Goal: Task Accomplishment & Management: Manage account settings

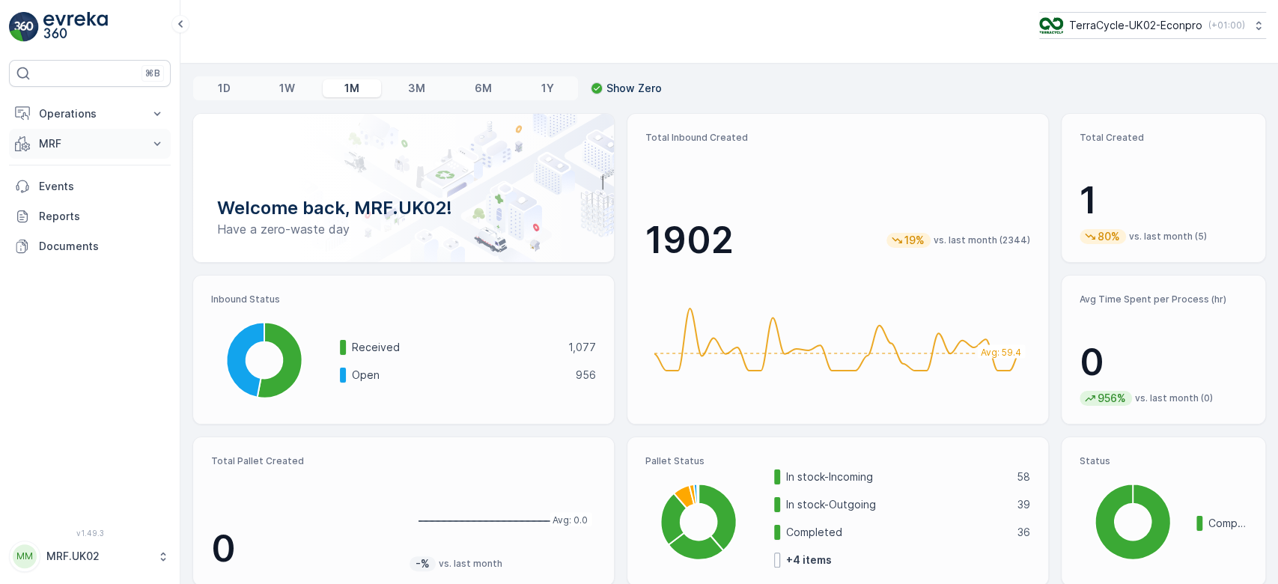
click at [96, 142] on p "MRF" at bounding box center [90, 143] width 102 height 15
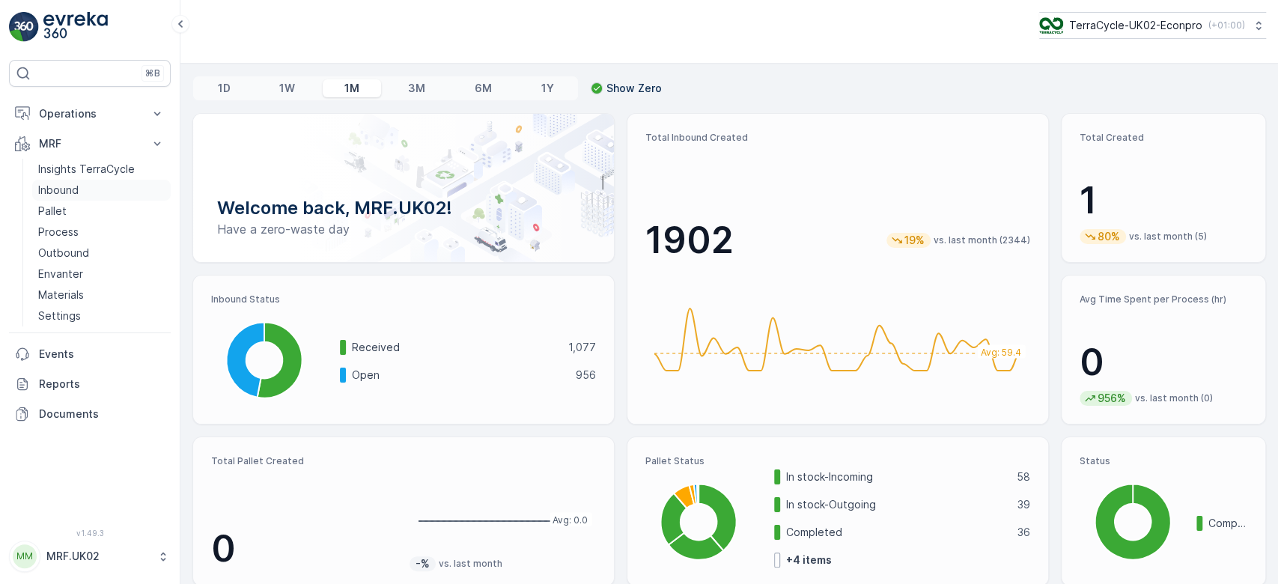
click at [91, 189] on link "Inbound" at bounding box center [101, 190] width 139 height 21
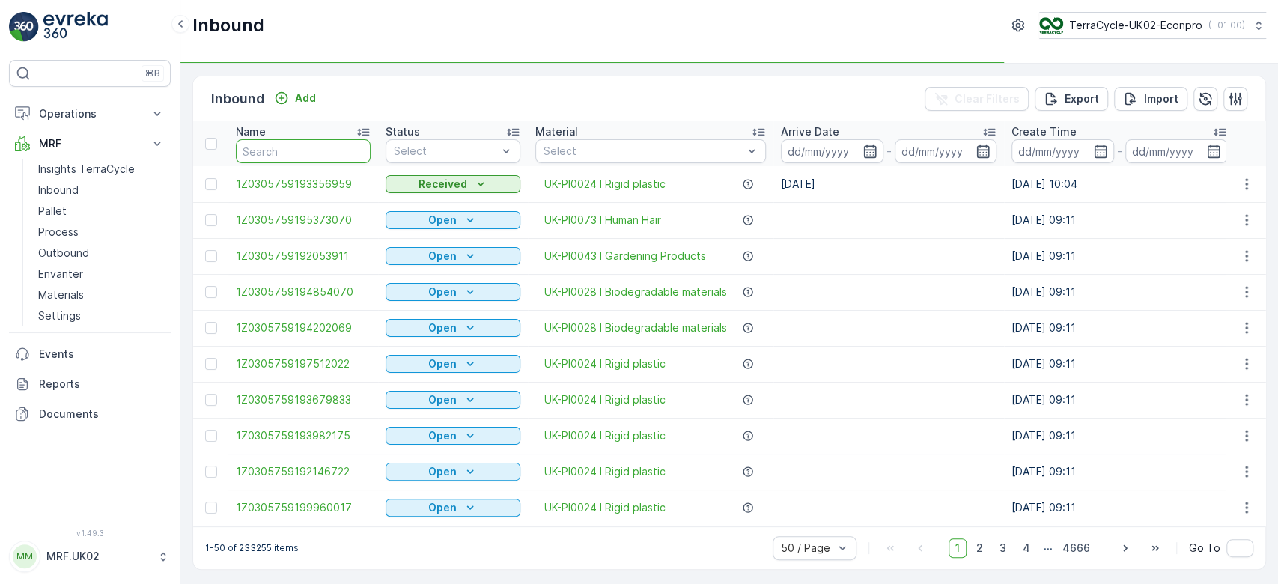
click at [322, 152] on input "text" at bounding box center [303, 151] width 135 height 24
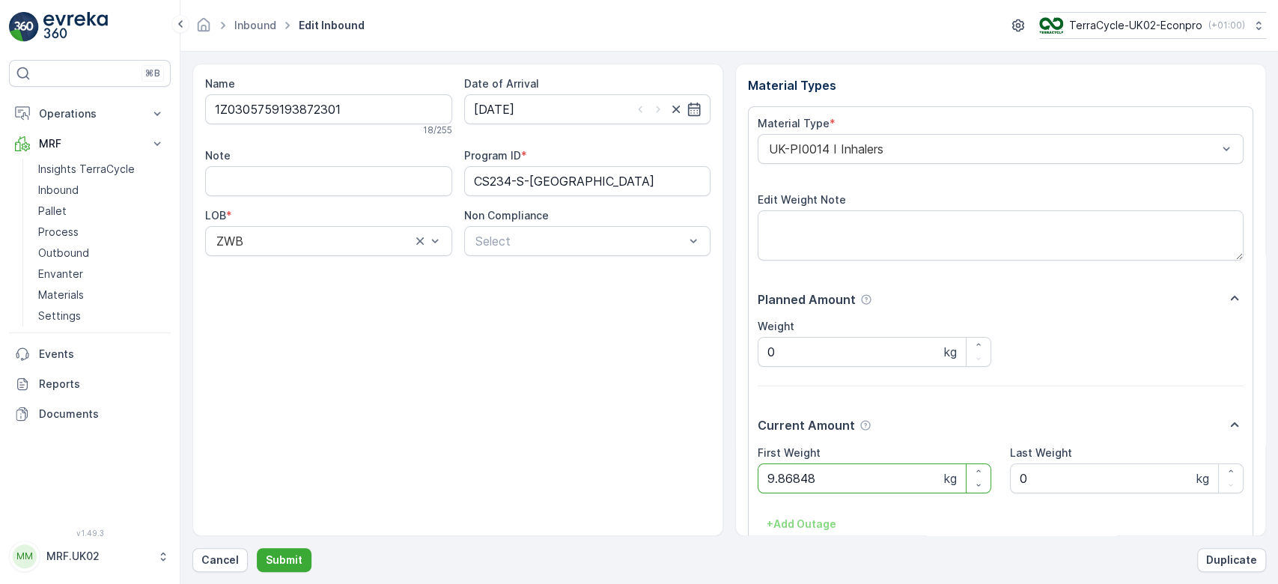
click at [257, 548] on button "Submit" at bounding box center [284, 560] width 55 height 24
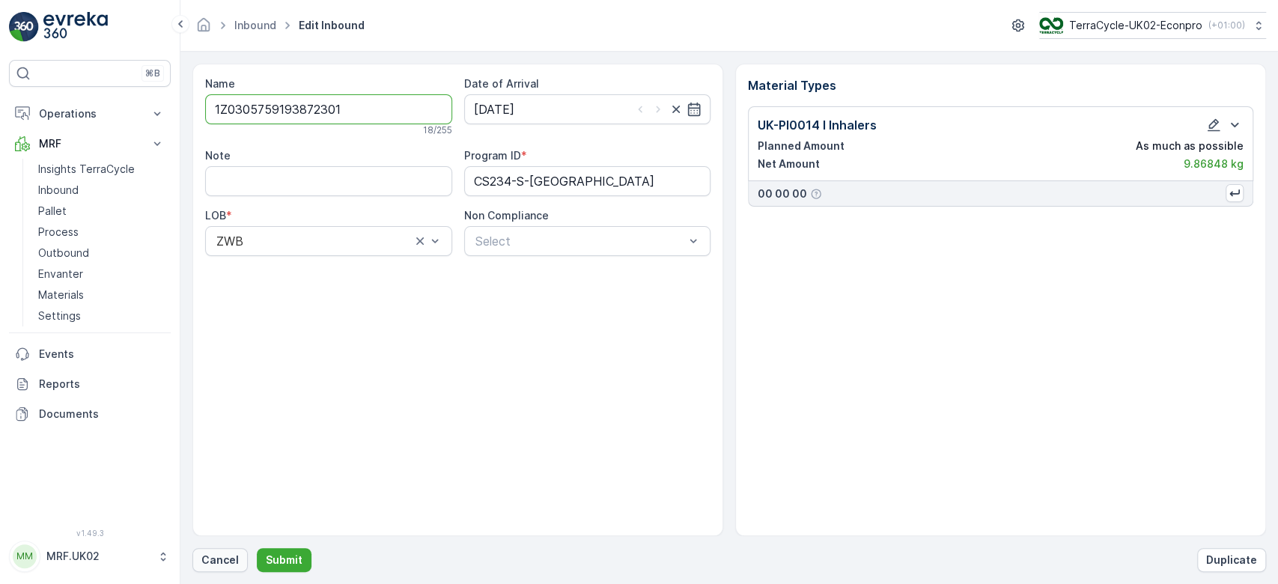
click at [221, 554] on p "Cancel" at bounding box center [219, 560] width 37 height 15
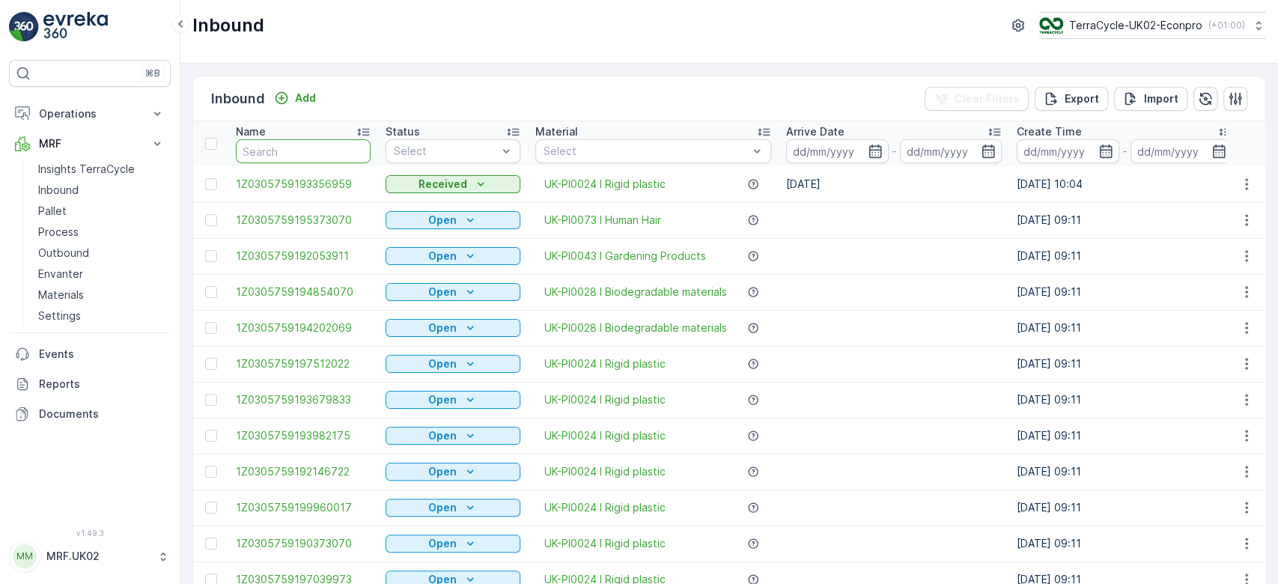
click at [276, 154] on input "text" at bounding box center [303, 151] width 135 height 24
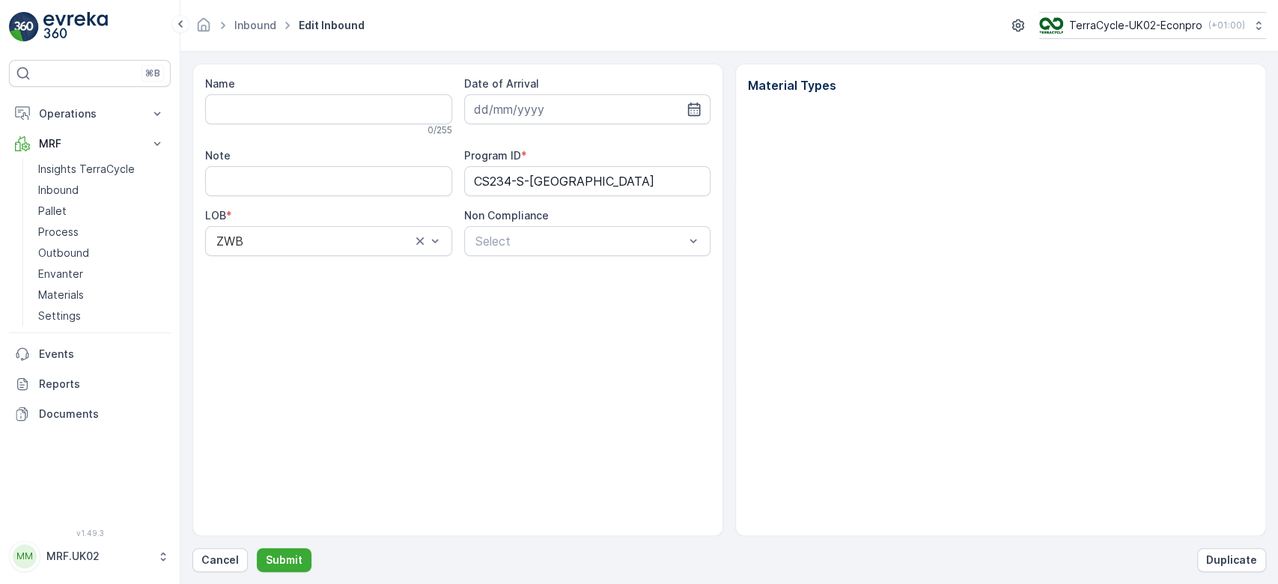
type input "1Z0305759193872301"
type input "30.04.2025"
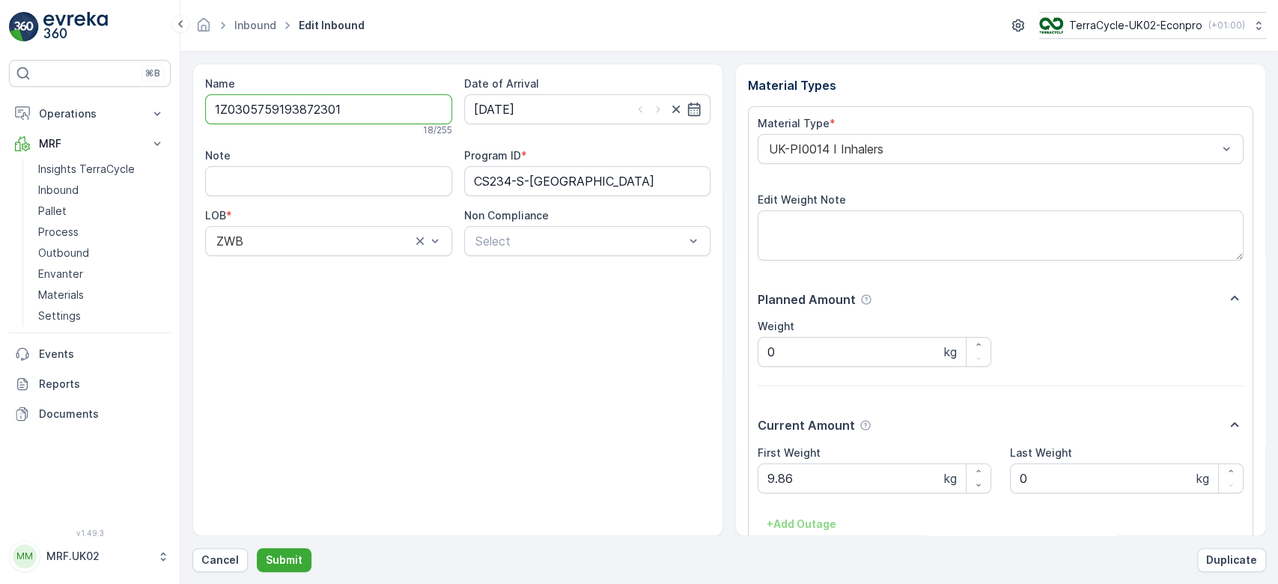
drag, startPoint x: 343, startPoint y: 111, endPoint x: 183, endPoint y: 86, distance: 162.2
click at [183, 86] on form "Name 1Z0305759193872301 18 / 255 Date of Arrival 30.04.2025 Note Program ID * C…" at bounding box center [730, 318] width 1098 height 533
click at [231, 555] on p "Cancel" at bounding box center [219, 560] width 37 height 15
click at [1240, 554] on p "Duplicate" at bounding box center [1232, 560] width 51 height 15
click at [223, 564] on p "Cancel" at bounding box center [219, 560] width 37 height 15
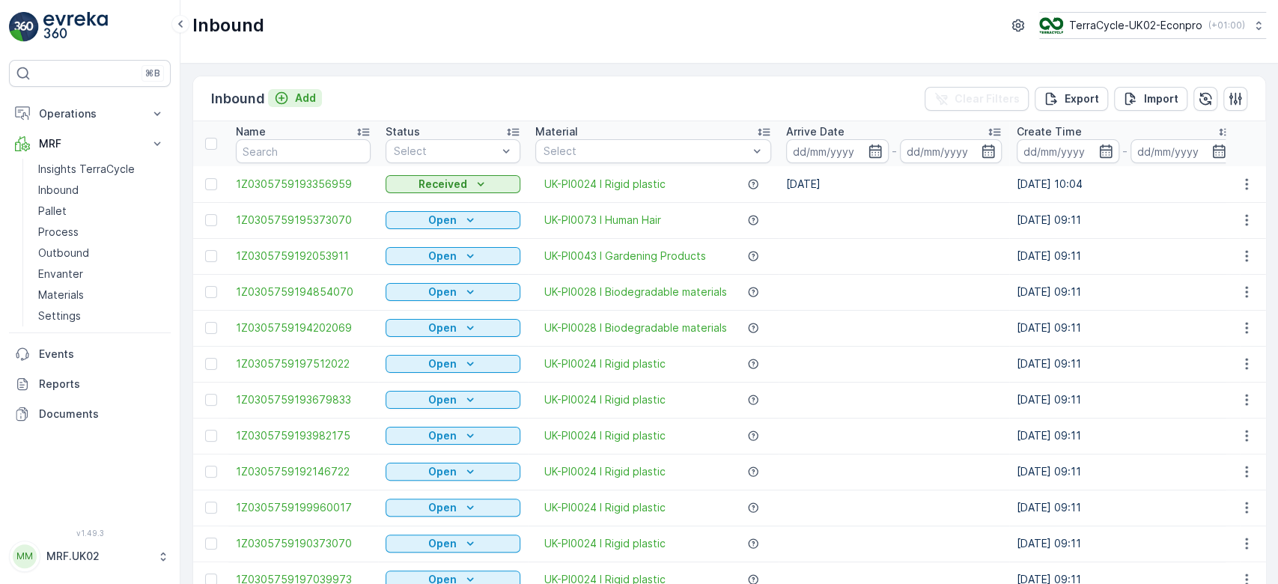
click at [304, 97] on p "Add" at bounding box center [305, 98] width 21 height 15
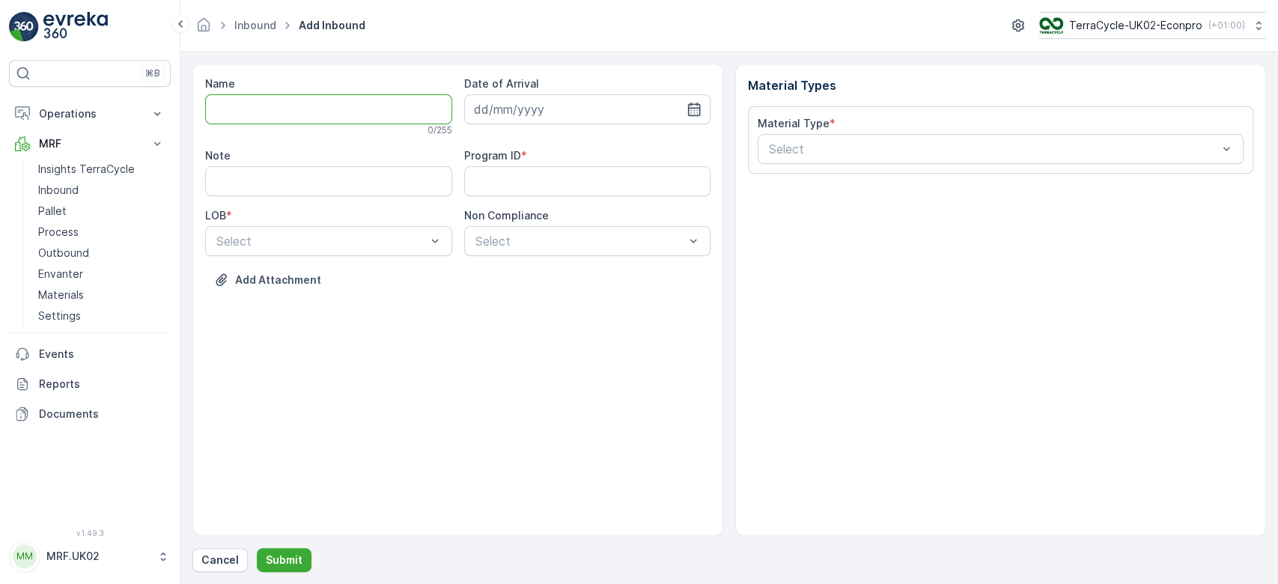
paste input "1Z0305759193872301"
type input "1Z0305759193872301"
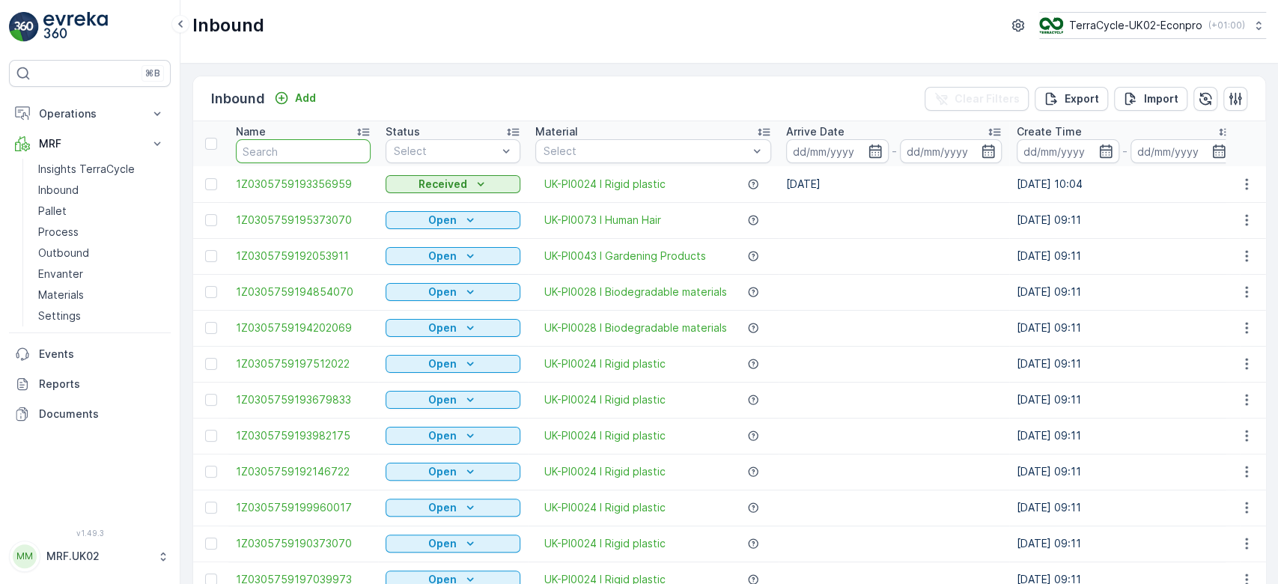
paste input "1Z0305759193872301"
type input "1Z0305759193872301"
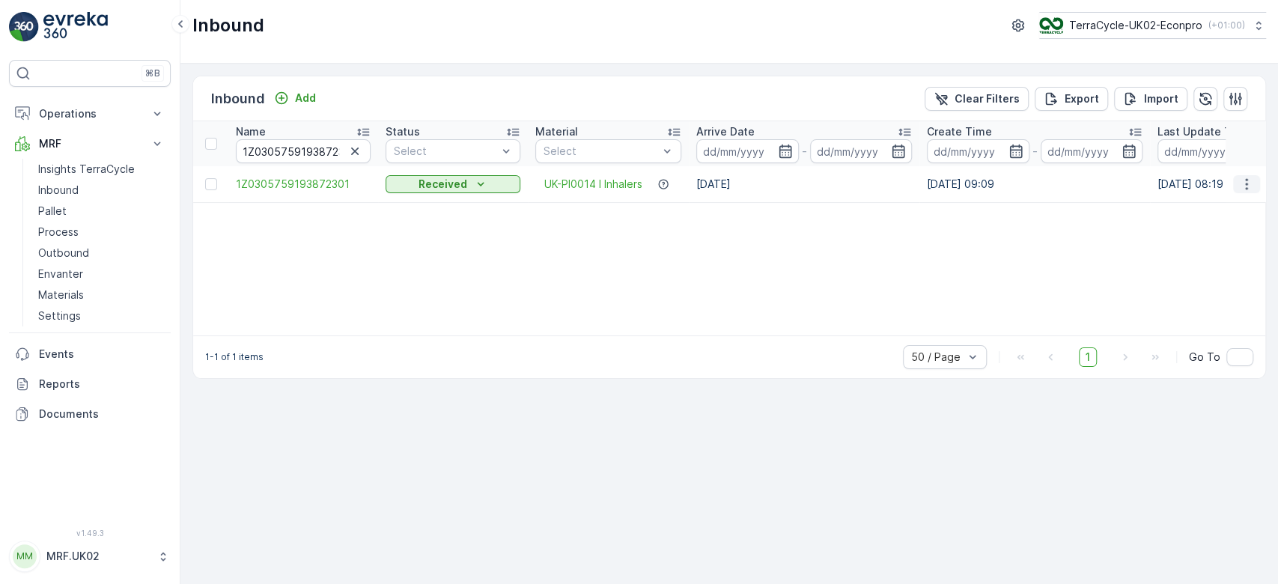
click at [1244, 184] on icon "button" at bounding box center [1247, 184] width 15 height 15
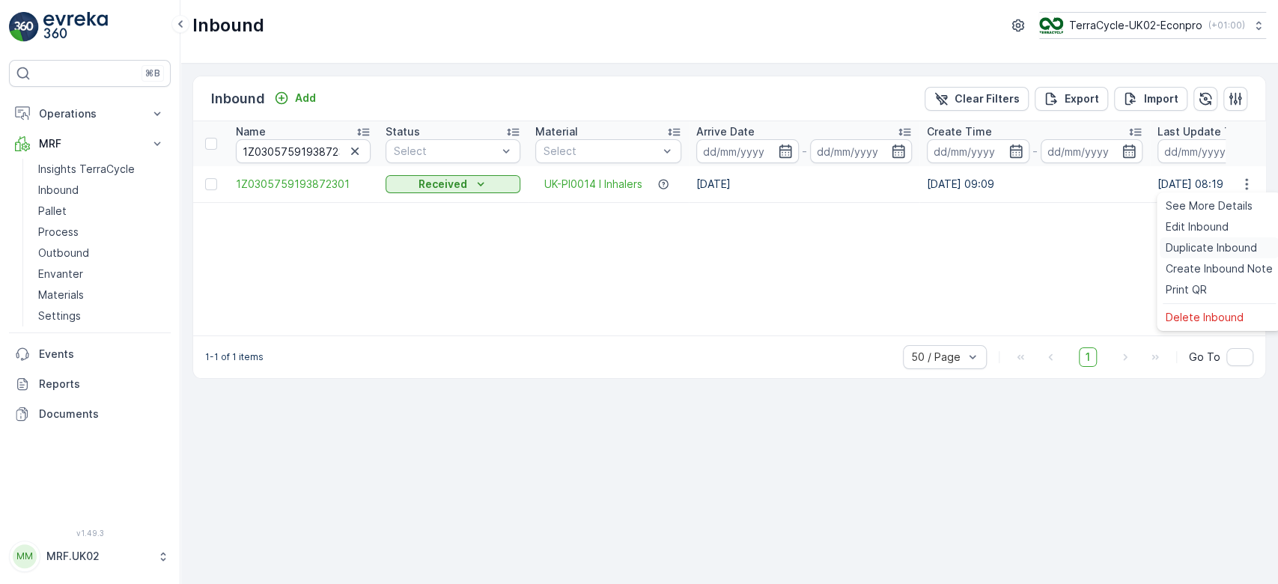
click at [1202, 246] on span "Duplicate Inbound" at bounding box center [1211, 247] width 91 height 15
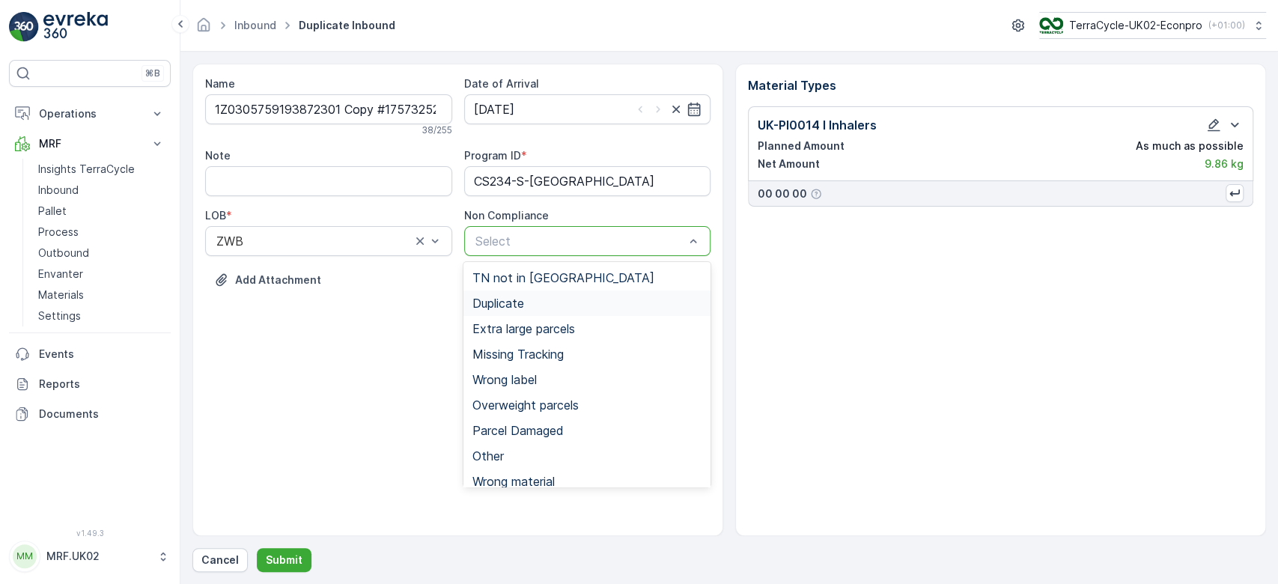
click at [571, 303] on div "Duplicate" at bounding box center [587, 303] width 229 height 13
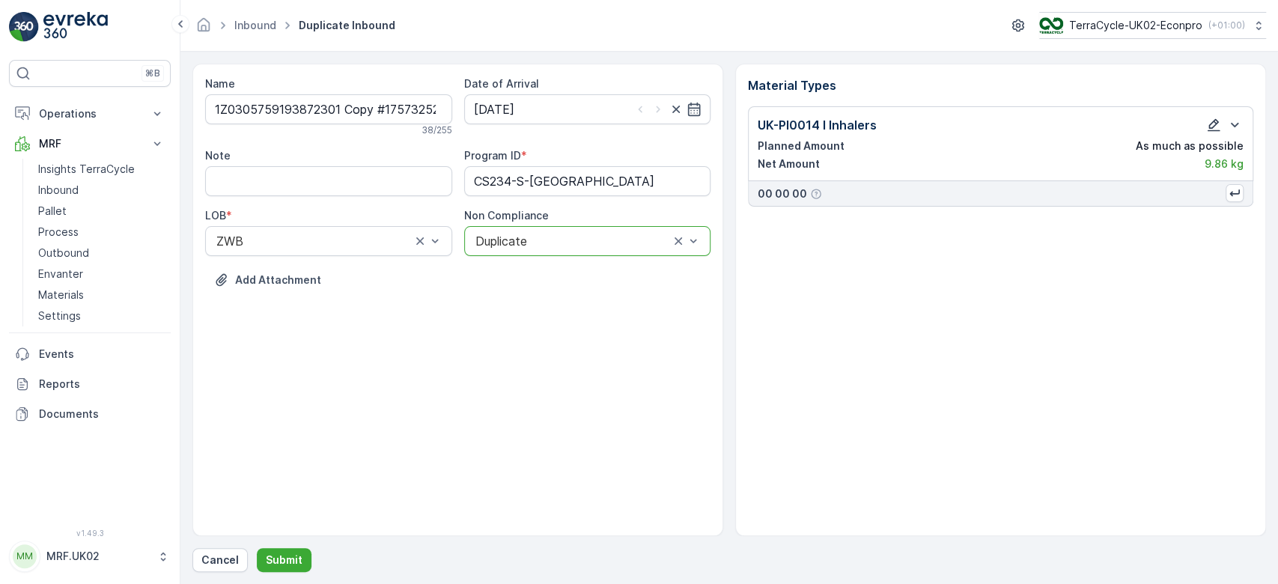
click at [1210, 123] on icon "button" at bounding box center [1214, 125] width 15 height 15
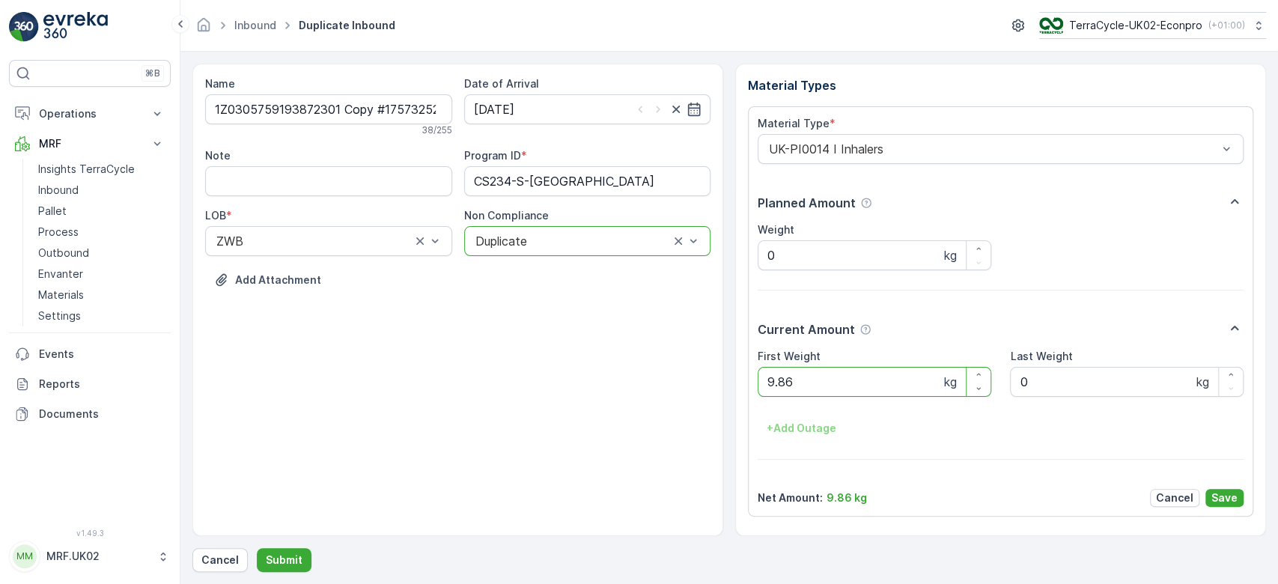
click at [833, 380] on Weight "9.86" at bounding box center [875, 382] width 234 height 30
type Weight "9"
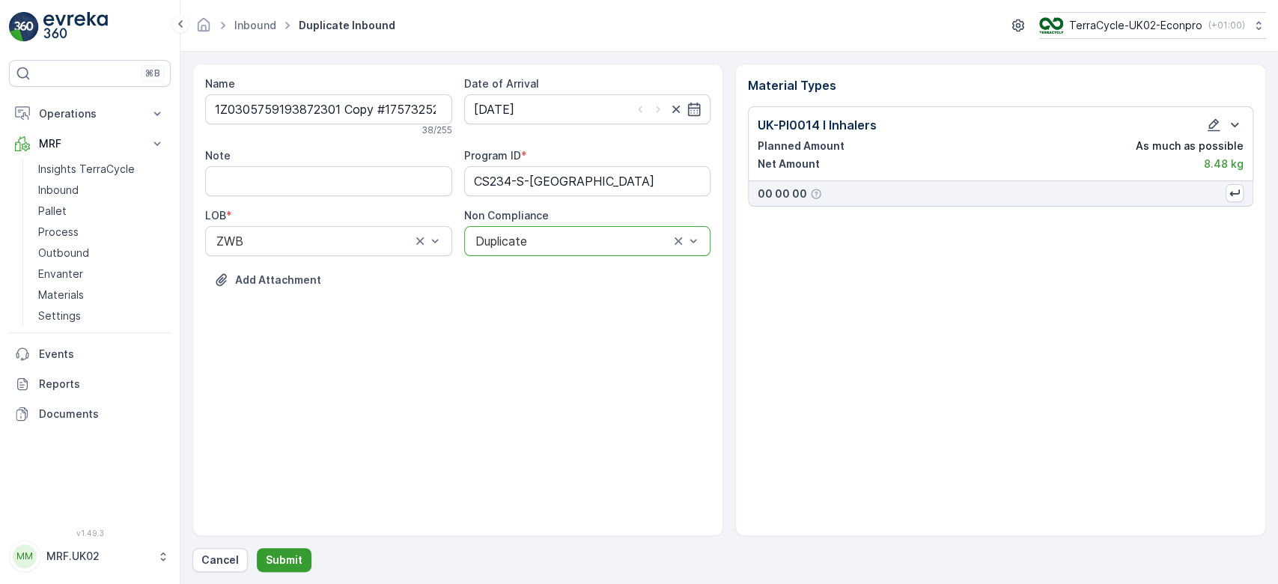
click at [288, 560] on p "Submit" at bounding box center [284, 560] width 37 height 15
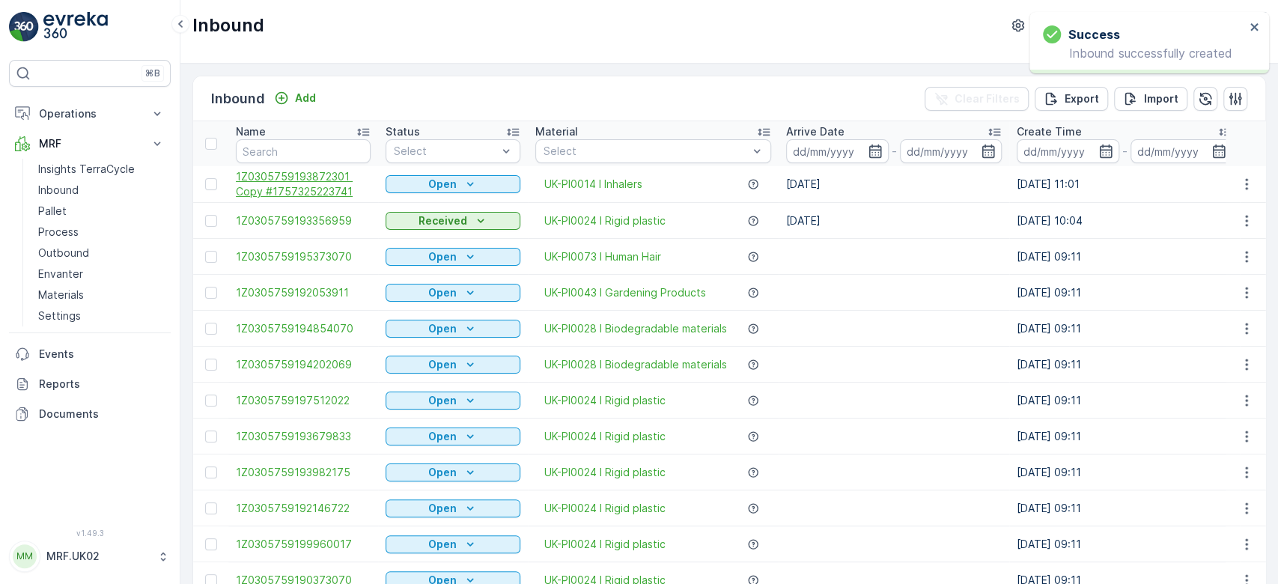
click at [329, 190] on span "1Z0305759193872301 Copy #1757325223741" at bounding box center [303, 184] width 135 height 30
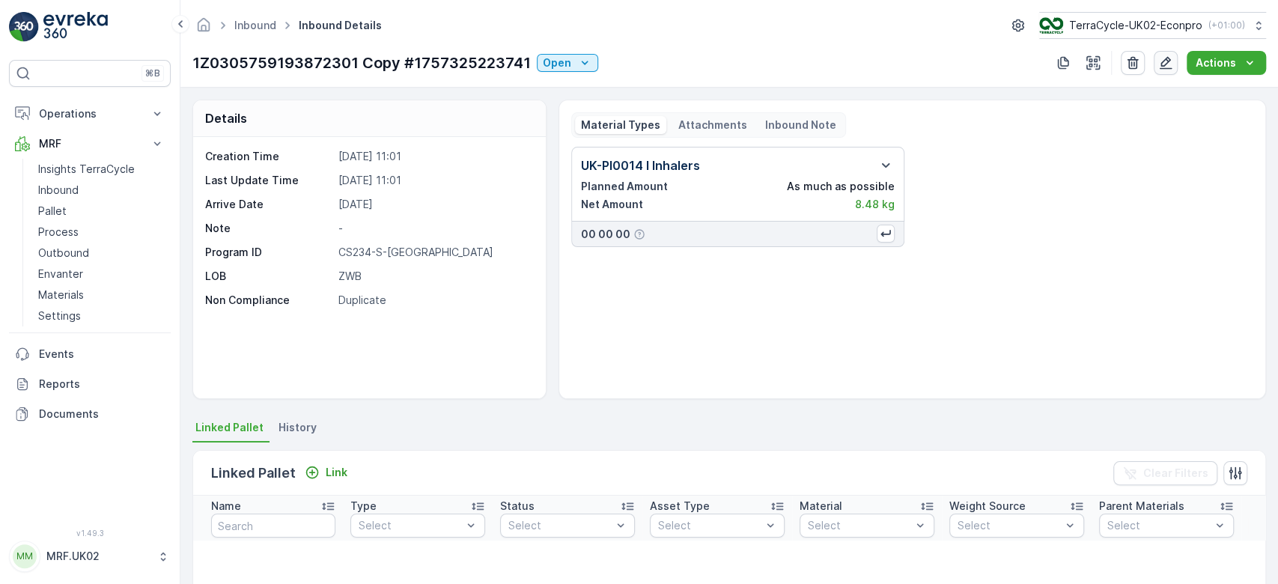
click at [1171, 66] on icon "button" at bounding box center [1166, 62] width 15 height 15
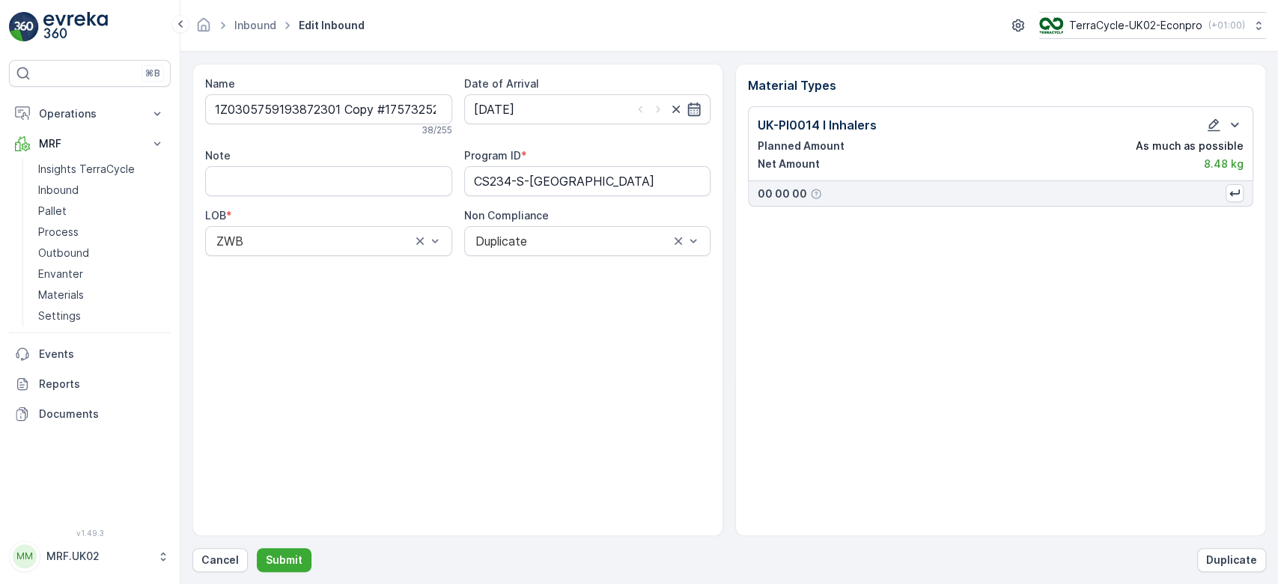
click at [694, 110] on icon "button" at bounding box center [694, 109] width 13 height 13
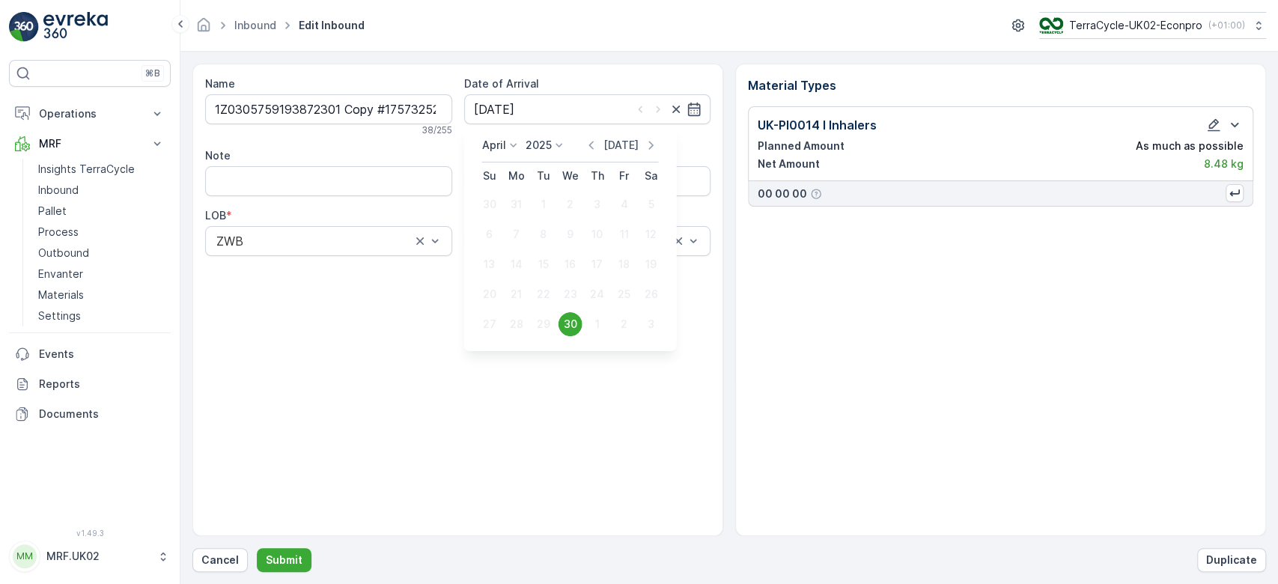
click at [623, 144] on p "Today" at bounding box center [621, 145] width 35 height 15
click at [519, 235] on div "8" at bounding box center [517, 234] width 24 height 24
type input "[DATE]"
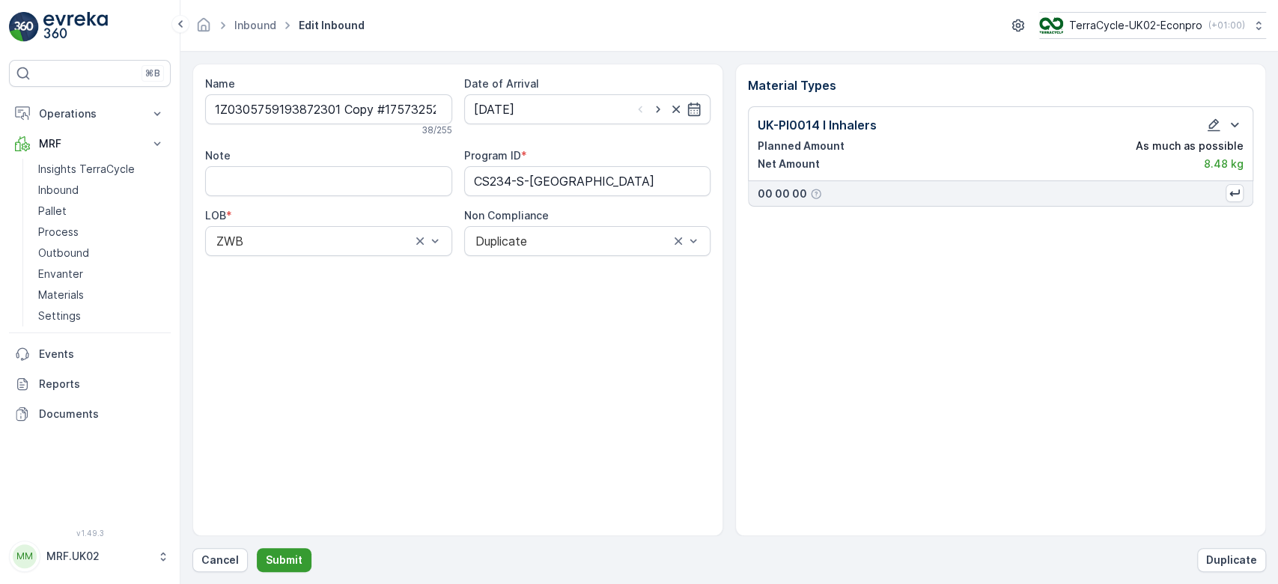
click at [278, 555] on p "Submit" at bounding box center [284, 560] width 37 height 15
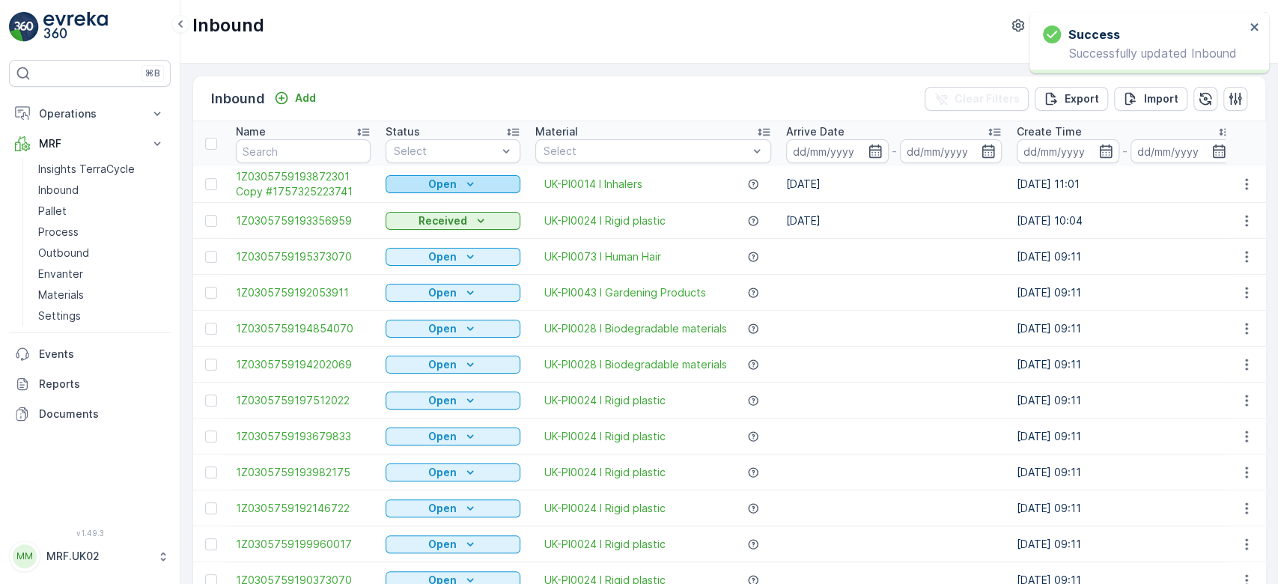
click at [455, 185] on p "Open" at bounding box center [442, 184] width 28 height 15
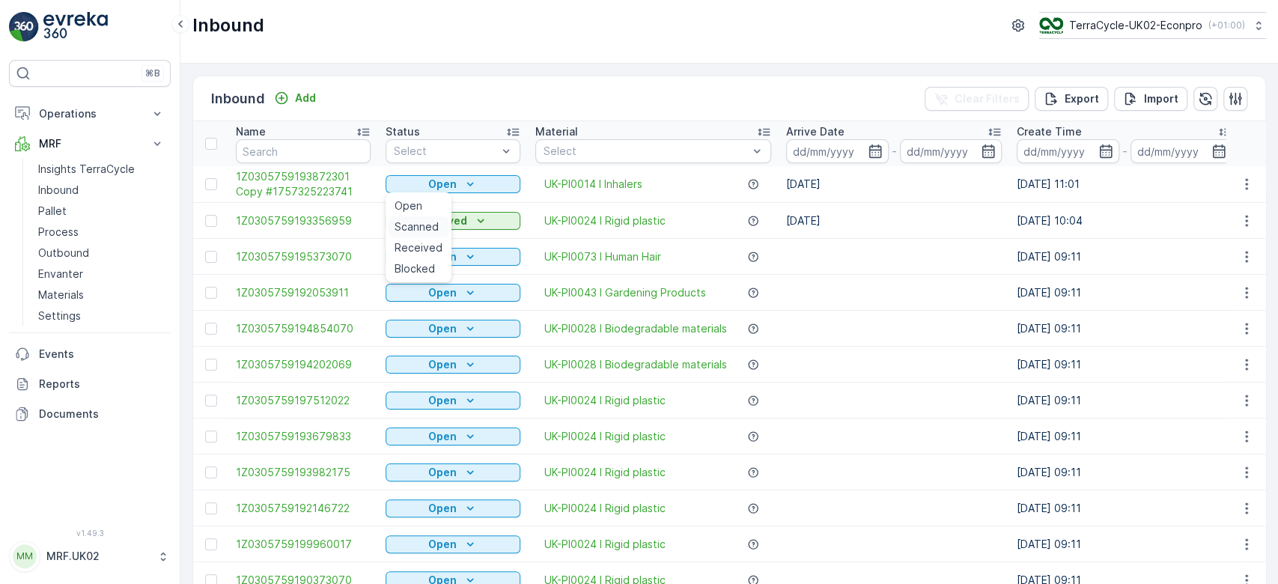
click at [426, 228] on span "Scanned" at bounding box center [417, 226] width 44 height 15
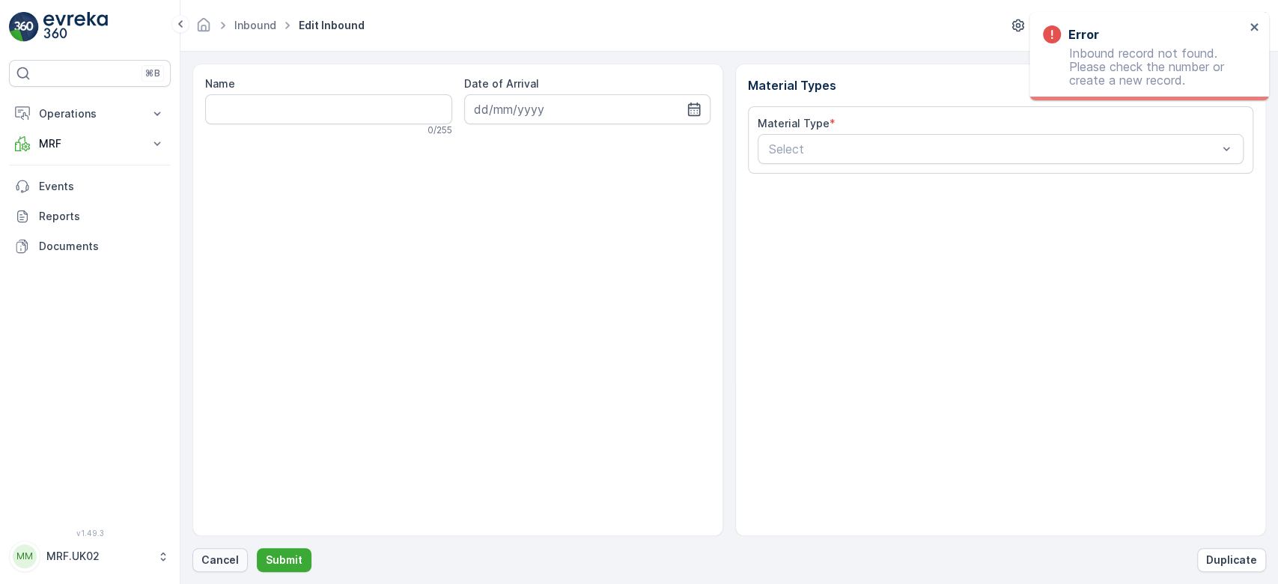
click at [222, 556] on p "Cancel" at bounding box center [219, 560] width 37 height 15
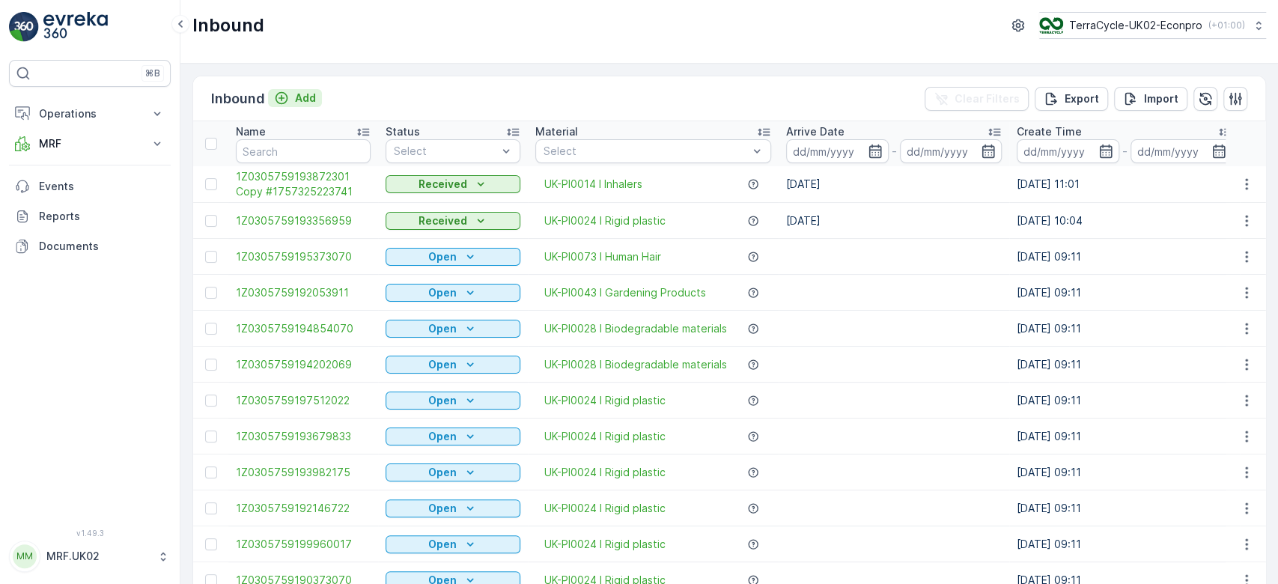
click at [299, 93] on p "Add" at bounding box center [305, 98] width 21 height 15
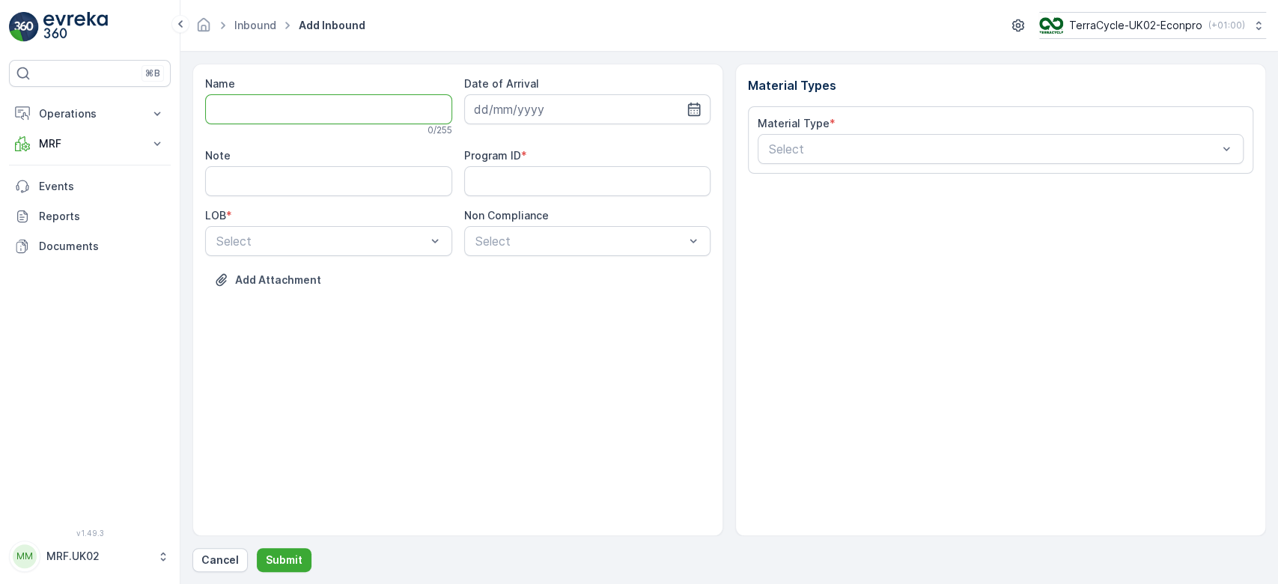
click at [248, 111] on input "Name" at bounding box center [328, 109] width 247 height 30
type input "1Z0305759148958456"
click at [257, 548] on button "Submit" at bounding box center [284, 560] width 55 height 24
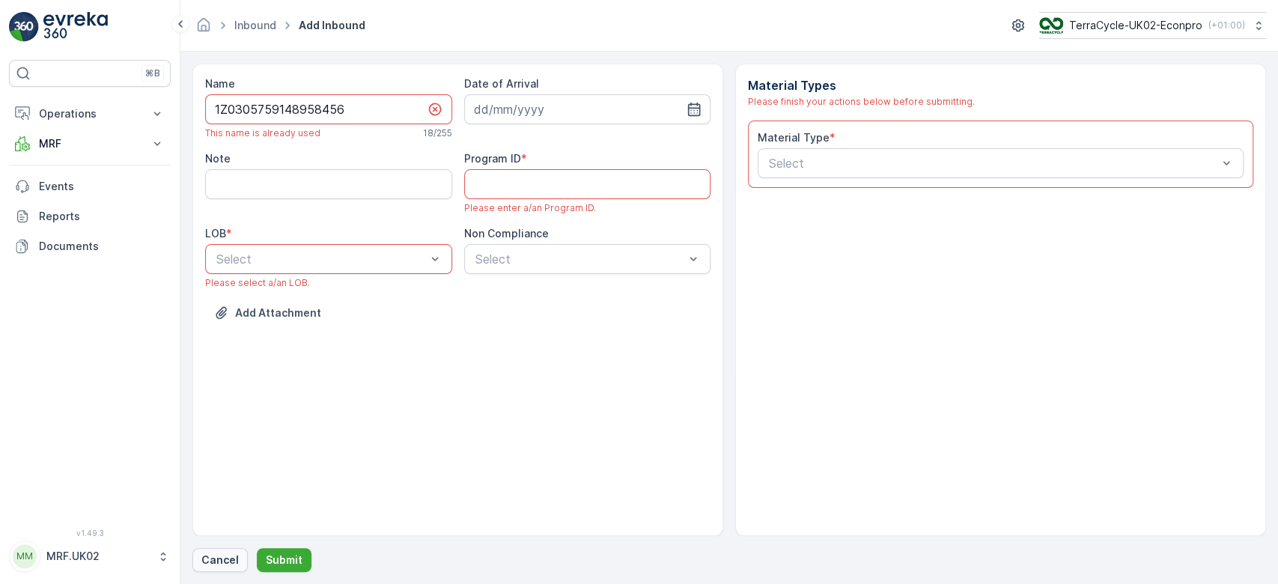
click at [223, 561] on p "Cancel" at bounding box center [219, 560] width 37 height 15
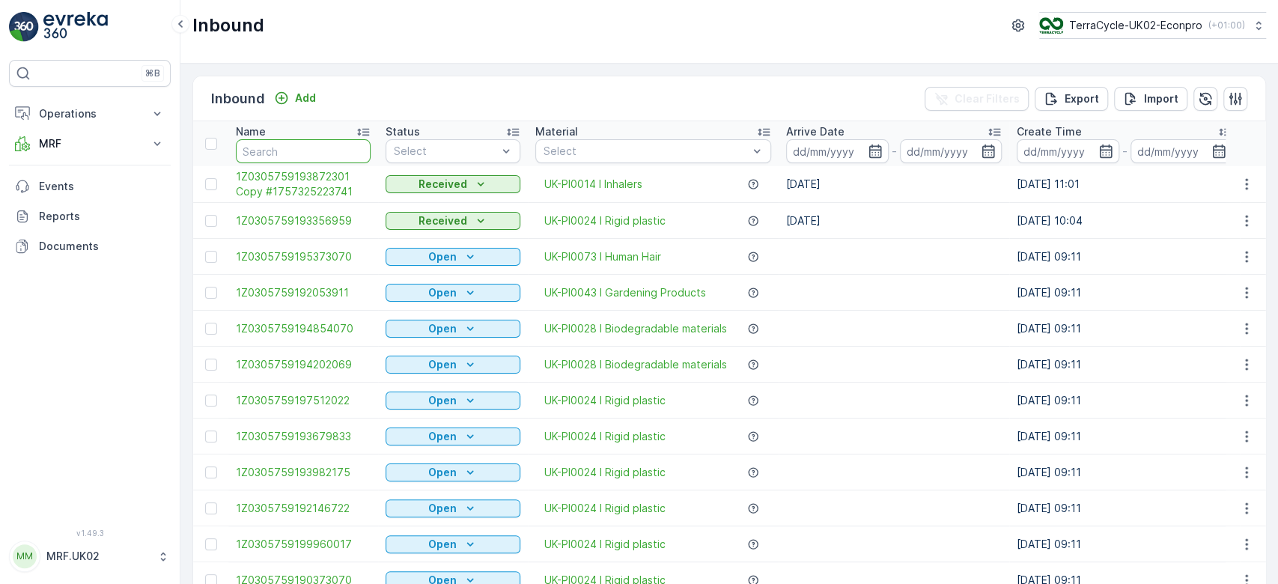
click at [324, 156] on input "text" at bounding box center [303, 151] width 135 height 24
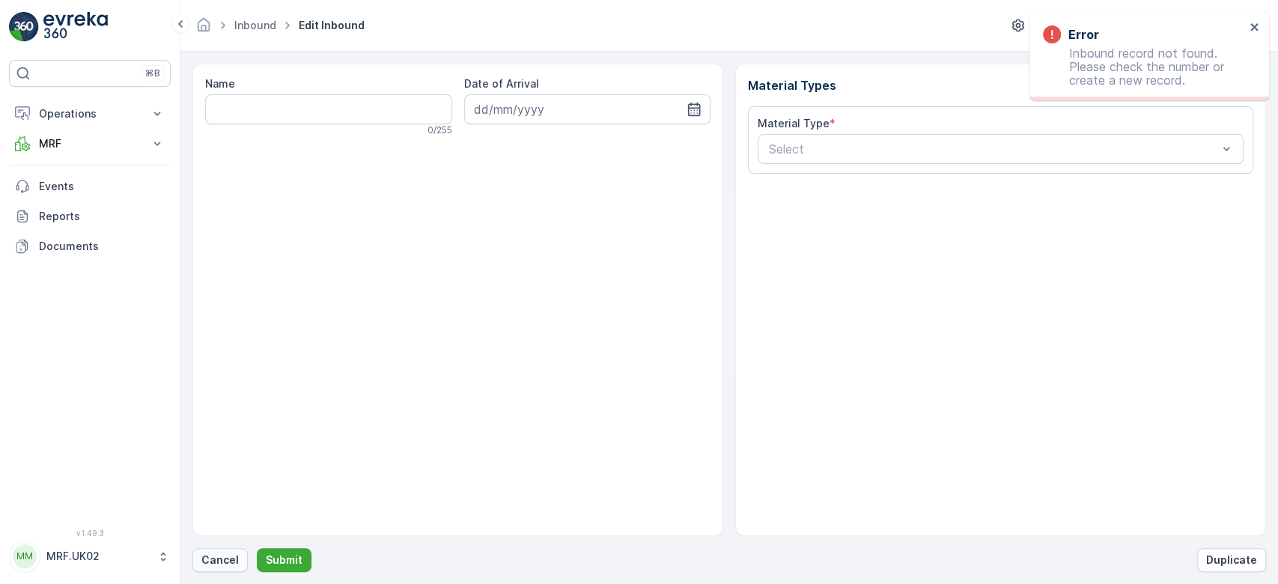
click at [220, 564] on p "Cancel" at bounding box center [219, 560] width 37 height 15
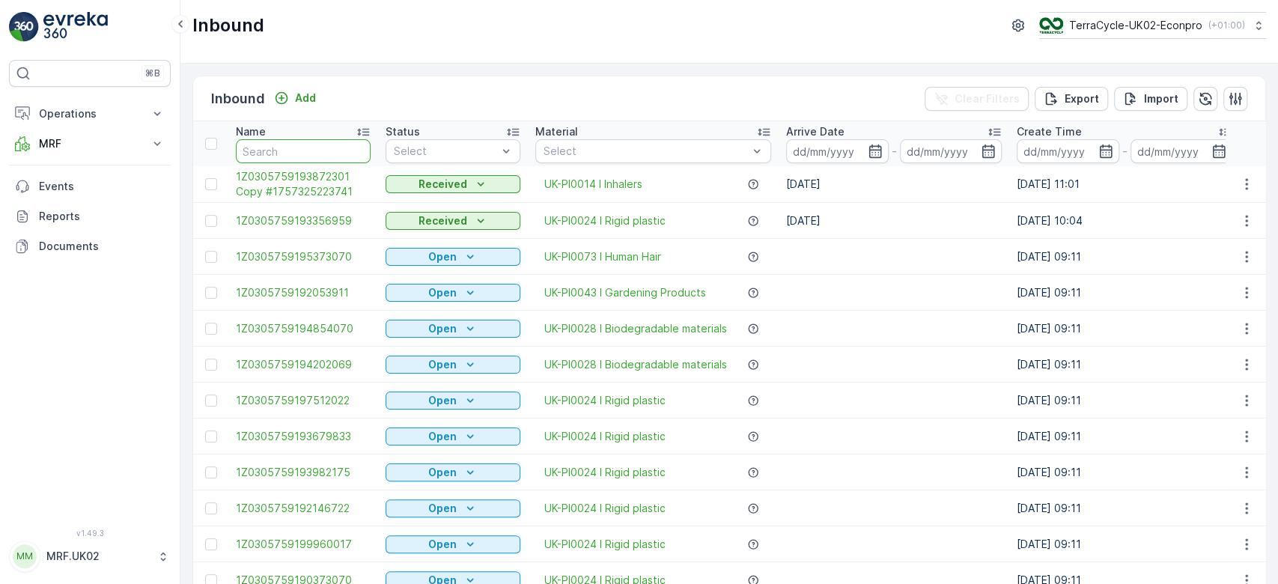
click at [279, 152] on input "text" at bounding box center [303, 151] width 135 height 24
type input "8"
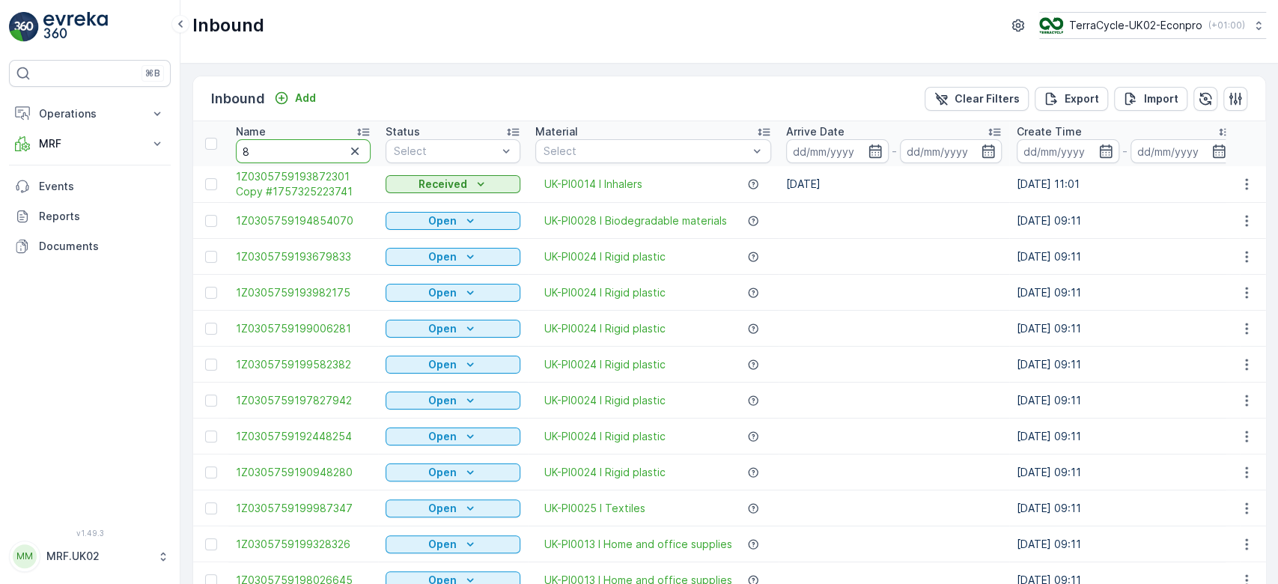
click at [249, 151] on input "8" at bounding box center [303, 151] width 135 height 24
type input "8456"
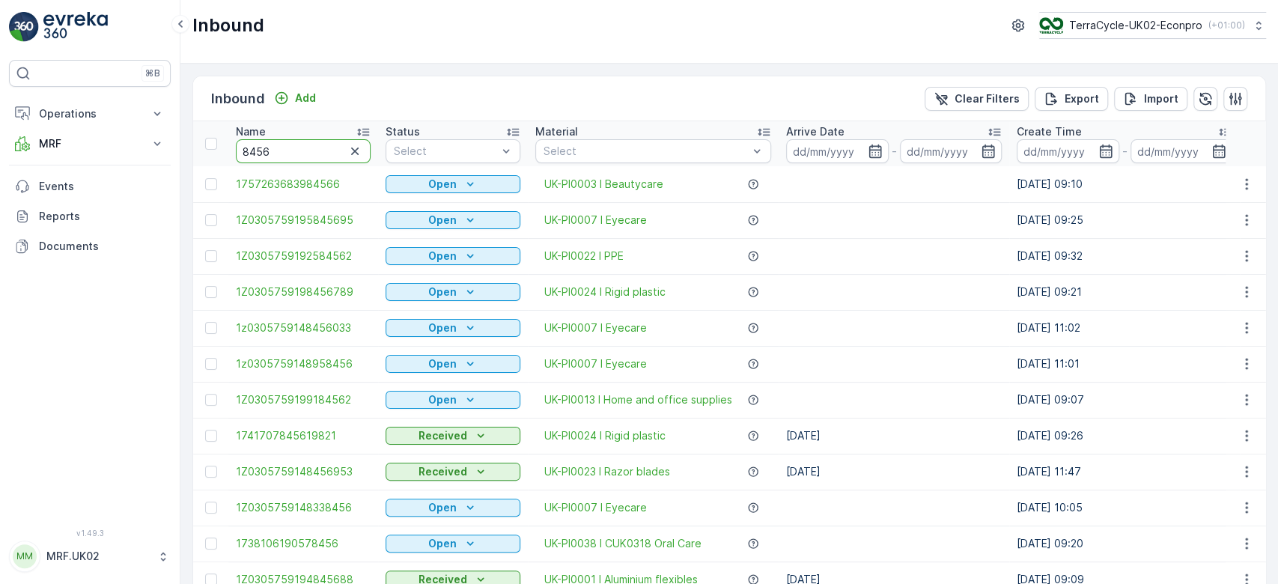
click at [239, 148] on input "8456" at bounding box center [303, 151] width 135 height 24
type input "968456"
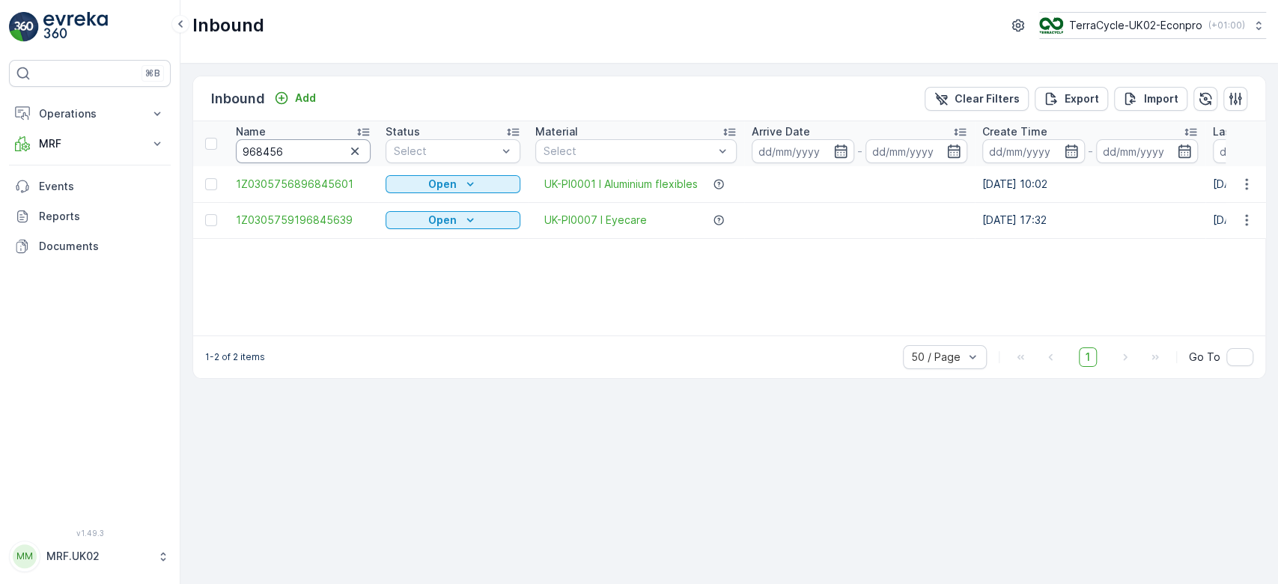
click at [252, 148] on input "968456" at bounding box center [303, 151] width 135 height 24
click at [254, 150] on input "968456" at bounding box center [303, 151] width 135 height 24
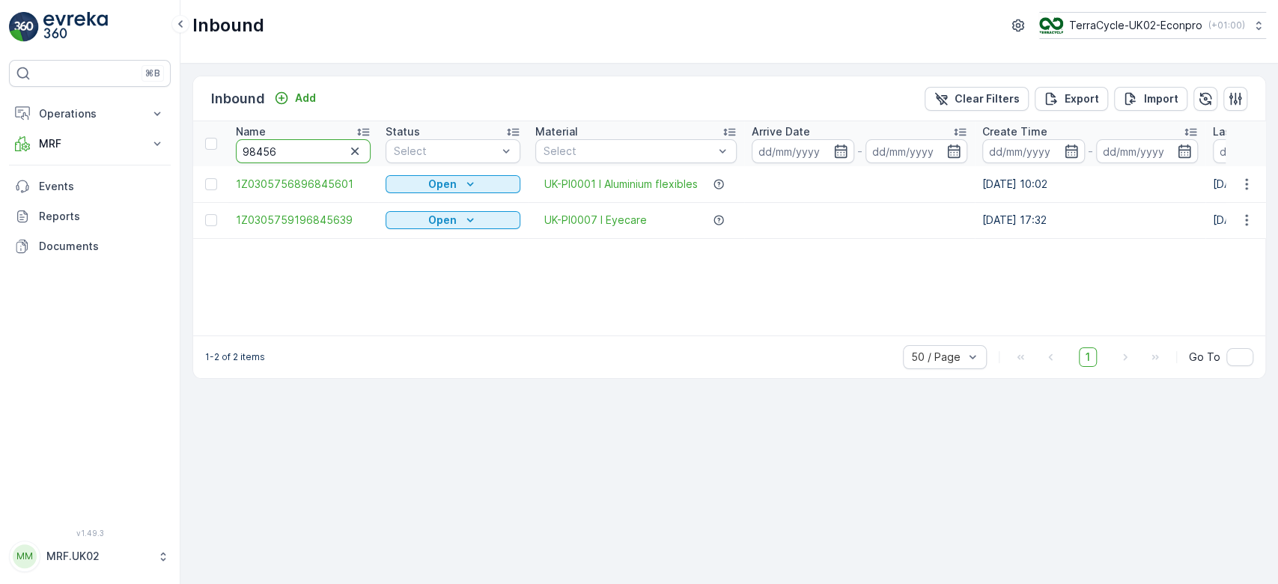
type input "958456"
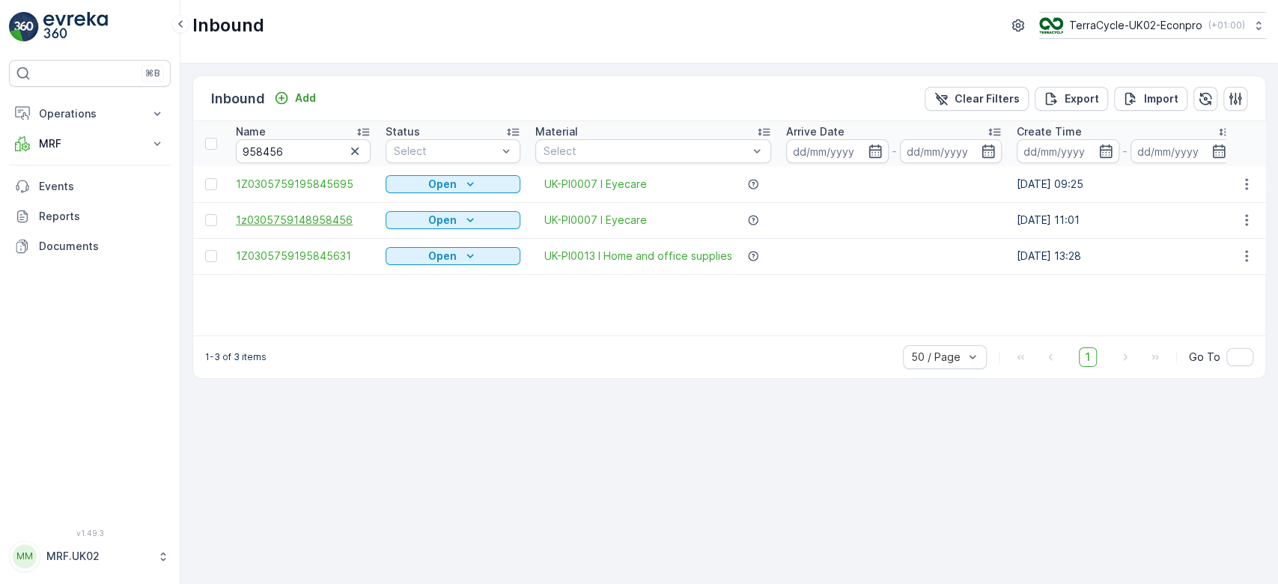
click at [309, 222] on span "1z0305759148958456" at bounding box center [303, 220] width 135 height 15
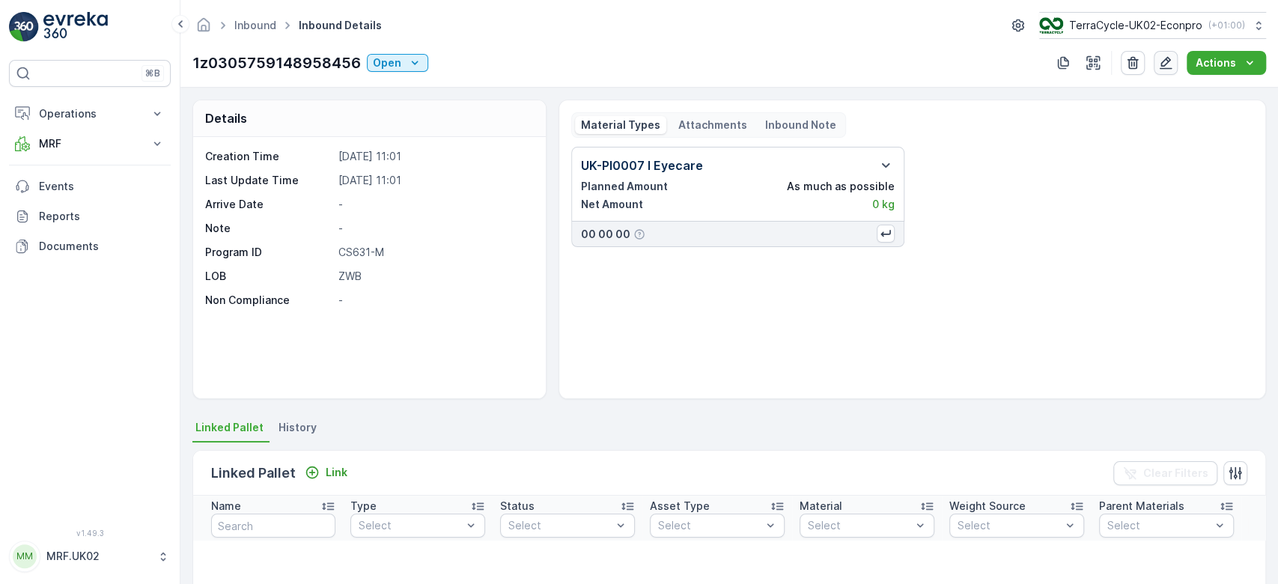
click at [1162, 66] on icon "button" at bounding box center [1166, 63] width 13 height 13
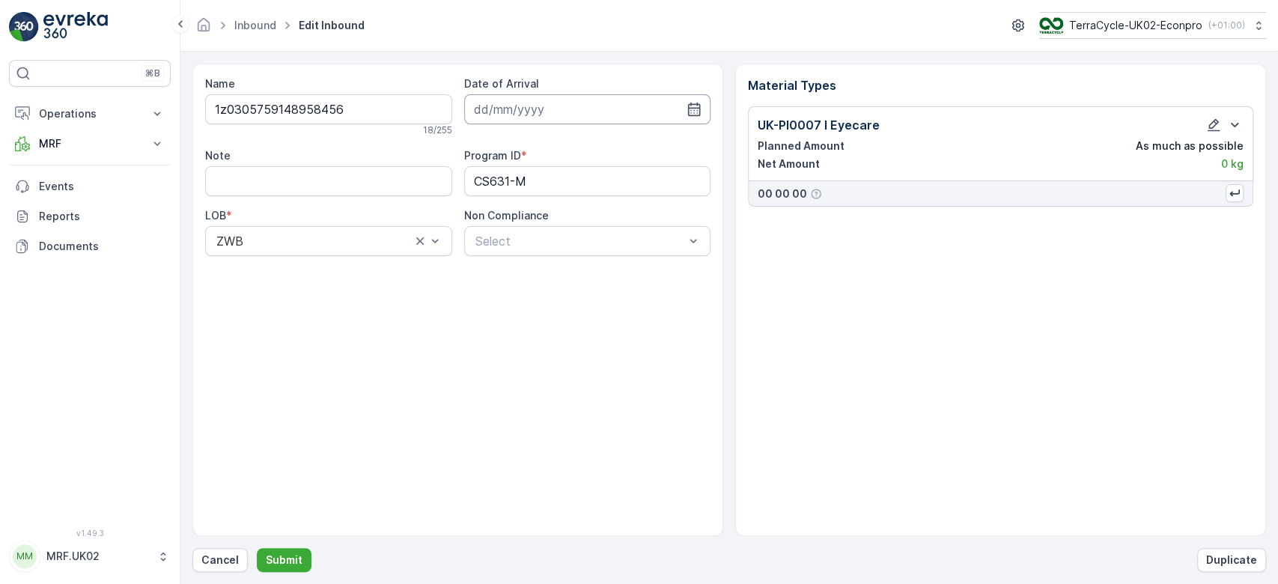
click at [618, 97] on input at bounding box center [587, 109] width 247 height 30
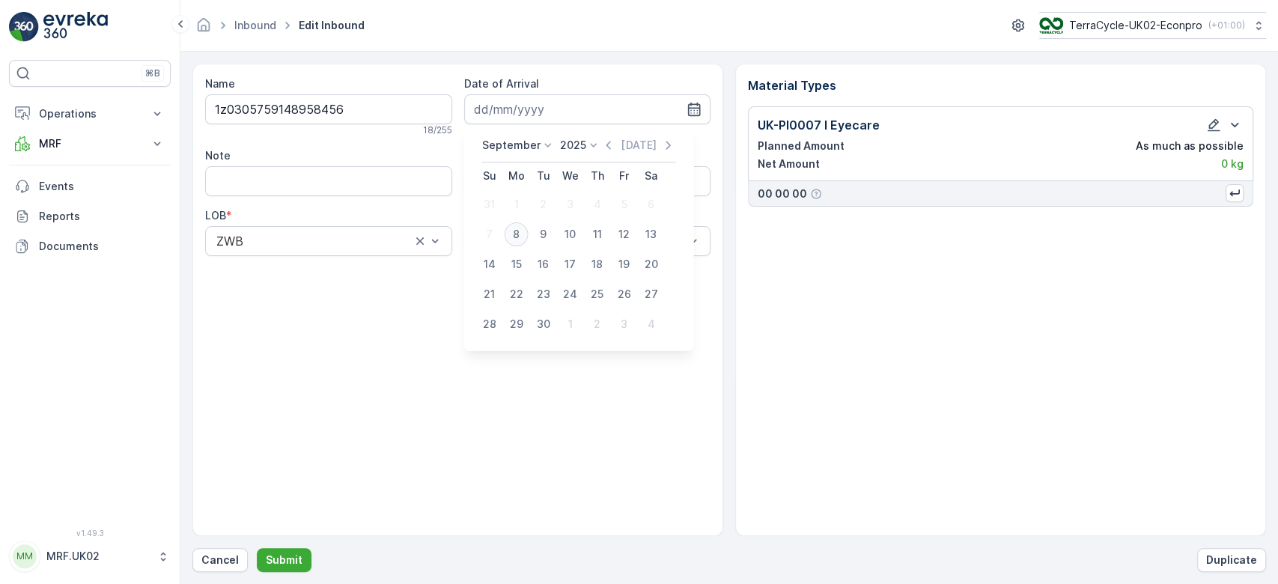
click at [515, 234] on div "8" at bounding box center [517, 234] width 24 height 24
type input "[DATE]"
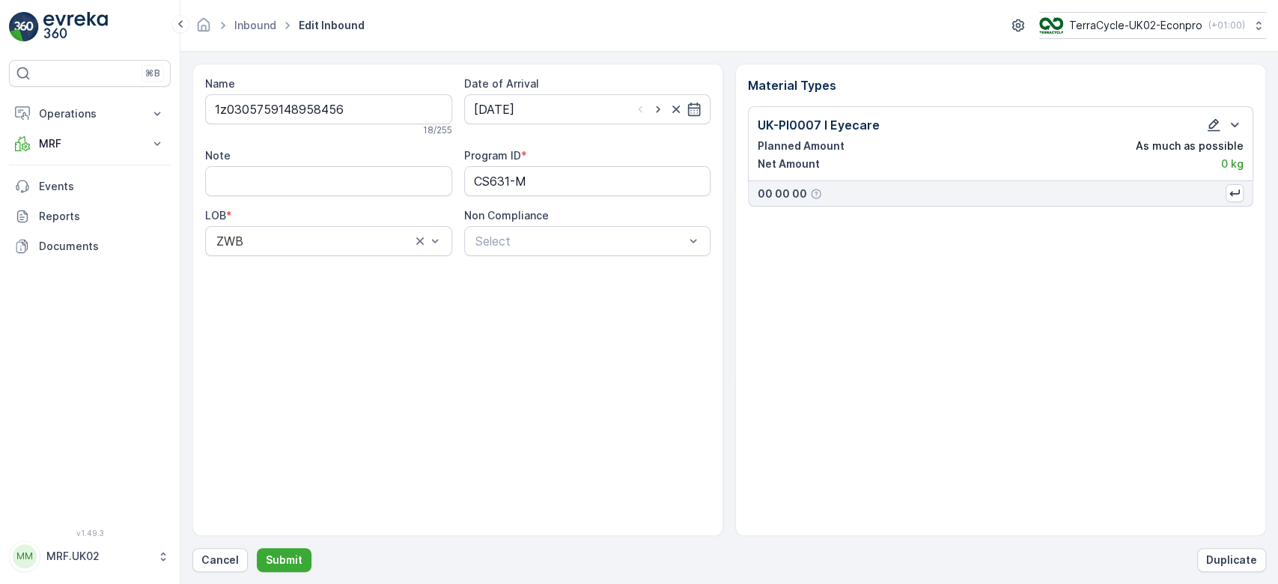
click at [1213, 118] on icon "button" at bounding box center [1214, 125] width 15 height 15
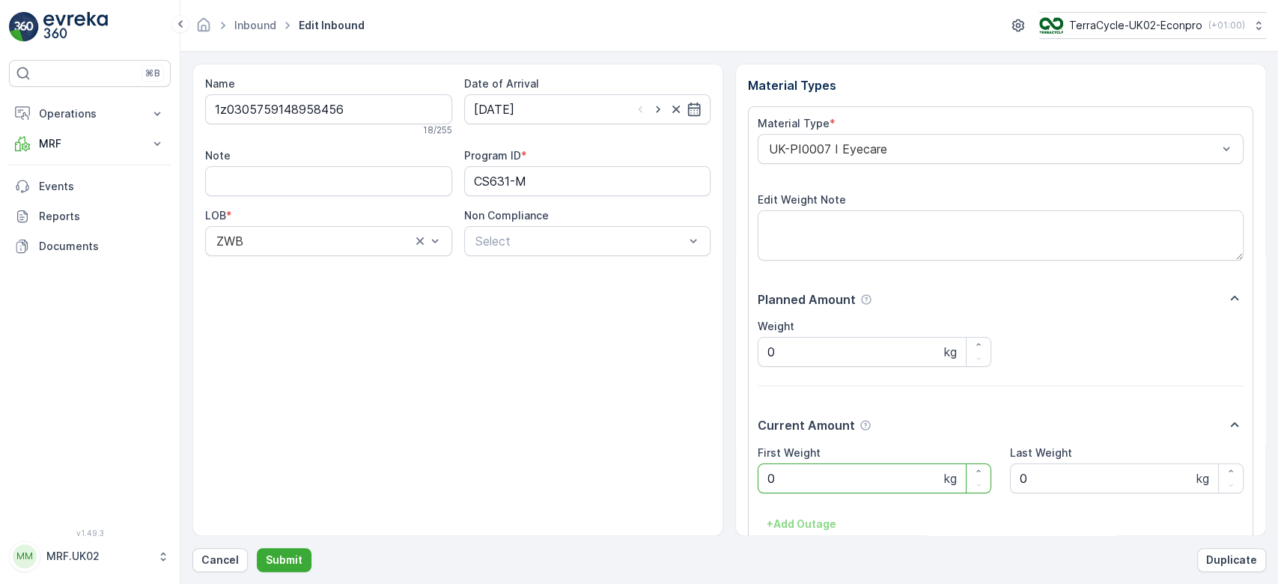
click at [783, 464] on Weight "0" at bounding box center [875, 479] width 234 height 30
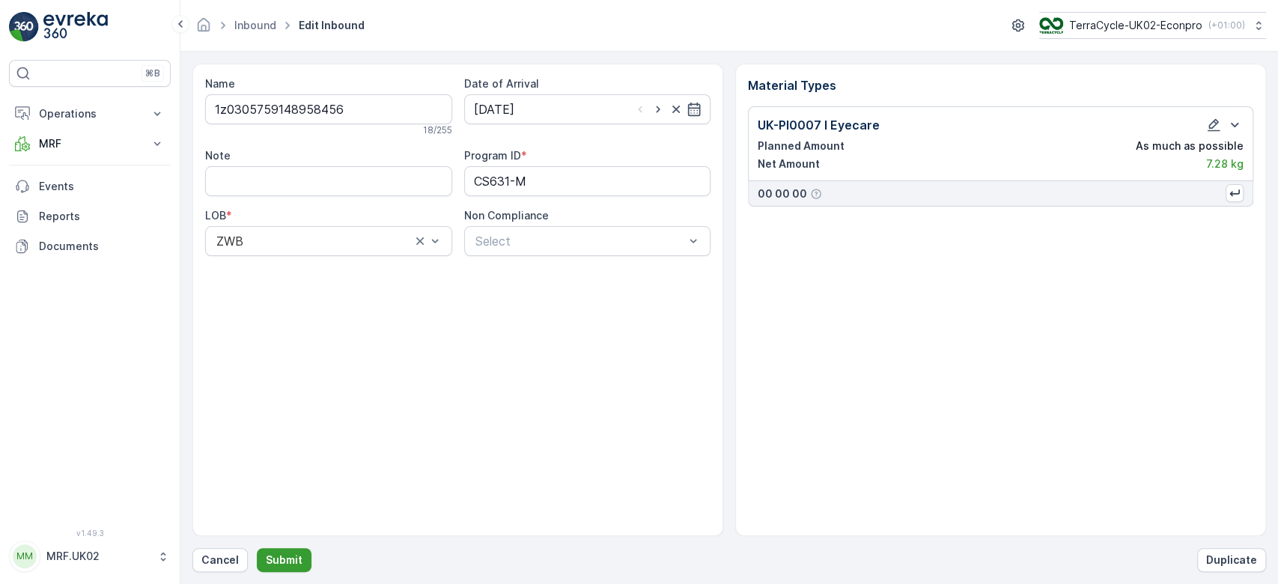
click at [270, 562] on p "Submit" at bounding box center [284, 560] width 37 height 15
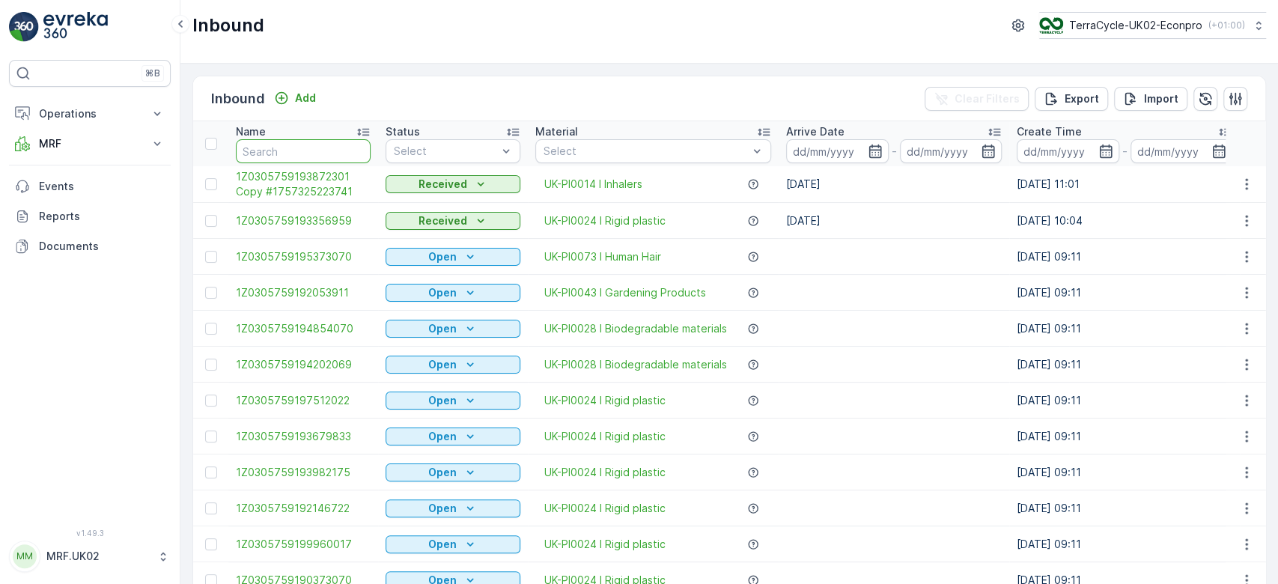
click at [300, 145] on input "text" at bounding box center [303, 151] width 135 height 24
type input "8456"
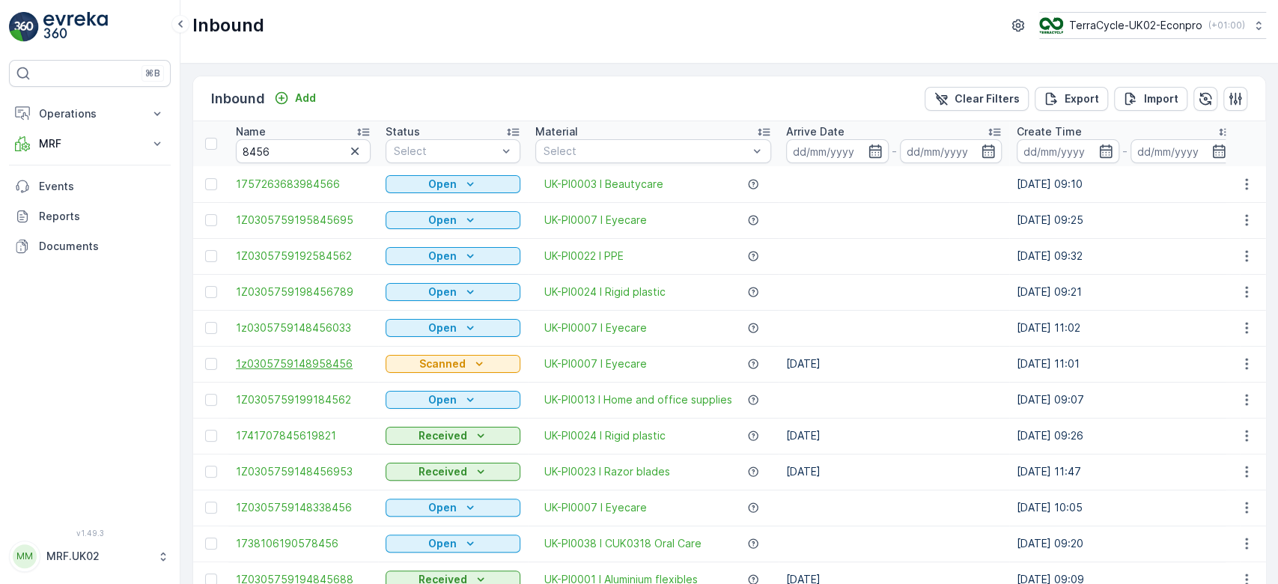
click at [331, 358] on span "1z0305759148958456" at bounding box center [303, 364] width 135 height 15
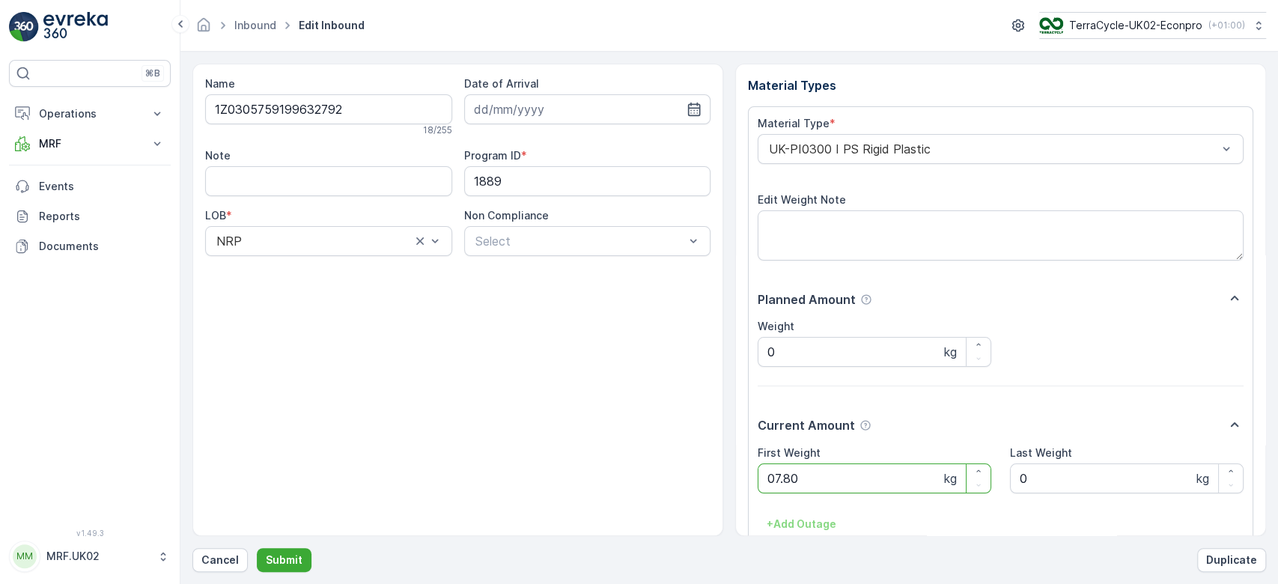
click at [257, 548] on button "Submit" at bounding box center [284, 560] width 55 height 24
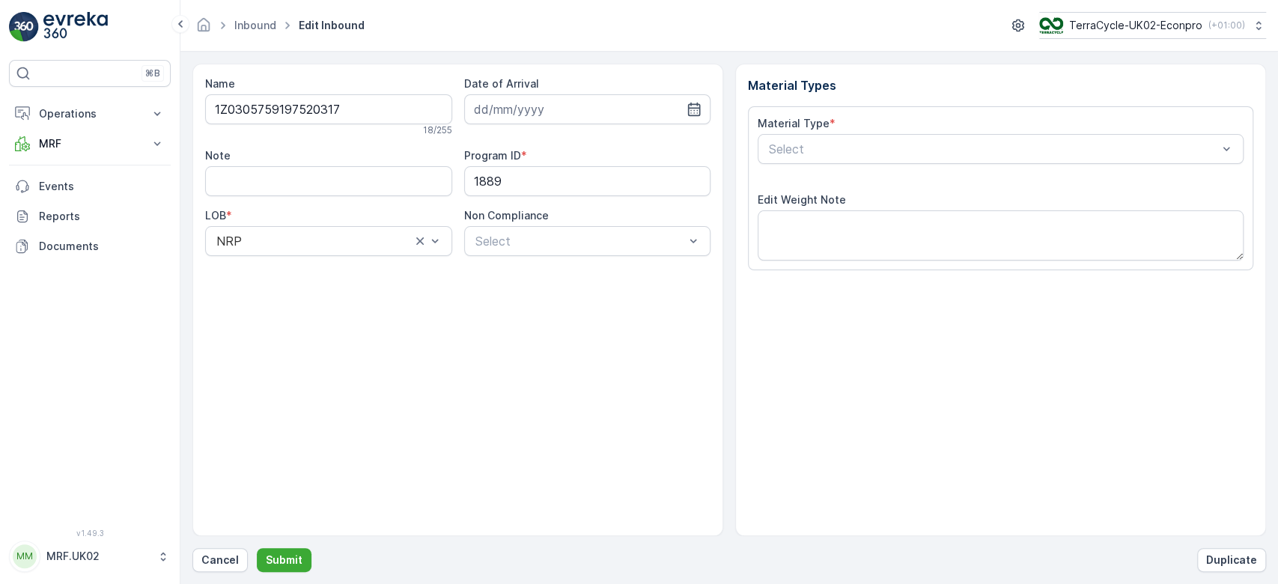
type input "[DATE]"
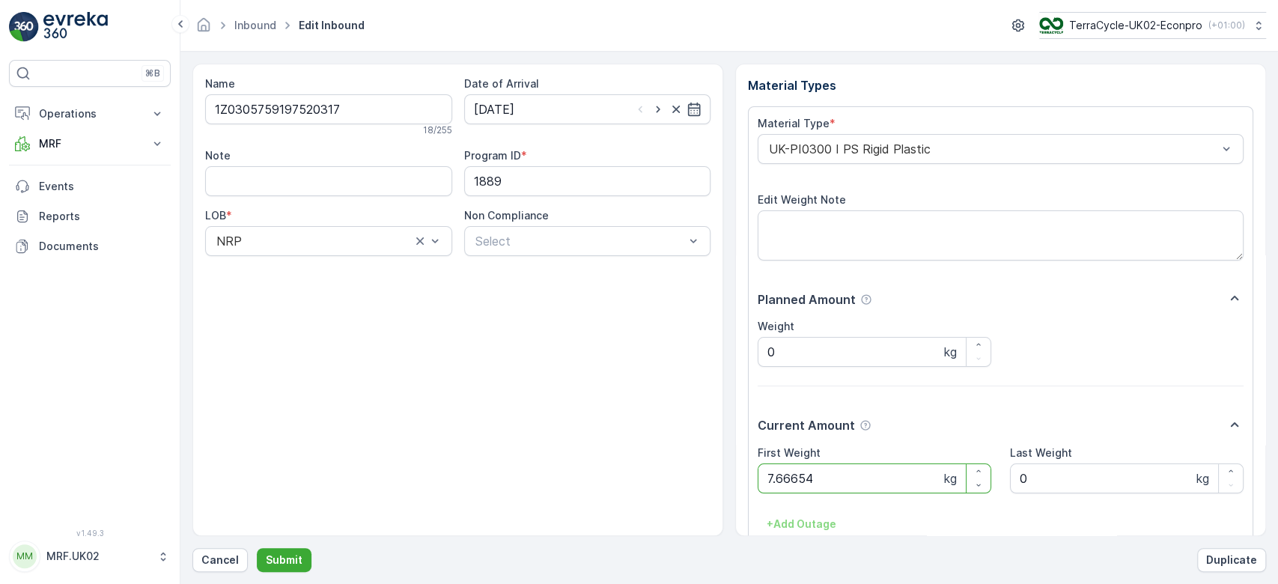
click at [257, 548] on button "Submit" at bounding box center [284, 560] width 55 height 24
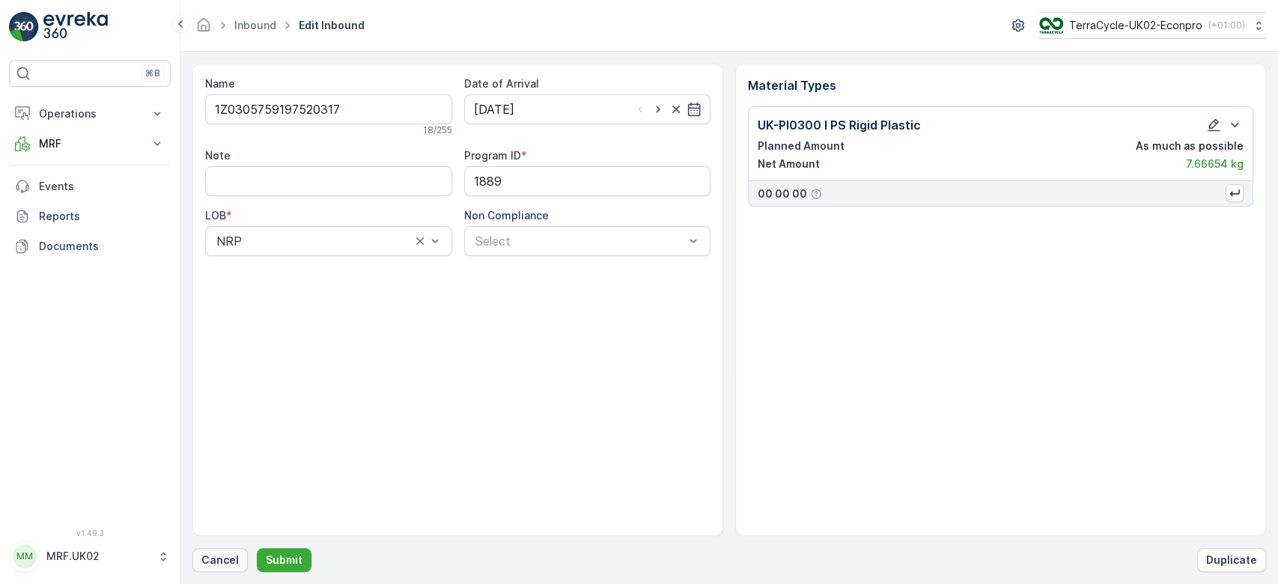
click at [225, 565] on p "Cancel" at bounding box center [219, 560] width 37 height 15
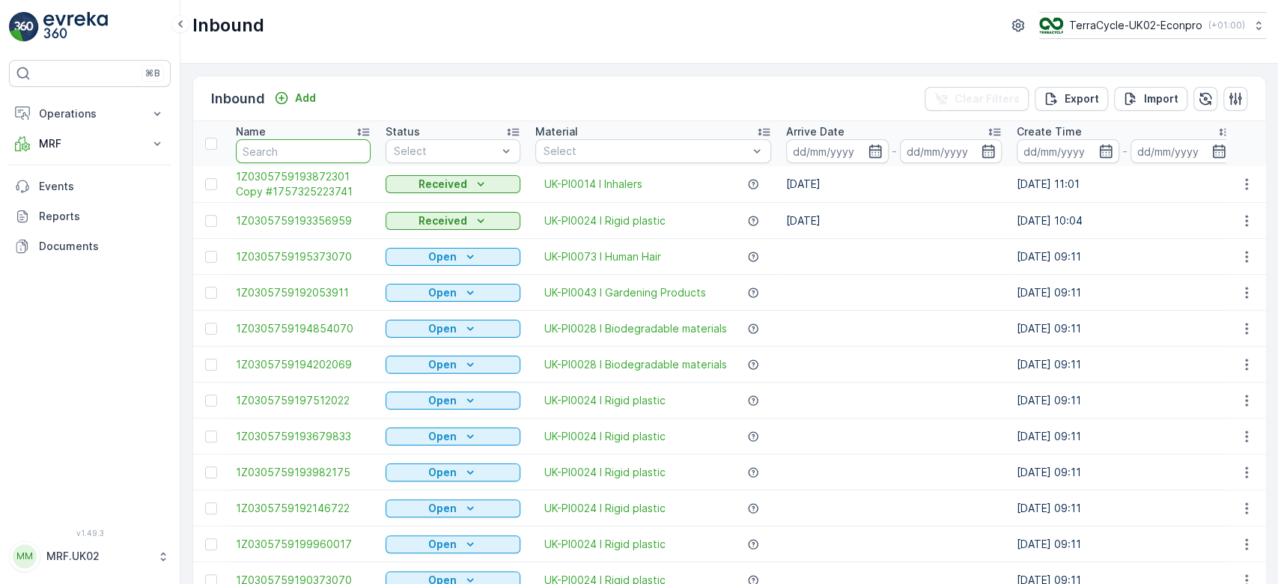
click at [282, 156] on input "text" at bounding box center [303, 151] width 135 height 24
type input "0317"
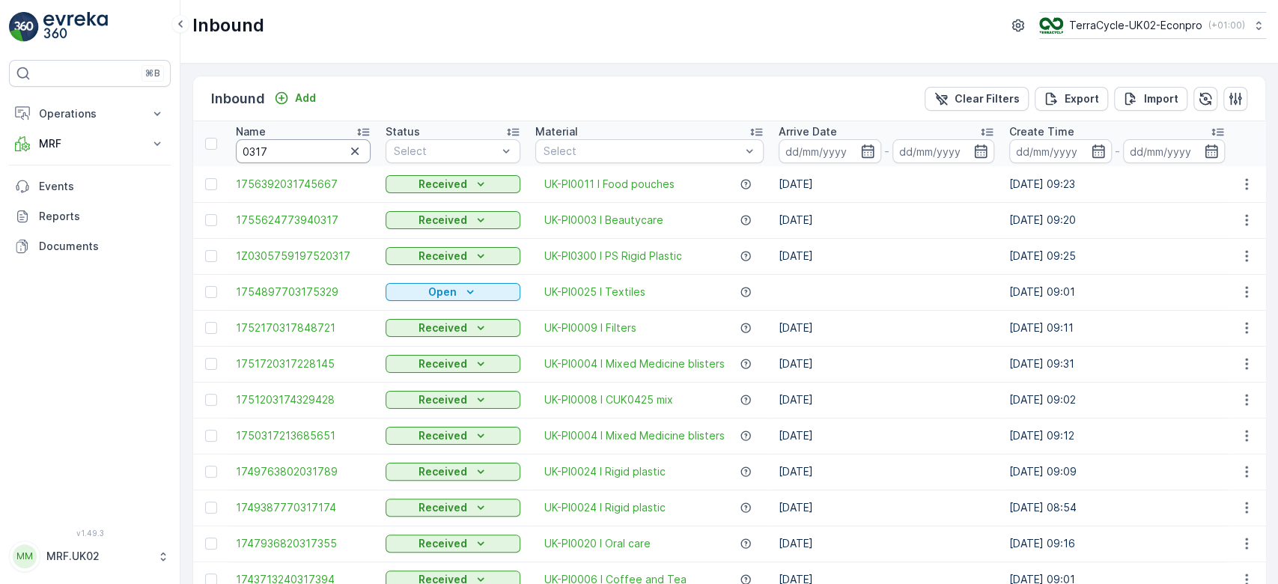
click at [240, 151] on input "0317" at bounding box center [303, 151] width 135 height 24
type input "520317"
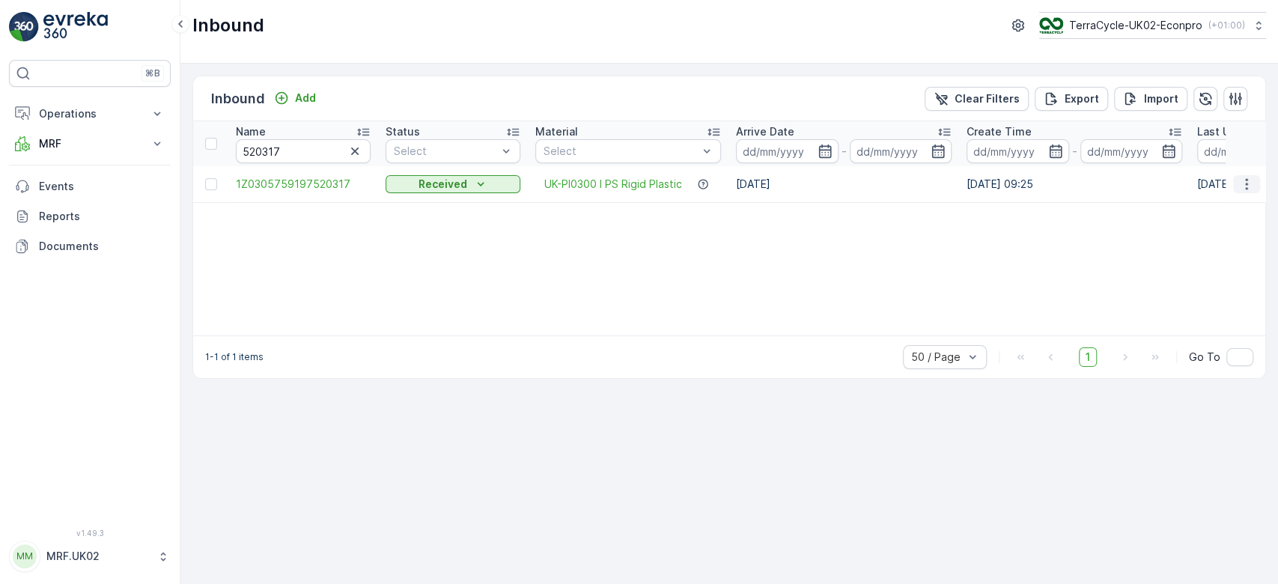
click at [1249, 183] on icon "button" at bounding box center [1247, 184] width 15 height 15
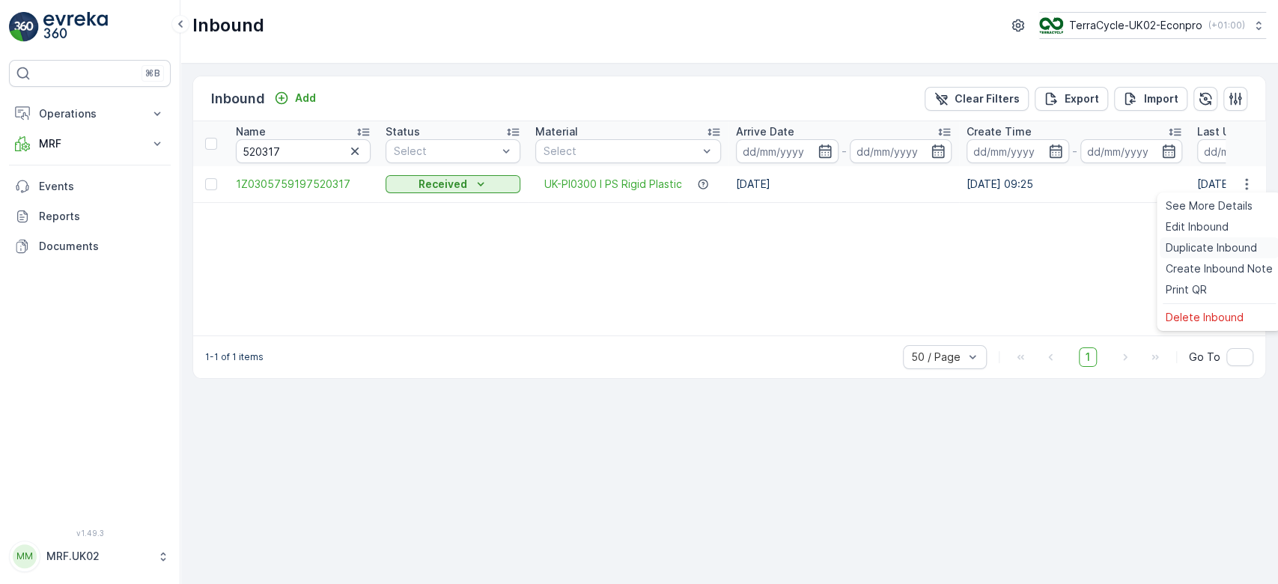
click at [1203, 244] on span "Duplicate Inbound" at bounding box center [1211, 247] width 91 height 15
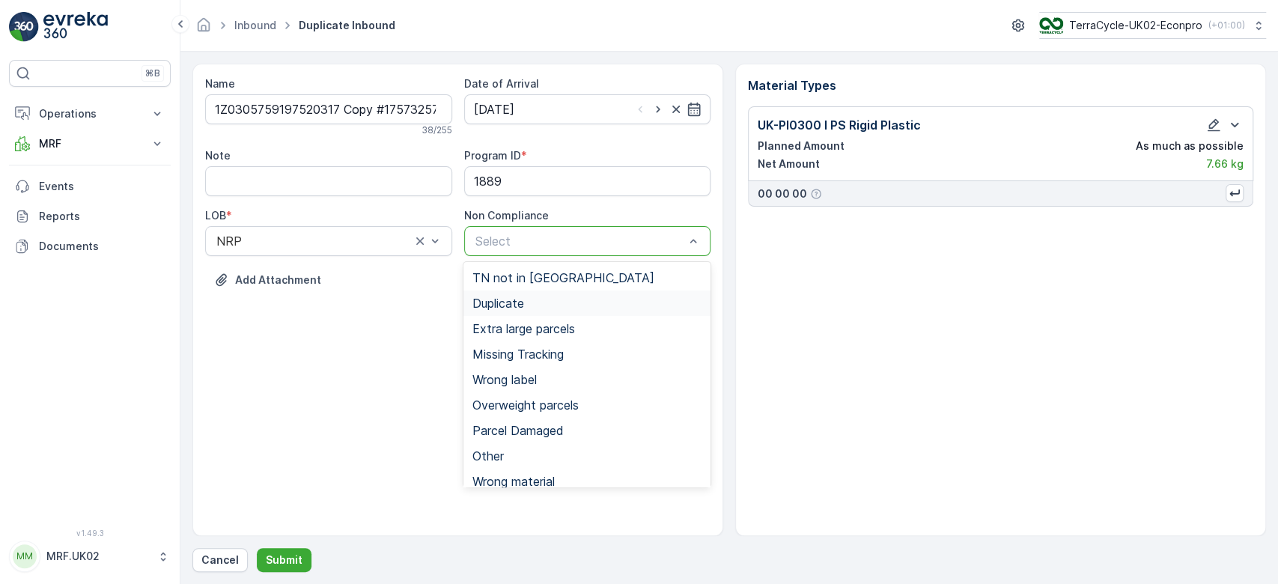
click at [565, 298] on div "Duplicate" at bounding box center [587, 303] width 229 height 13
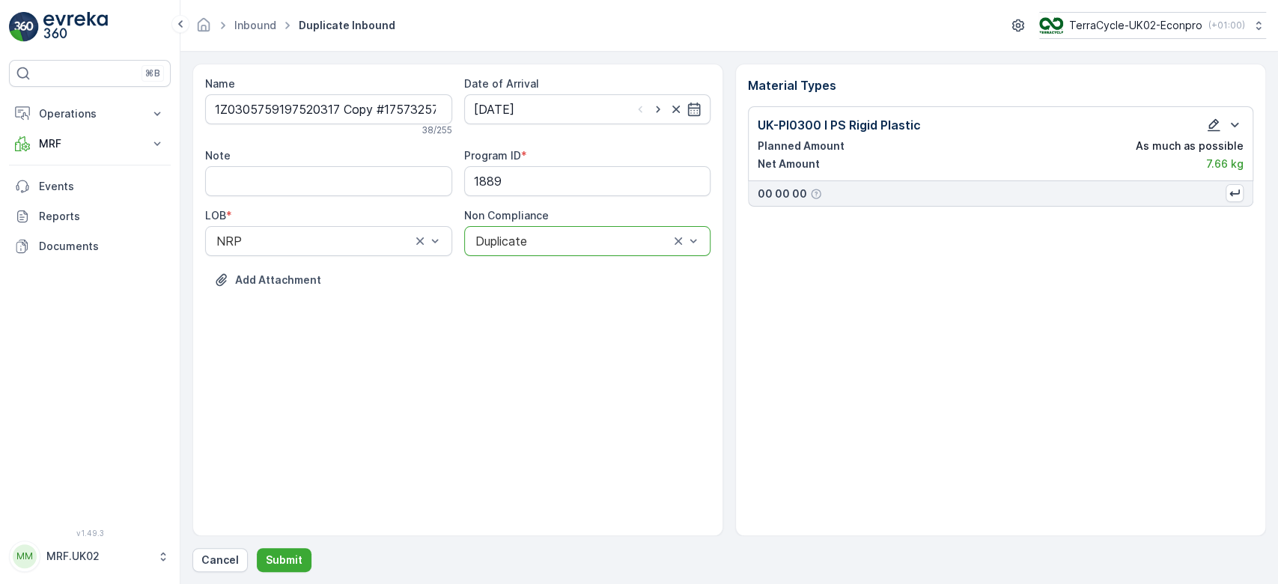
click at [1210, 122] on icon "button" at bounding box center [1214, 125] width 15 height 15
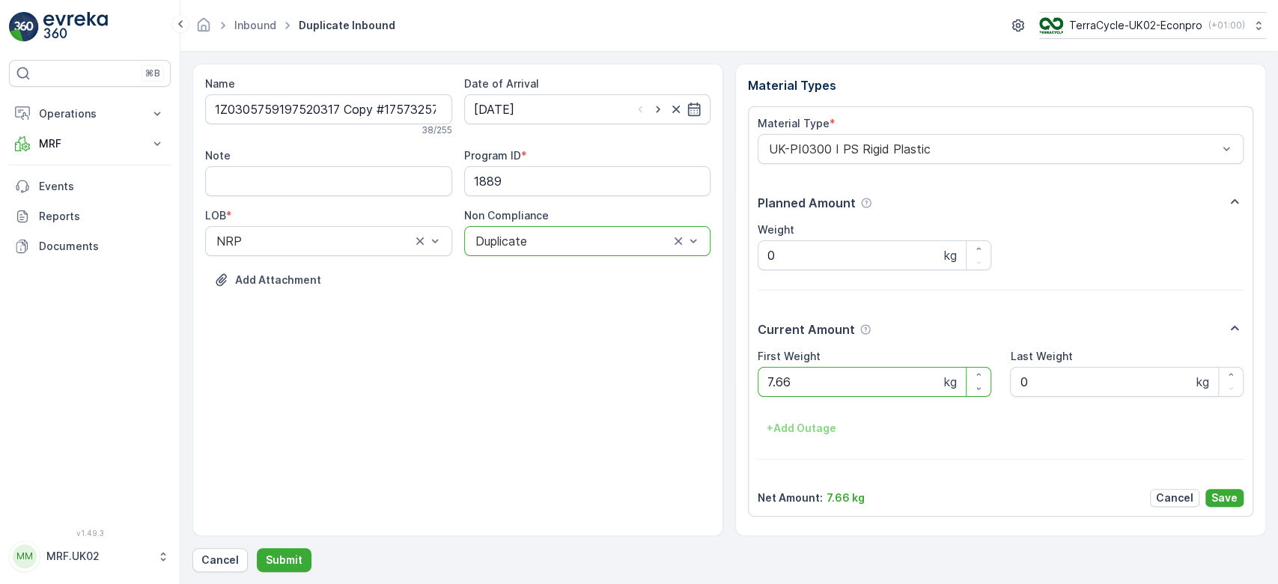
click at [813, 390] on Weight "7.66" at bounding box center [875, 382] width 234 height 30
type Weight "7"
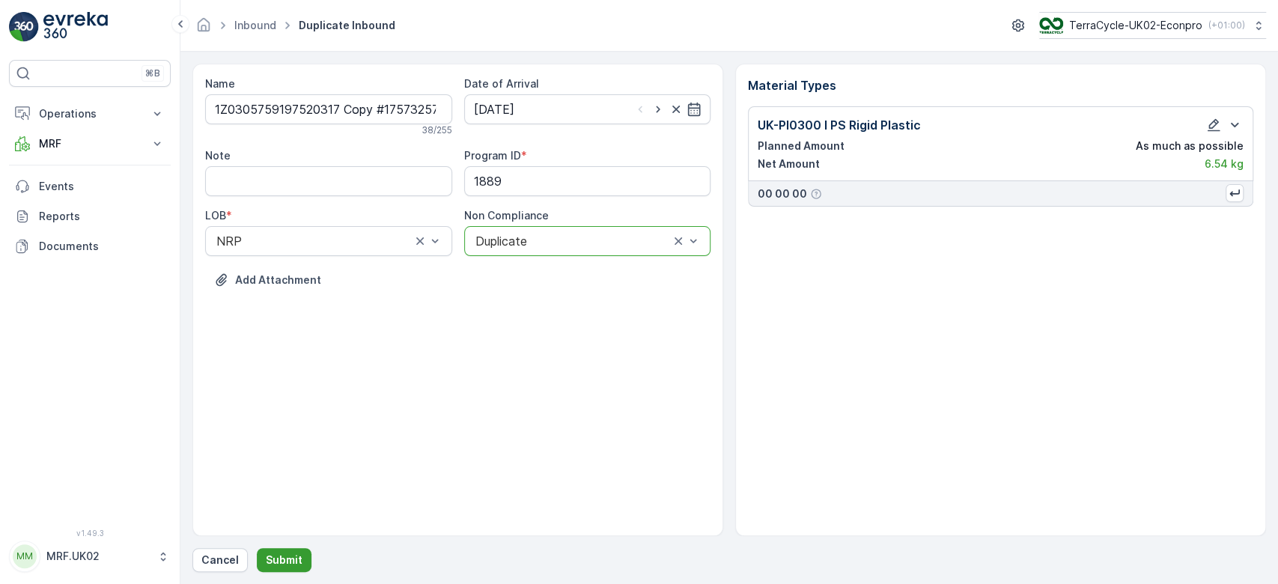
click at [279, 562] on p "Submit" at bounding box center [284, 560] width 37 height 15
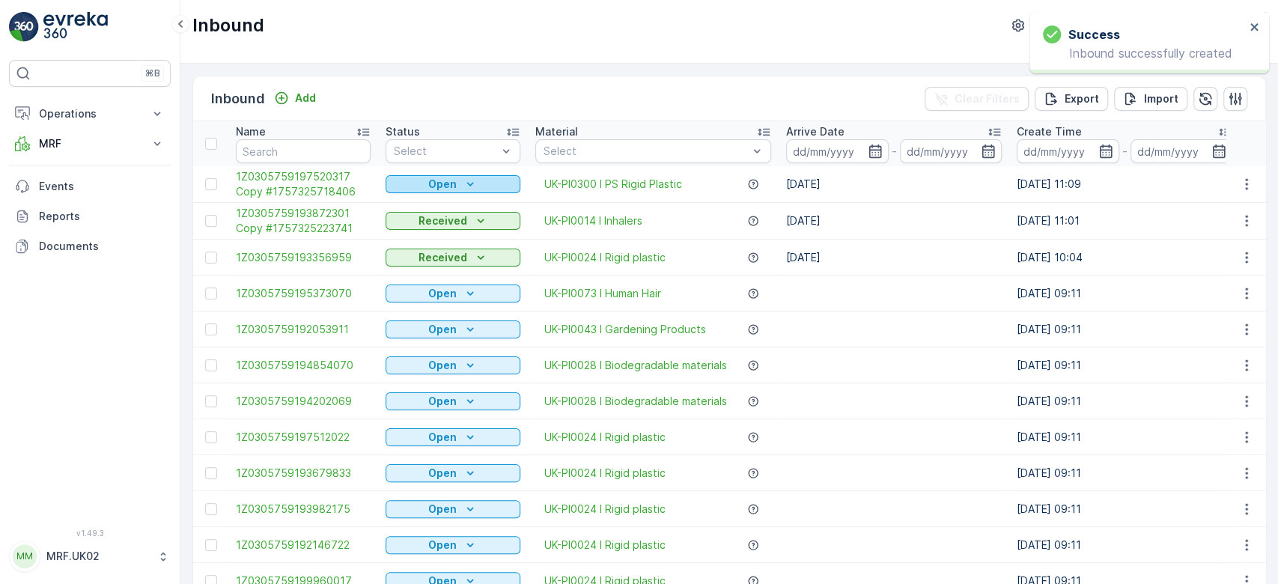
click at [482, 181] on div "Open" at bounding box center [453, 184] width 123 height 15
click at [434, 221] on span "Scanned" at bounding box center [417, 226] width 44 height 15
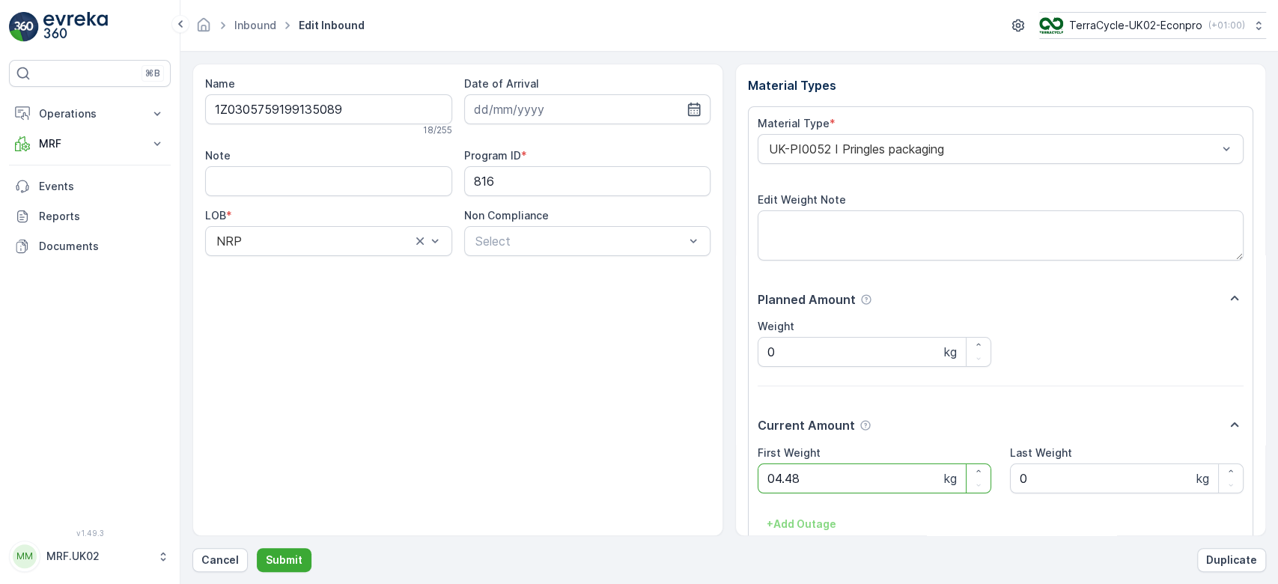
click at [257, 548] on button "Submit" at bounding box center [284, 560] width 55 height 24
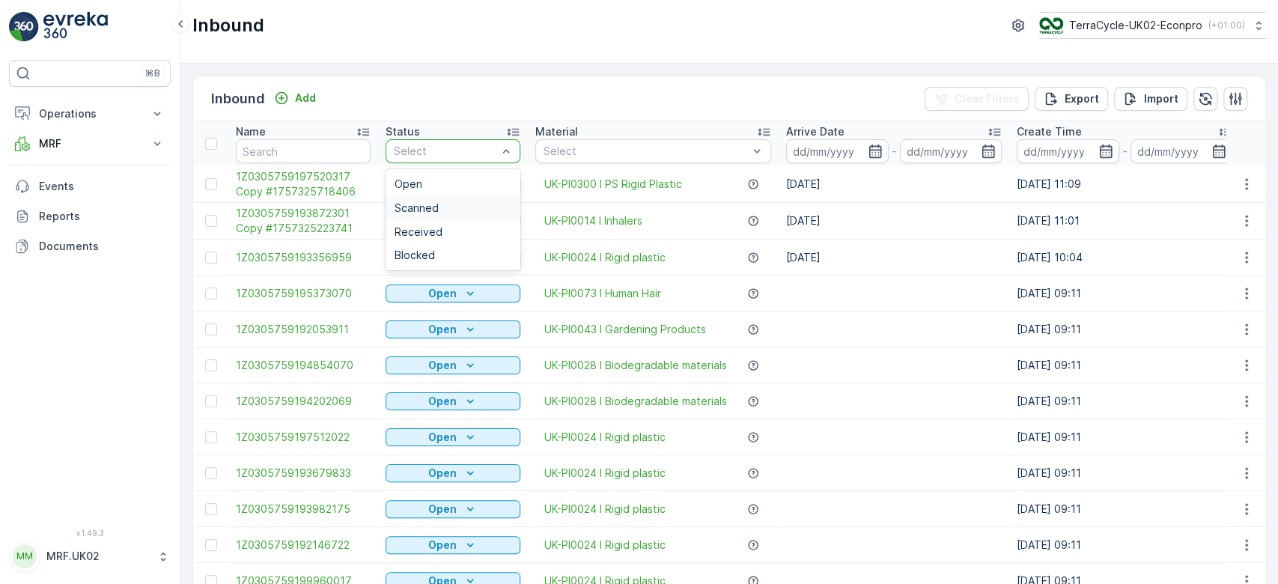
drag, startPoint x: 479, startPoint y: 140, endPoint x: 454, endPoint y: 210, distance: 74.9
click at [454, 163] on div "4 results available. Use Up and Down to choose options, press Enter to select t…" at bounding box center [453, 151] width 135 height 24
click at [454, 210] on div "Scanned" at bounding box center [453, 208] width 117 height 12
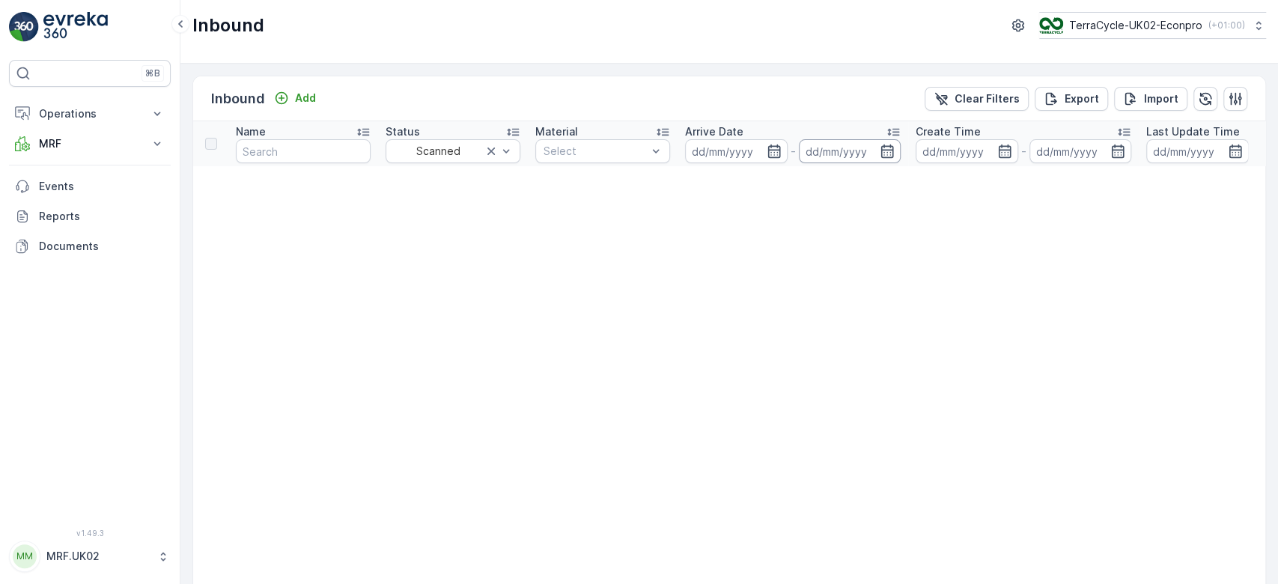
click at [817, 151] on input at bounding box center [850, 151] width 103 height 24
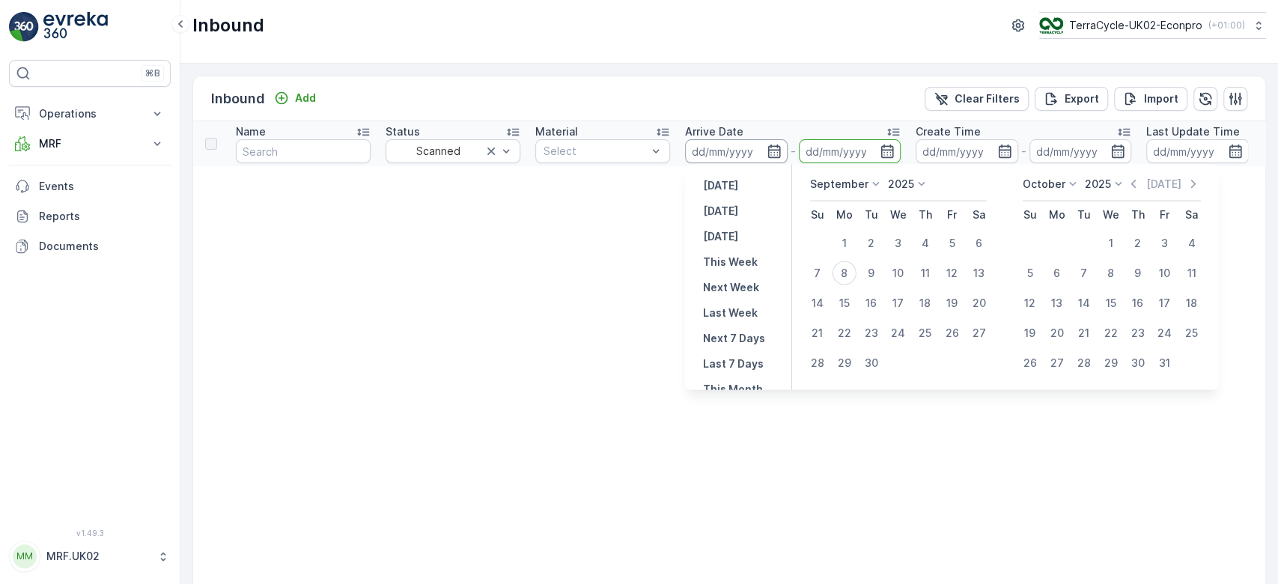
click at [753, 151] on input at bounding box center [736, 151] width 103 height 24
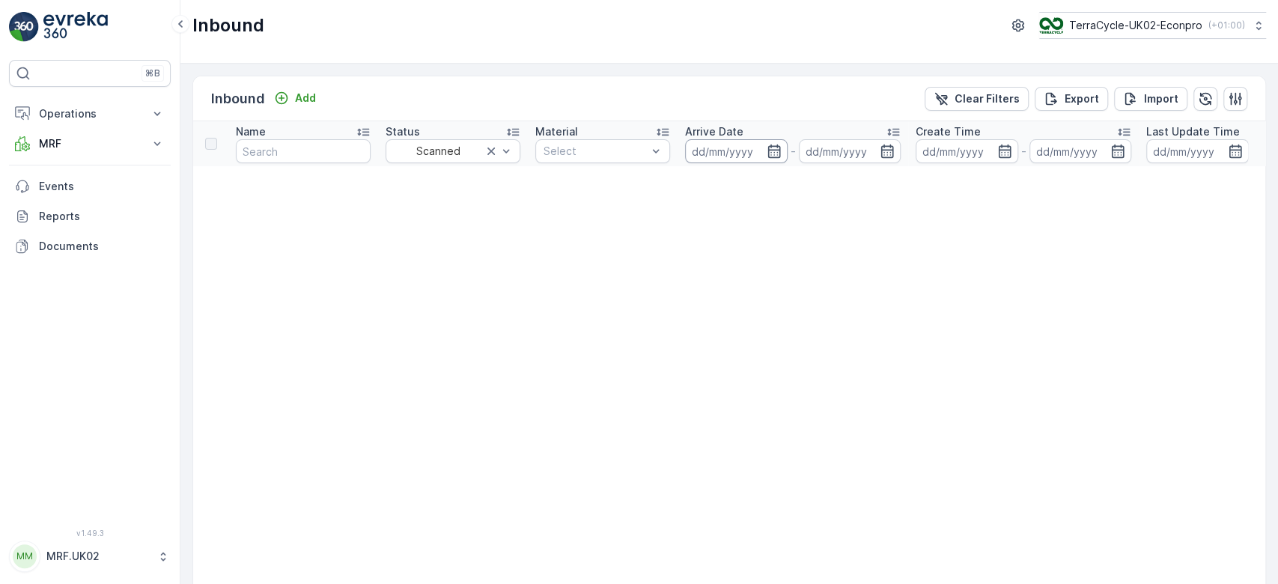
click at [753, 151] on input at bounding box center [736, 151] width 103 height 24
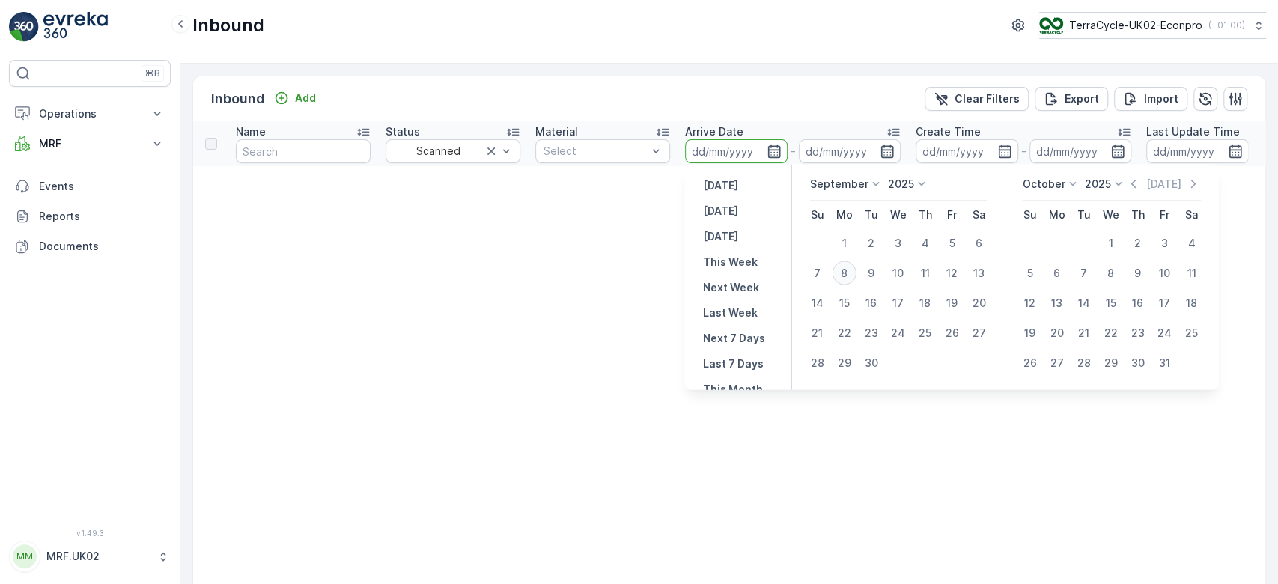
click at [845, 264] on div "8" at bounding box center [845, 273] width 24 height 24
type input "[DATE]"
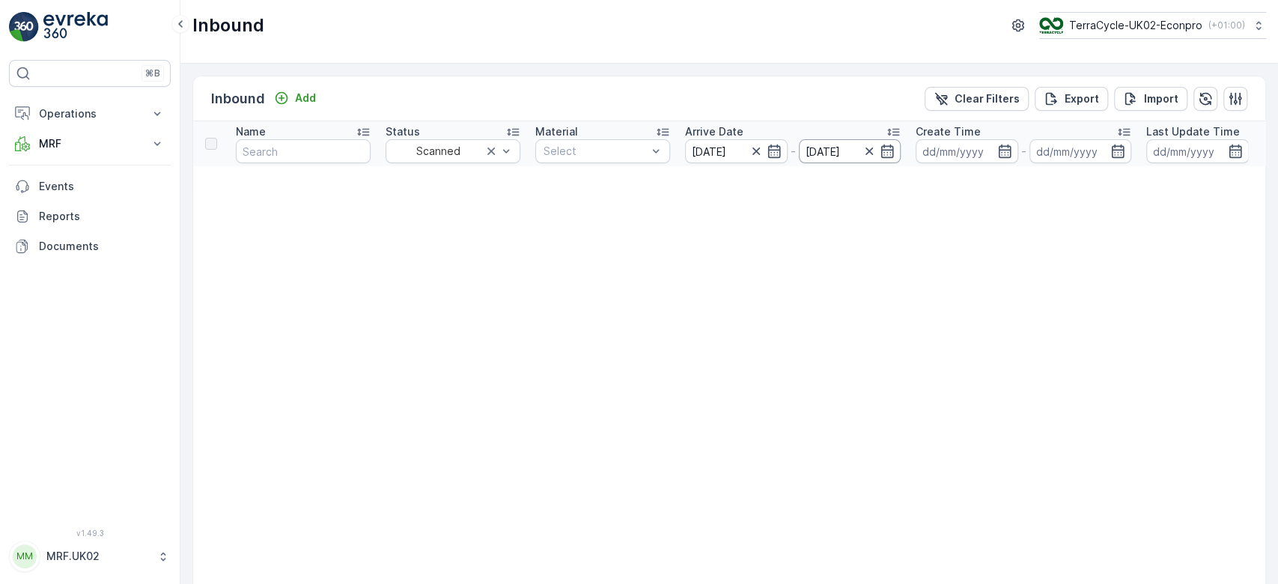
click at [837, 141] on input "[DATE]" at bounding box center [850, 151] width 103 height 24
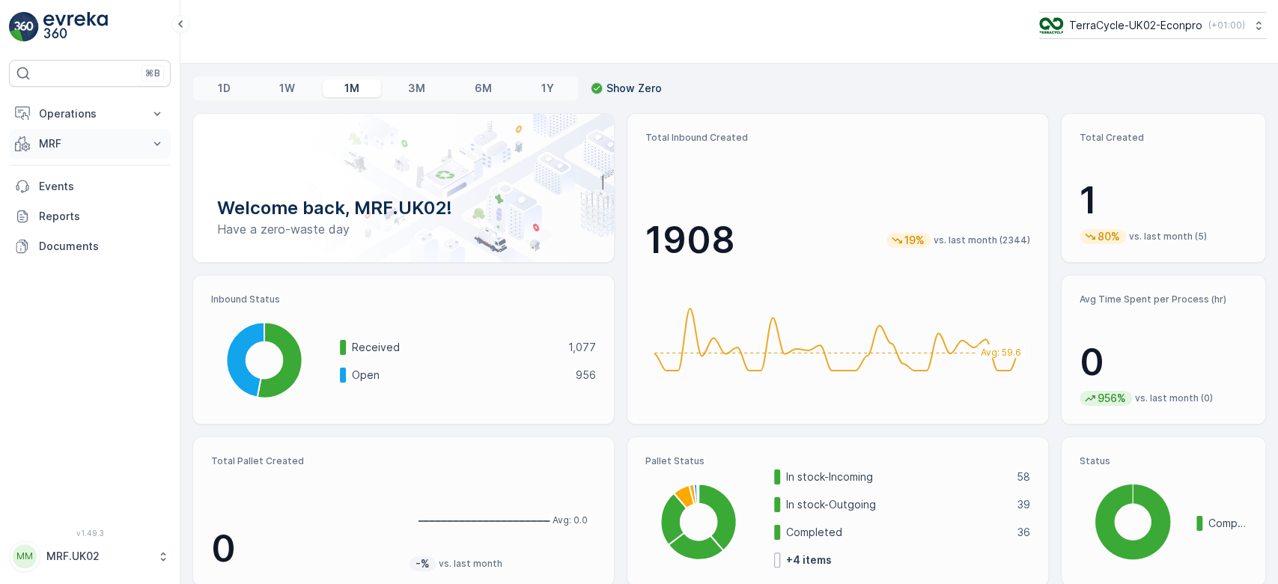
click at [90, 148] on p "MRF" at bounding box center [90, 143] width 102 height 15
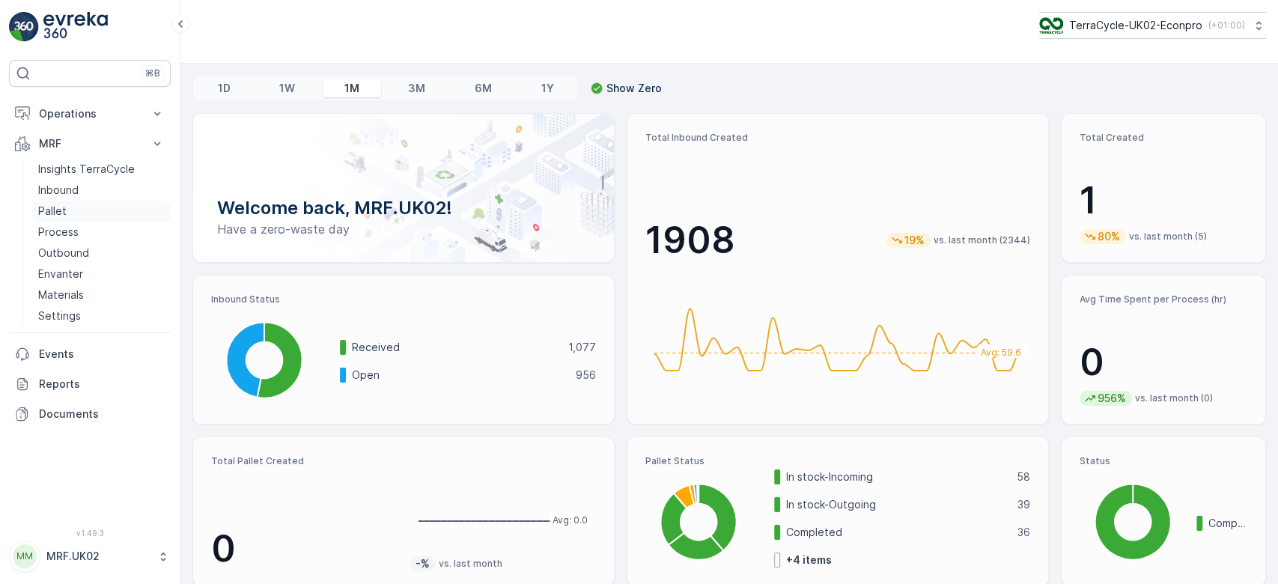
click at [61, 213] on p "Pallet" at bounding box center [52, 211] width 28 height 15
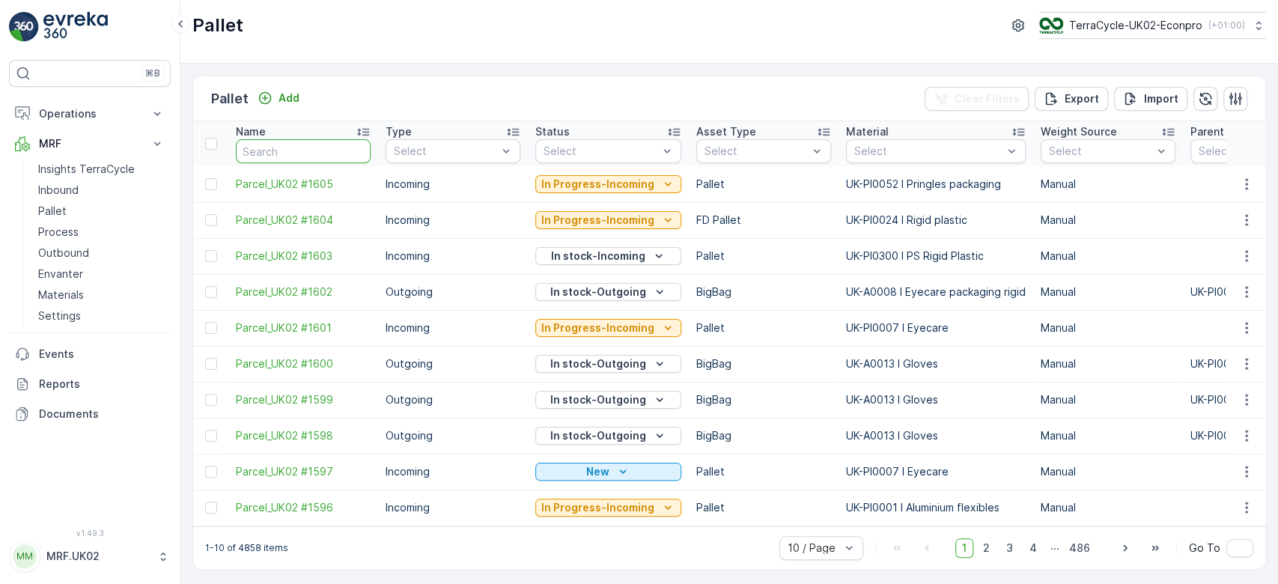
click at [303, 152] on input "text" at bounding box center [303, 151] width 135 height 24
click at [286, 99] on p "Add" at bounding box center [289, 98] width 21 height 15
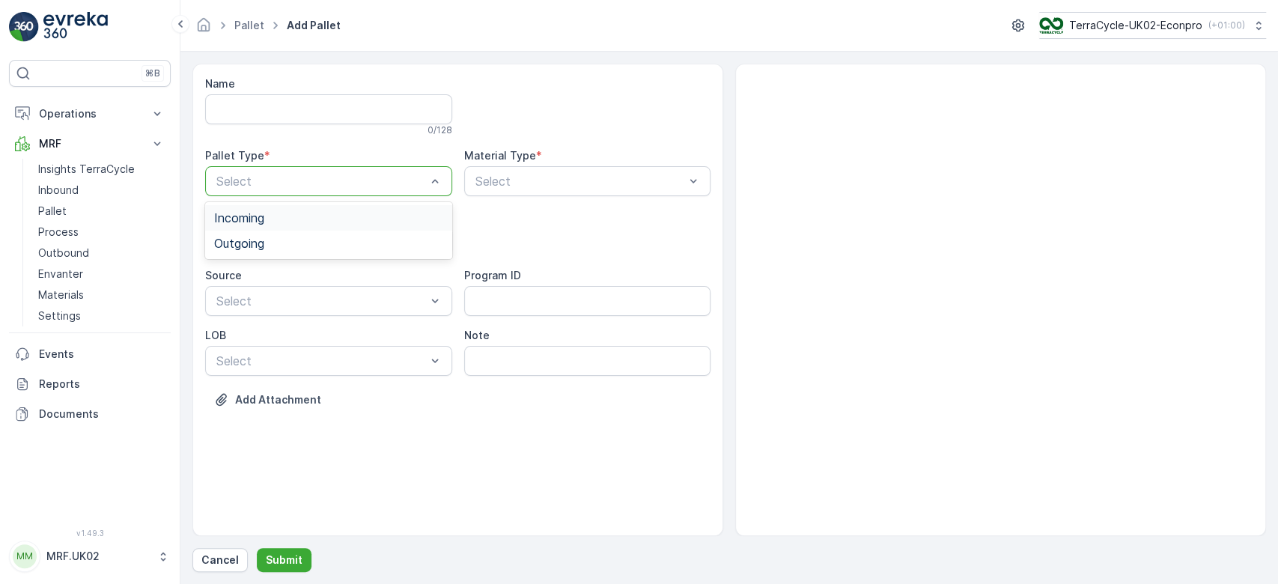
click at [255, 219] on span "Incoming" at bounding box center [239, 217] width 50 height 13
click at [255, 219] on label "Asset Type" at bounding box center [235, 215] width 60 height 13
click at [246, 294] on div "Pallet" at bounding box center [328, 303] width 247 height 25
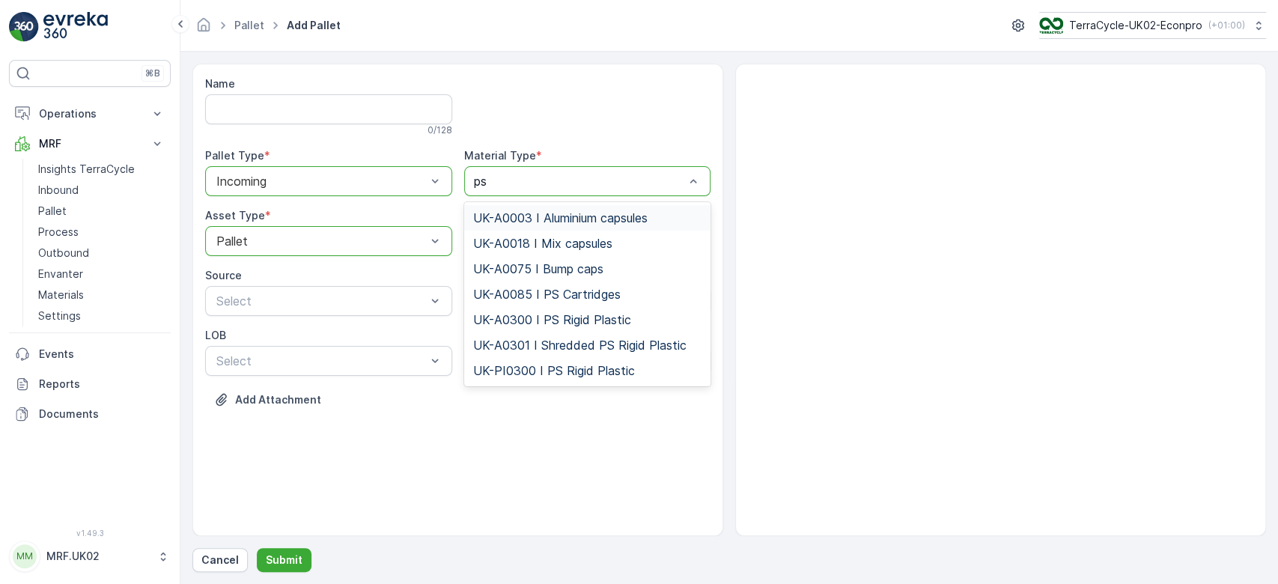
type input "ps r"
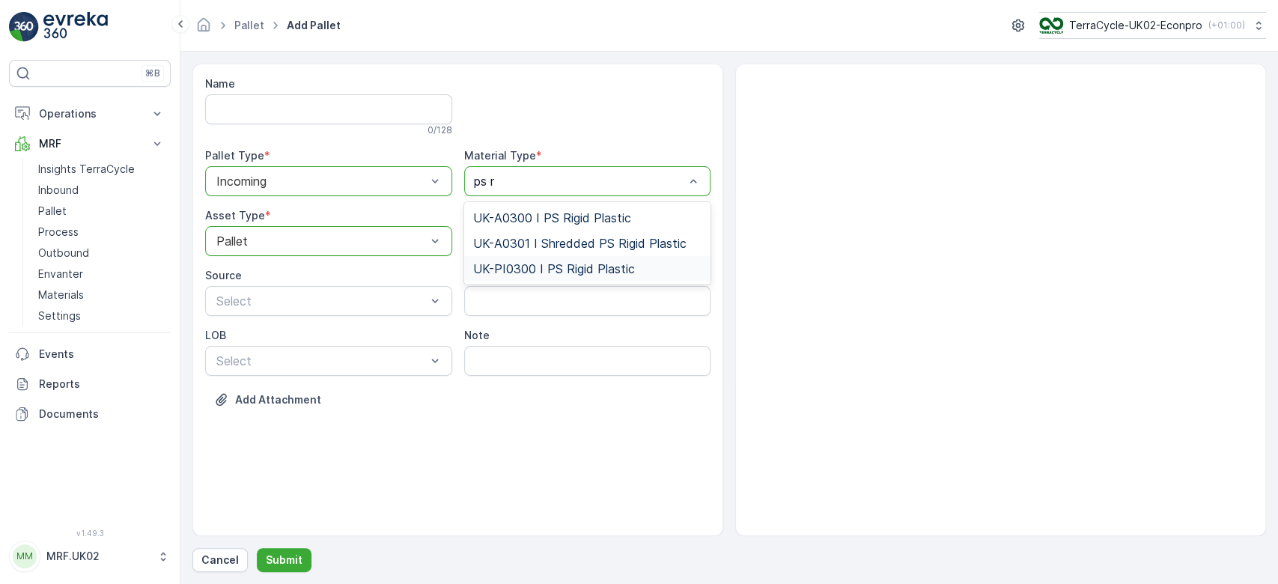
click at [593, 270] on span "UK-PI0300 I PS Rigid Plastic" at bounding box center [554, 268] width 162 height 13
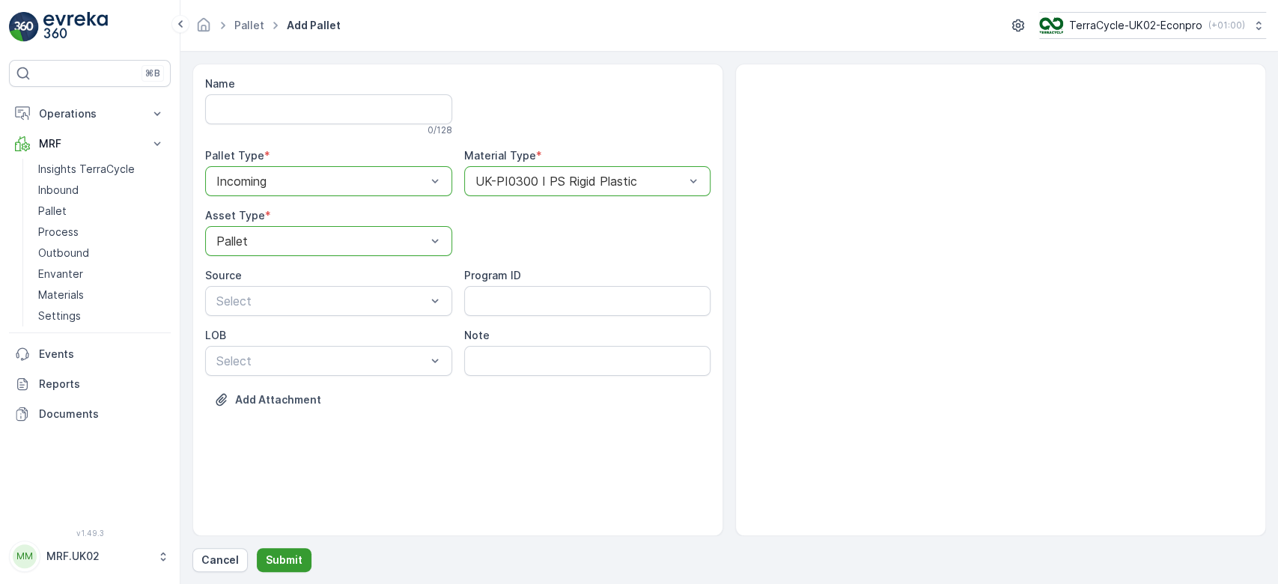
click at [279, 554] on p "Submit" at bounding box center [284, 560] width 37 height 15
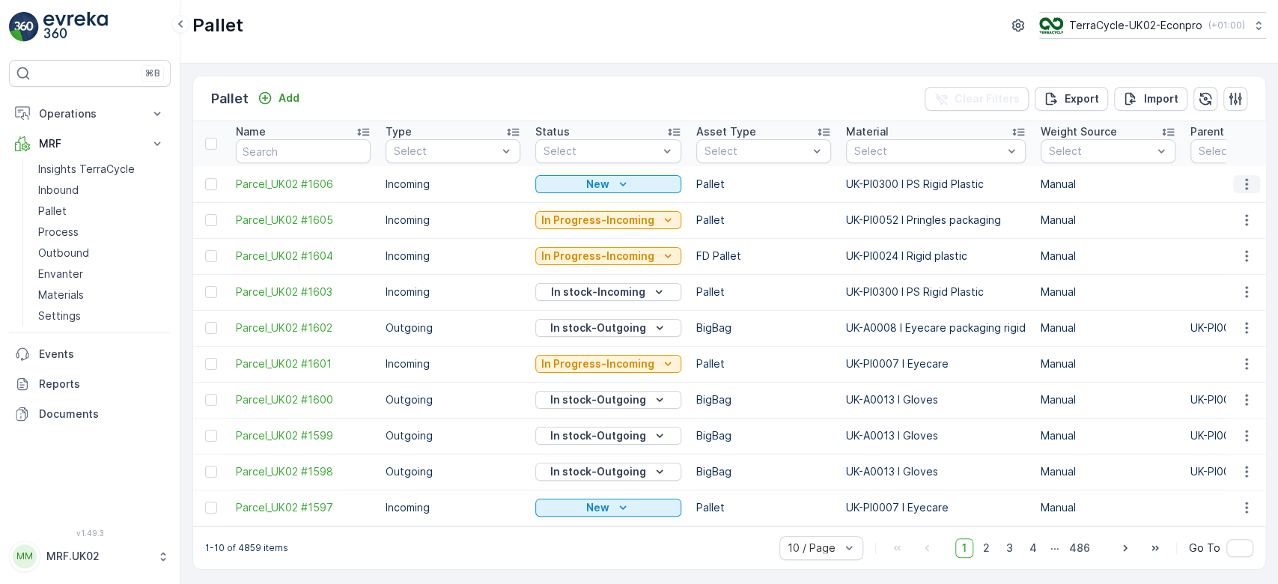
click at [1246, 180] on icon "button" at bounding box center [1247, 184] width 15 height 15
click at [1209, 291] on span "Print QR" at bounding box center [1206, 289] width 41 height 15
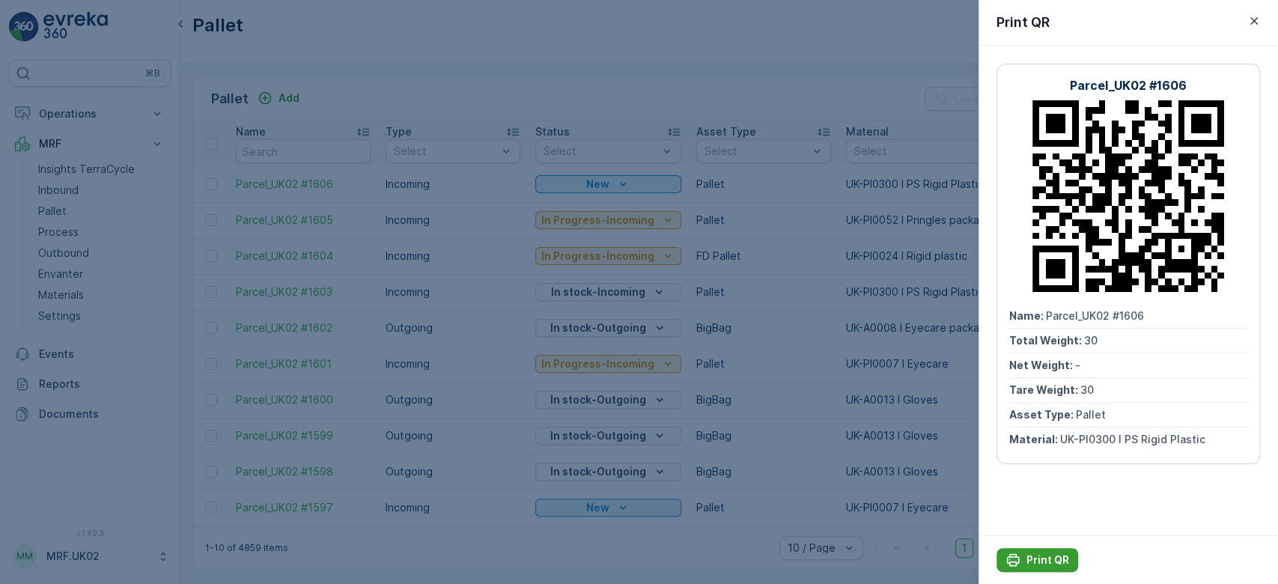
click at [1039, 560] on p "Print QR" at bounding box center [1048, 560] width 43 height 15
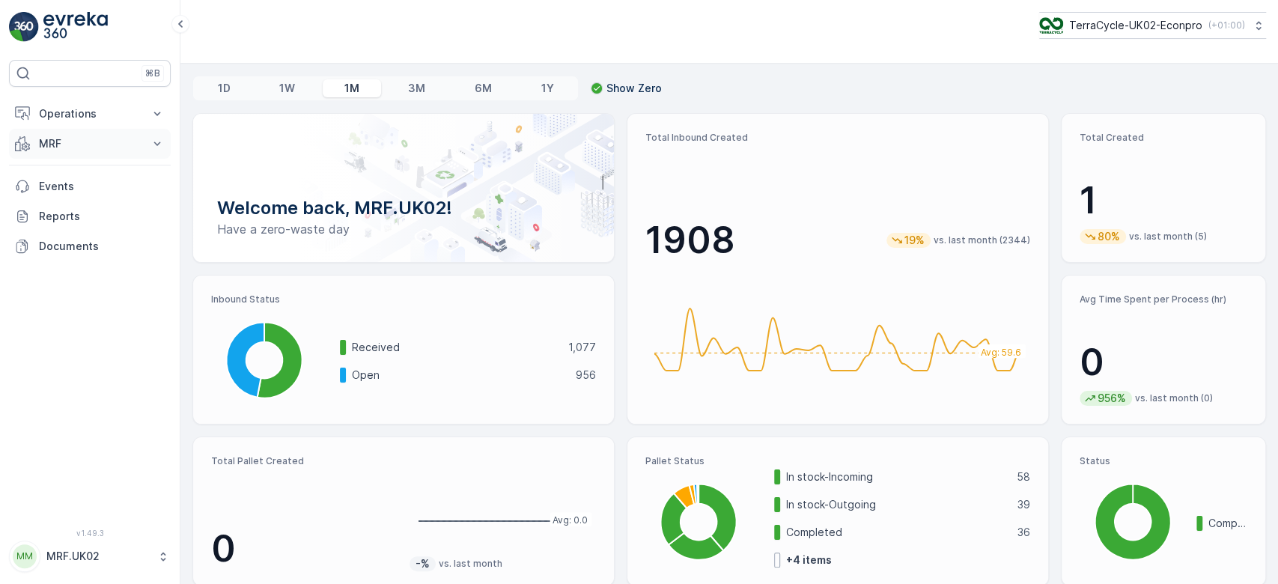
click at [136, 157] on button "MRF" at bounding box center [90, 144] width 162 height 30
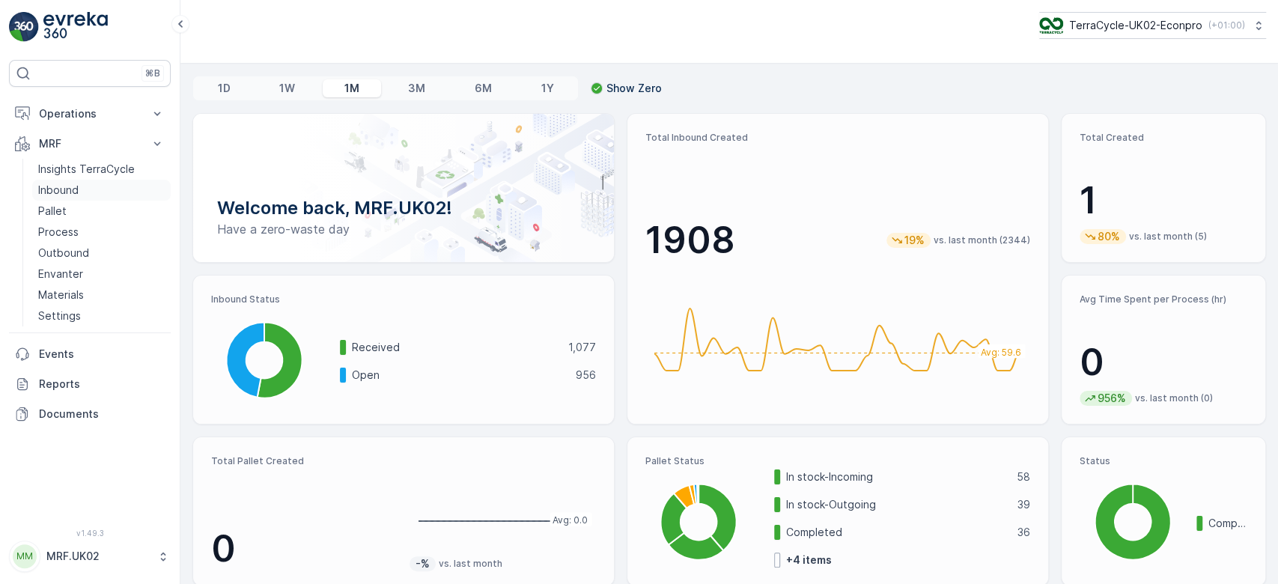
click at [113, 191] on link "Inbound" at bounding box center [101, 190] width 139 height 21
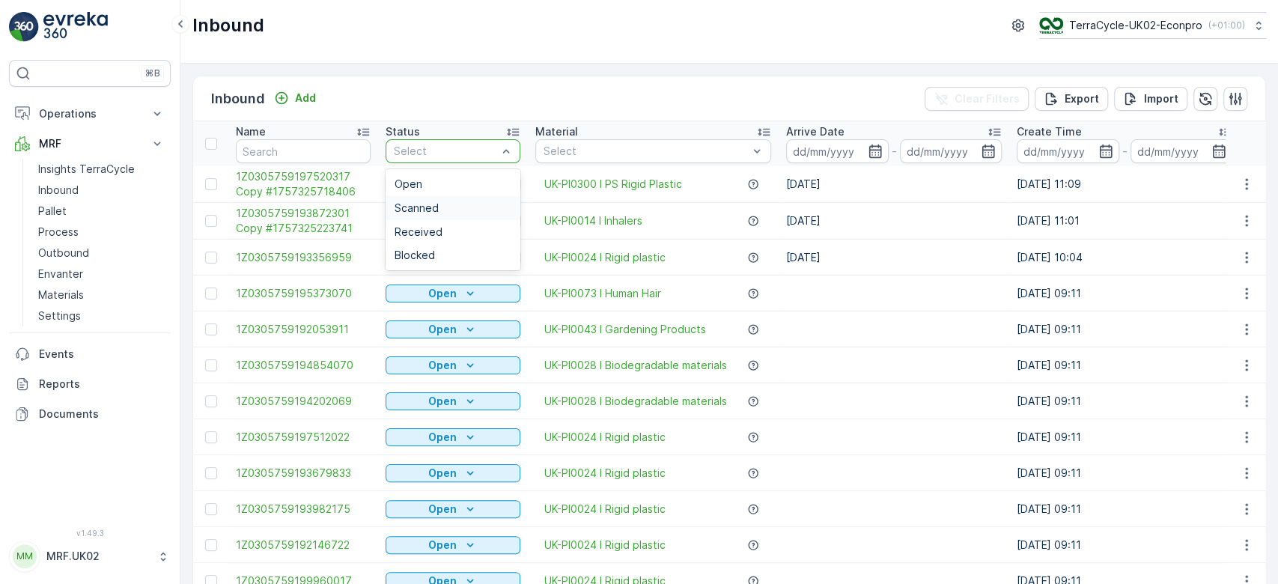
click at [416, 215] on div "Scanned" at bounding box center [453, 208] width 135 height 24
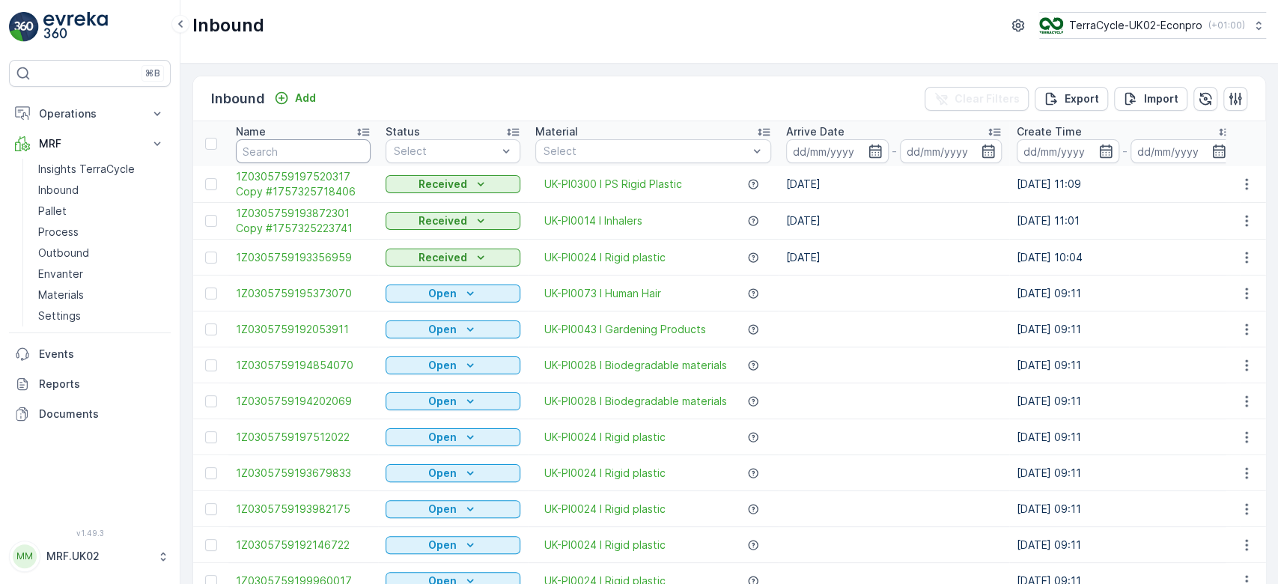
click at [272, 149] on input "text" at bounding box center [303, 151] width 135 height 24
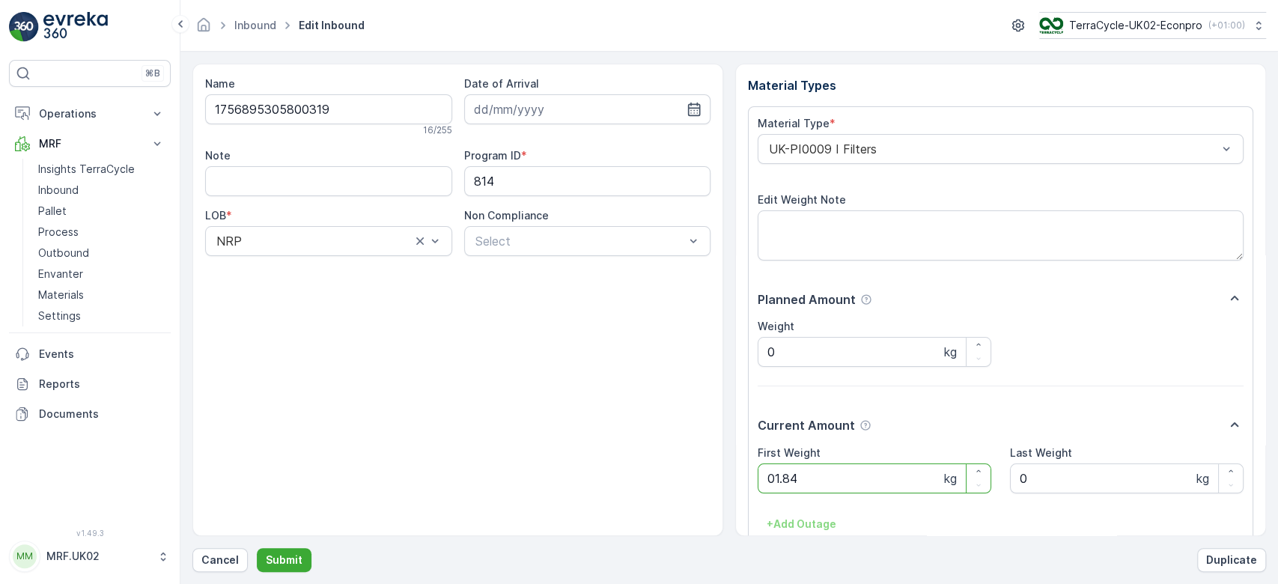
click at [257, 548] on button "Submit" at bounding box center [284, 560] width 55 height 24
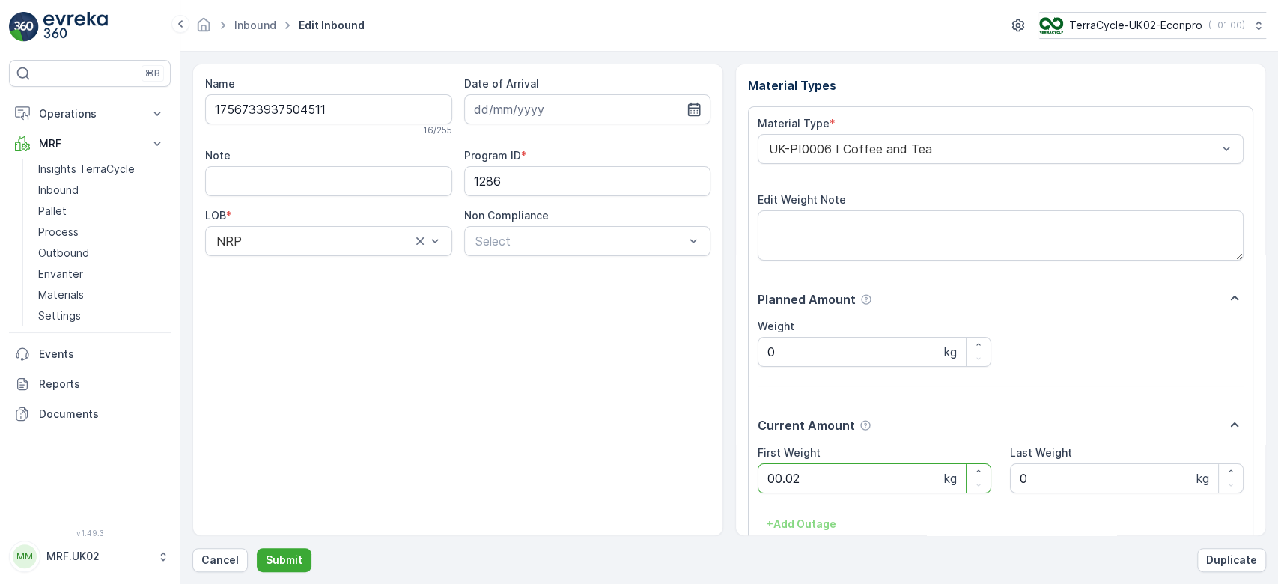
click at [257, 548] on button "Submit" at bounding box center [284, 560] width 55 height 24
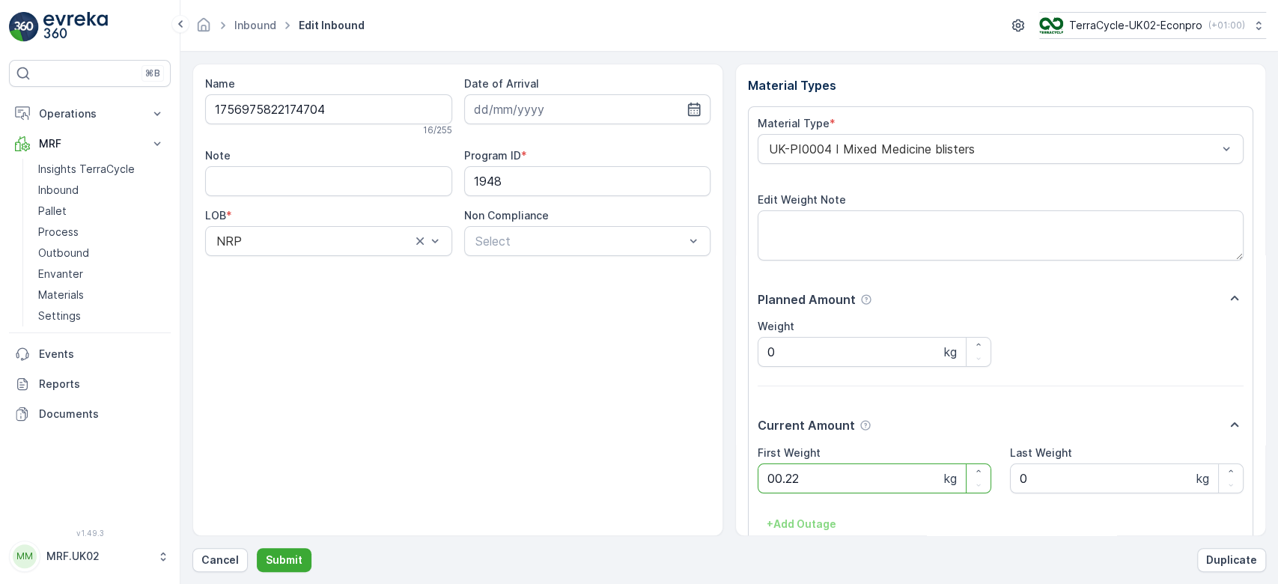
click at [257, 548] on button "Submit" at bounding box center [284, 560] width 55 height 24
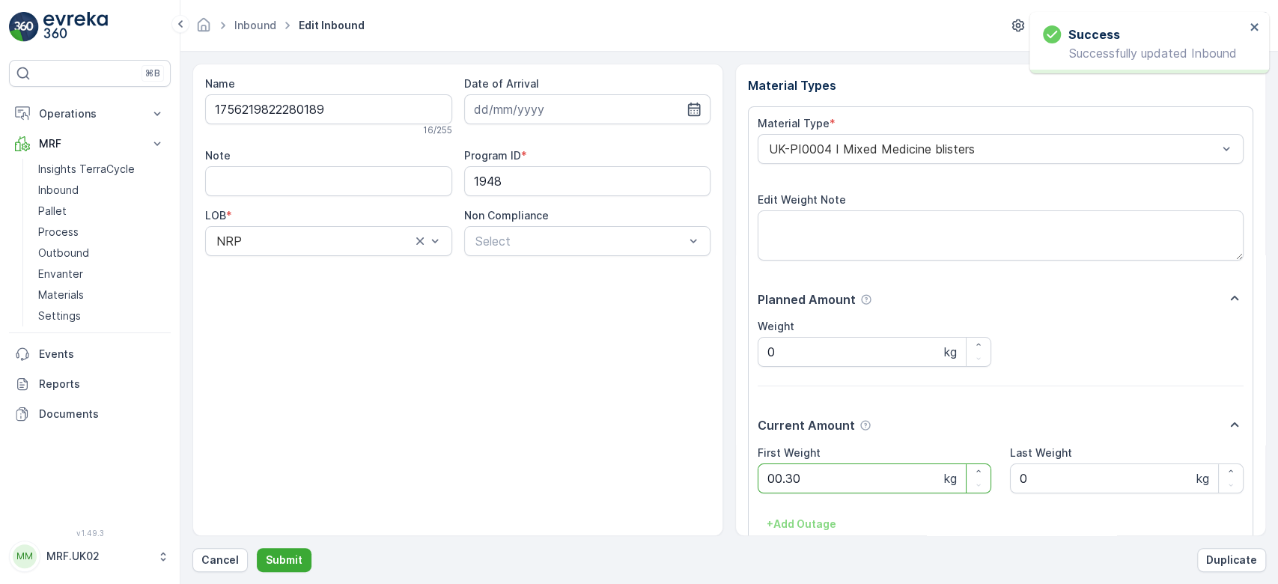
click at [257, 548] on button "Submit" at bounding box center [284, 560] width 55 height 24
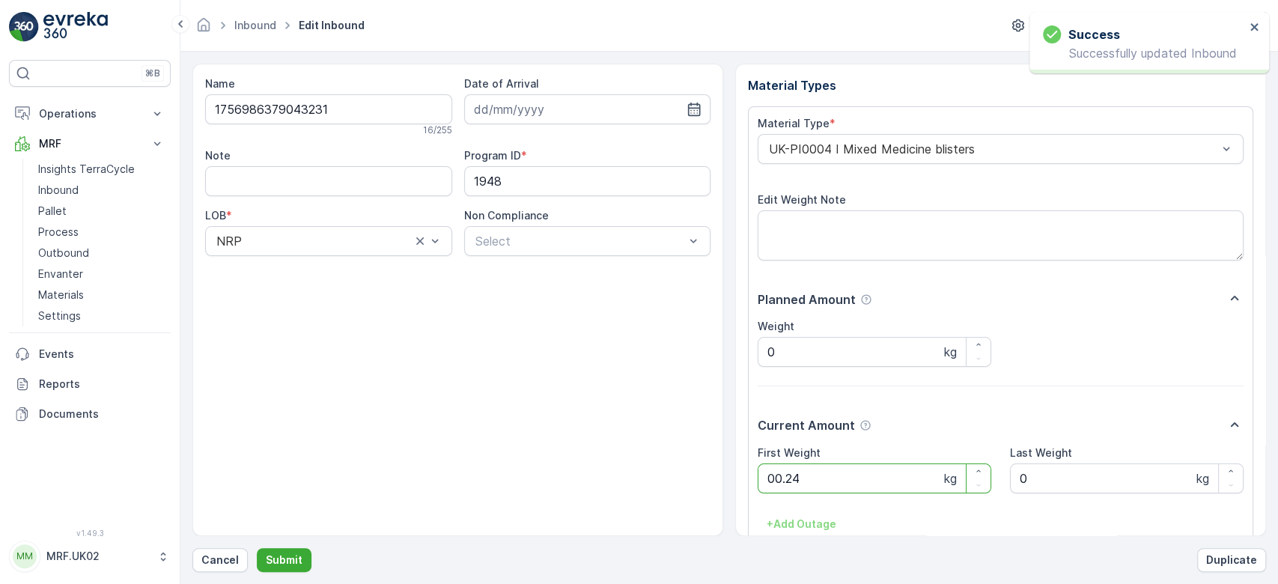
click at [257, 548] on button "Submit" at bounding box center [284, 560] width 55 height 24
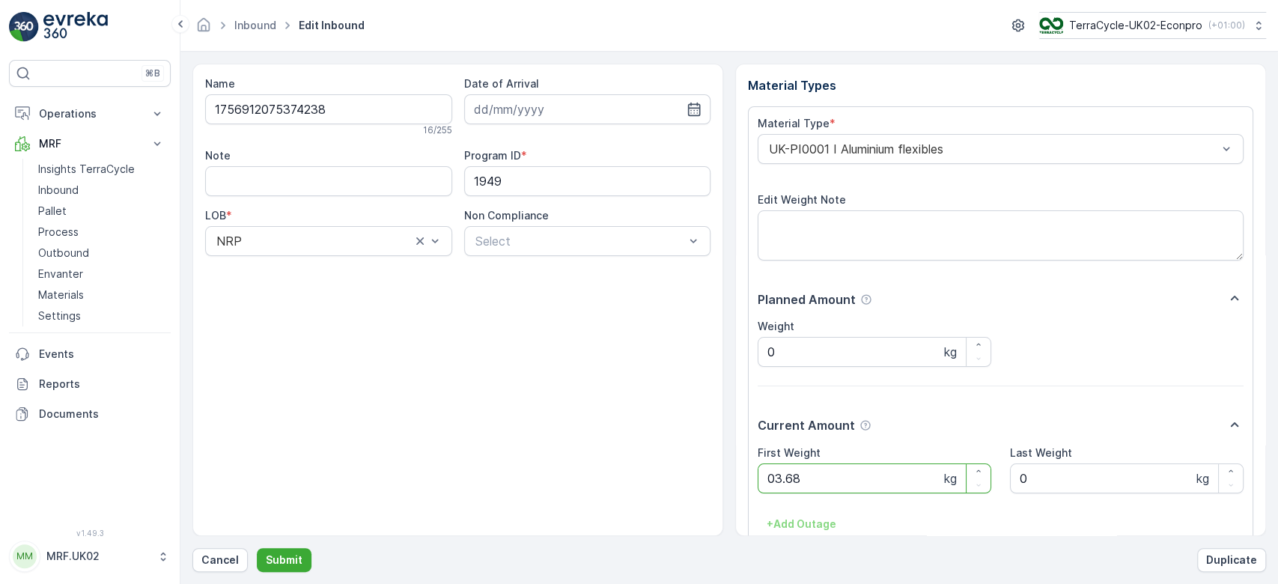
click at [257, 548] on button "Submit" at bounding box center [284, 560] width 55 height 24
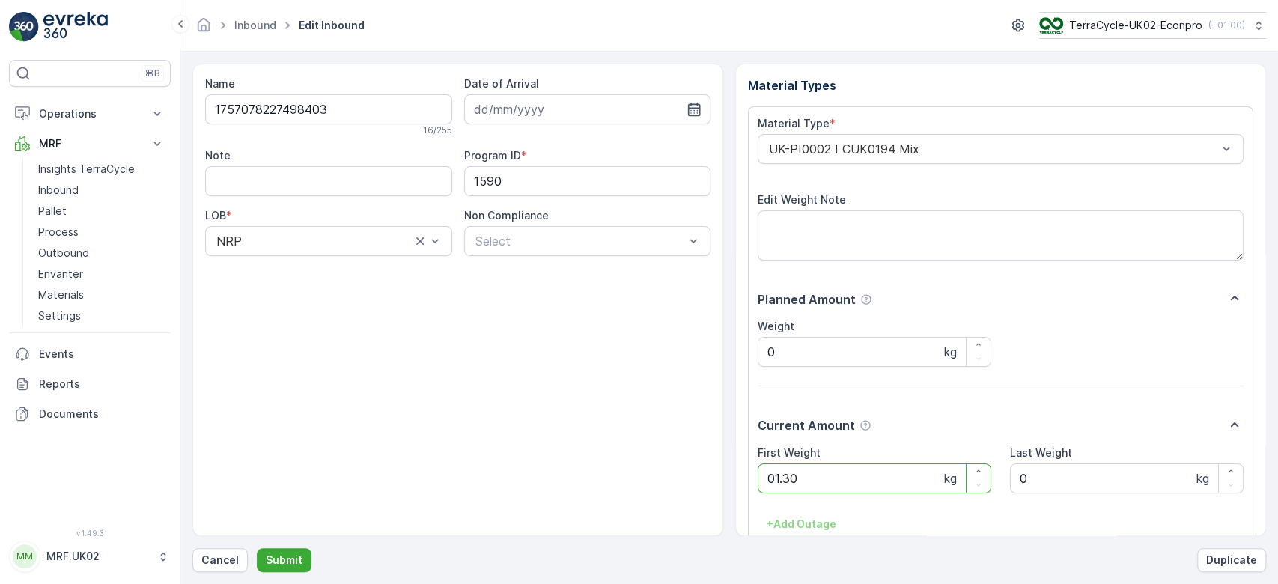
click at [257, 548] on button "Submit" at bounding box center [284, 560] width 55 height 24
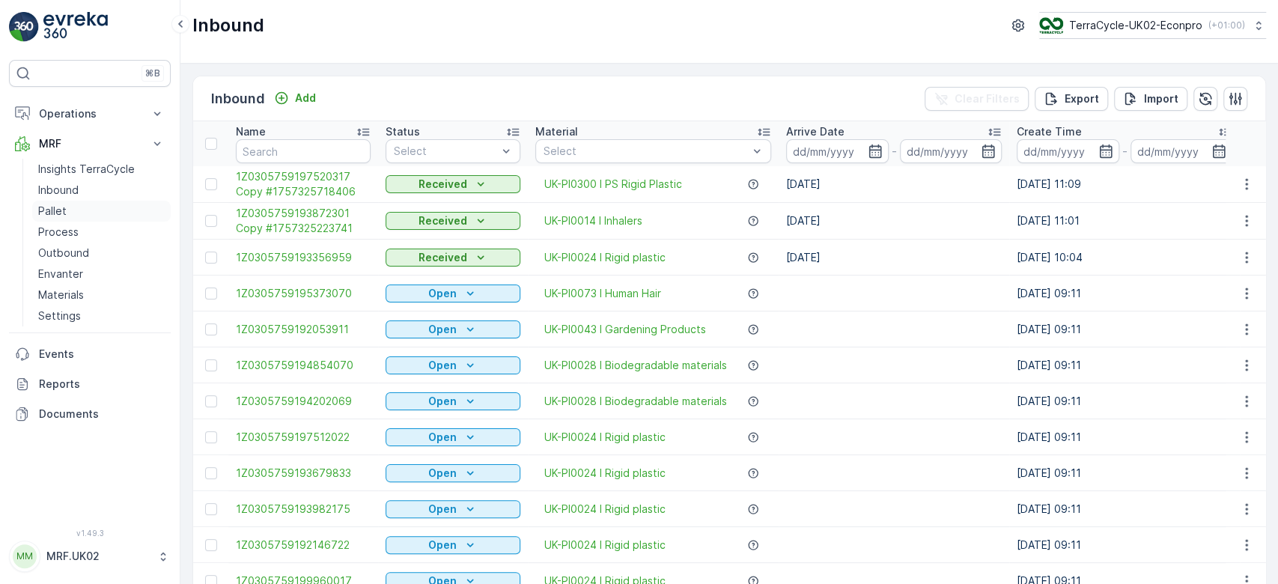
click at [111, 212] on link "Pallet" at bounding box center [101, 211] width 139 height 21
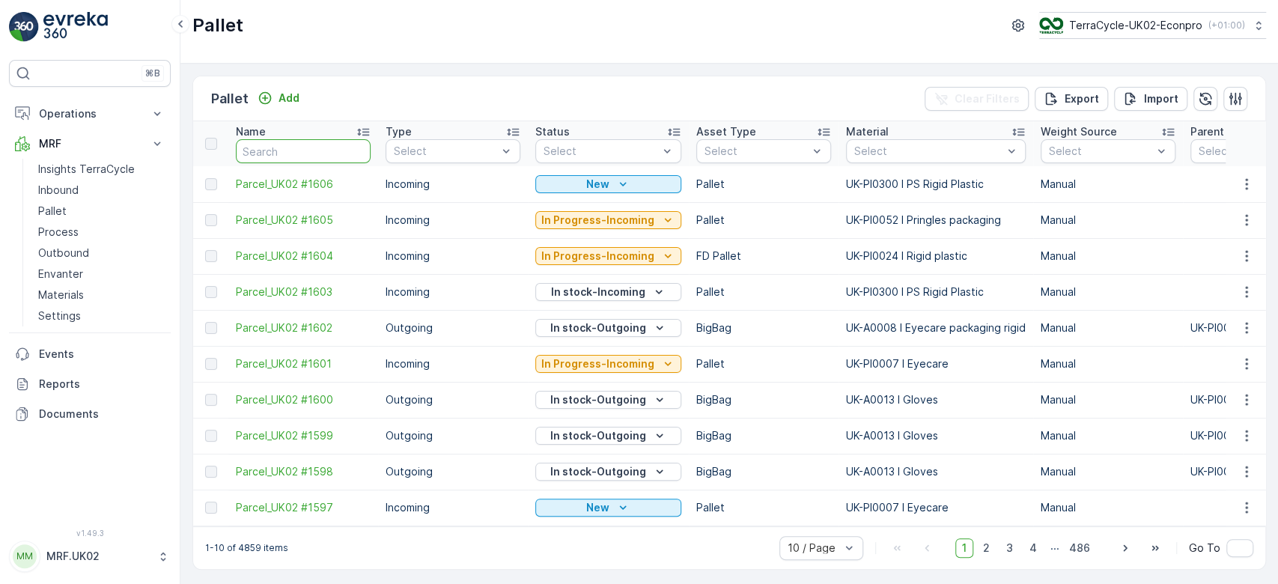
click at [286, 139] on input "text" at bounding box center [303, 151] width 135 height 24
type input "1604"
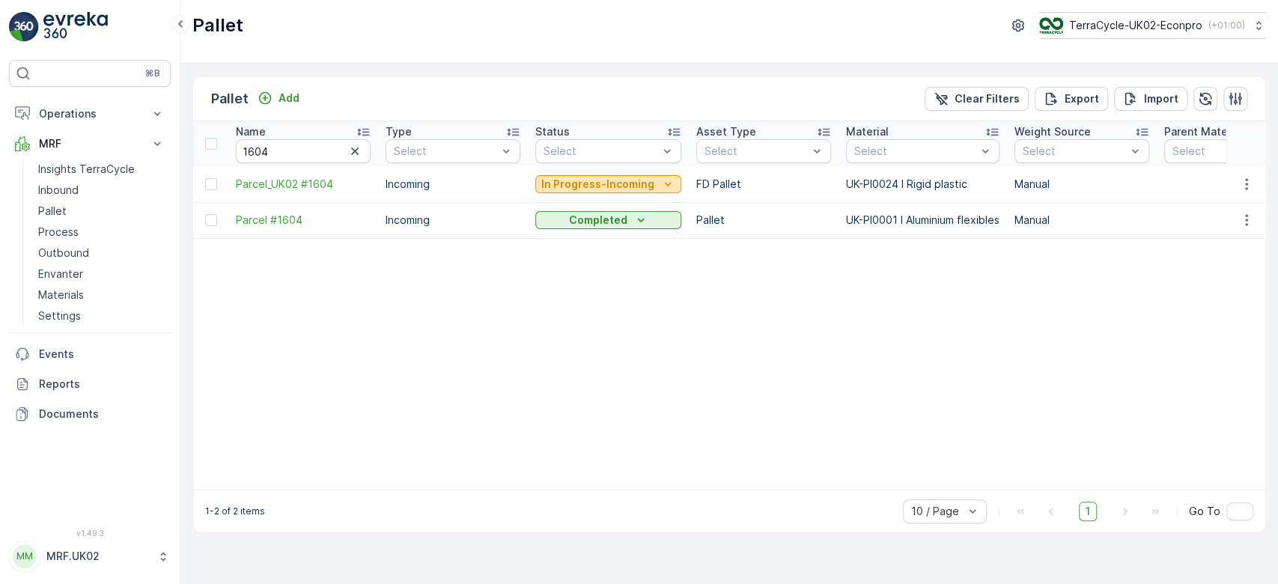
click at [597, 183] on p "In Progress-Incoming" at bounding box center [598, 184] width 113 height 15
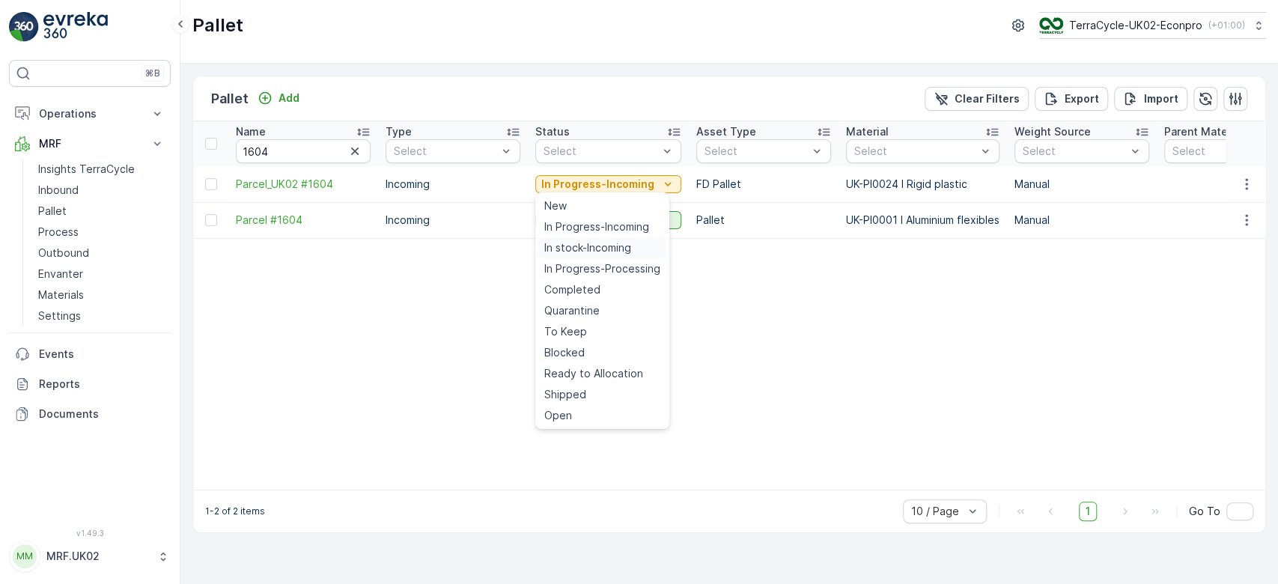
click at [583, 243] on span "In stock-Incoming" at bounding box center [587, 247] width 87 height 15
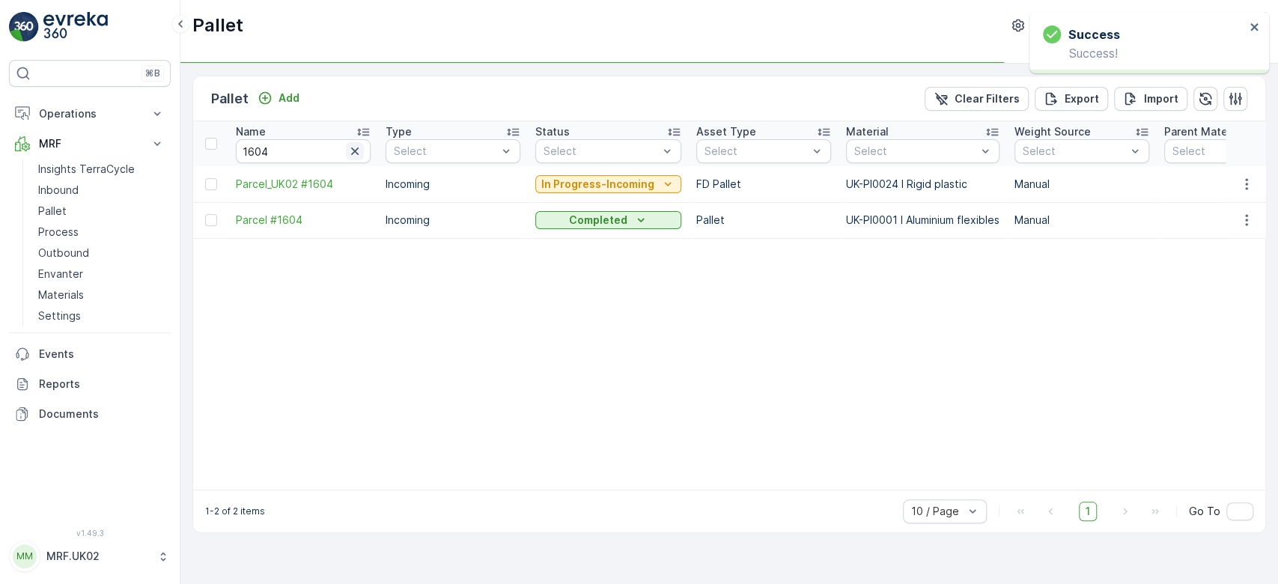
click at [358, 151] on icon "button" at bounding box center [355, 151] width 15 height 15
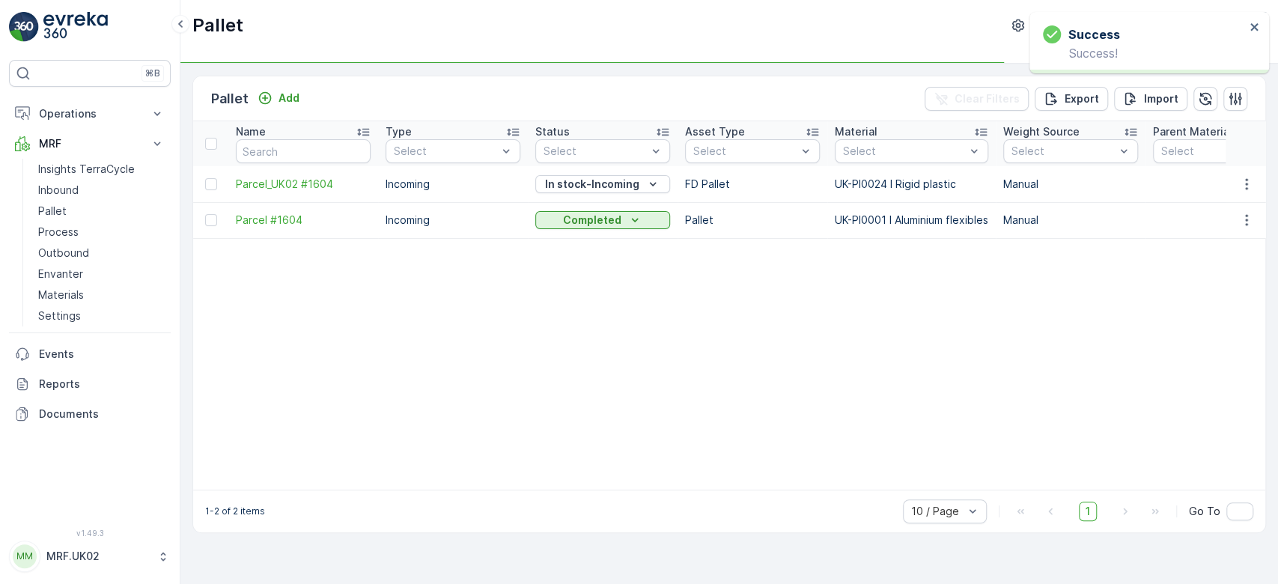
click at [280, 88] on div "Pallet Add" at bounding box center [258, 98] width 94 height 21
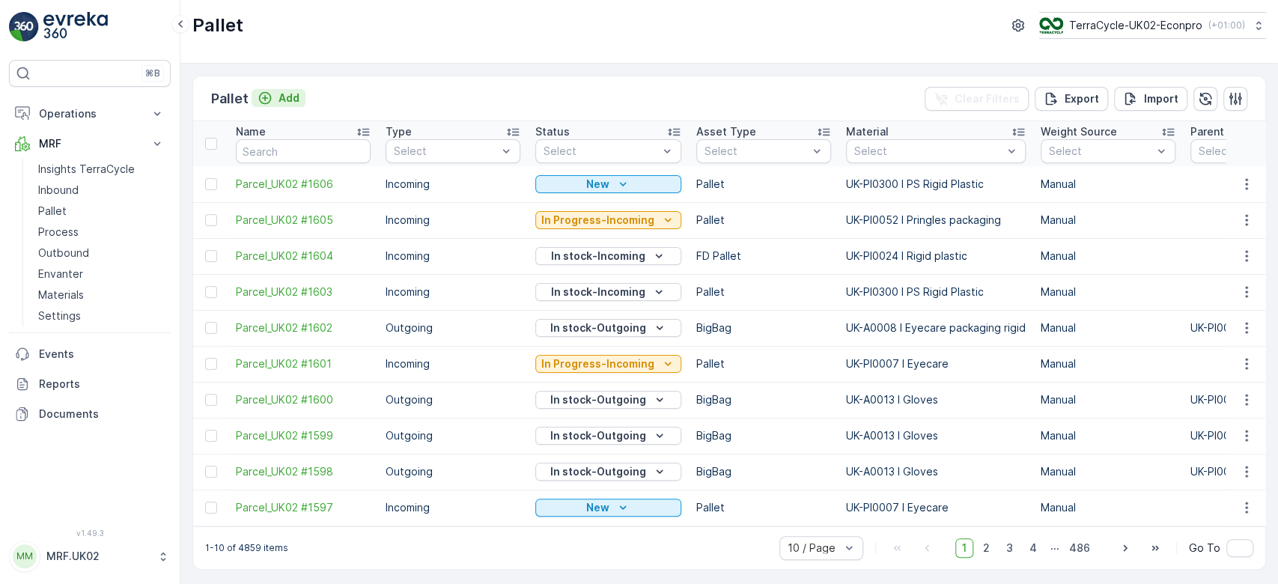
click at [269, 94] on icon "Add" at bounding box center [265, 98] width 13 height 13
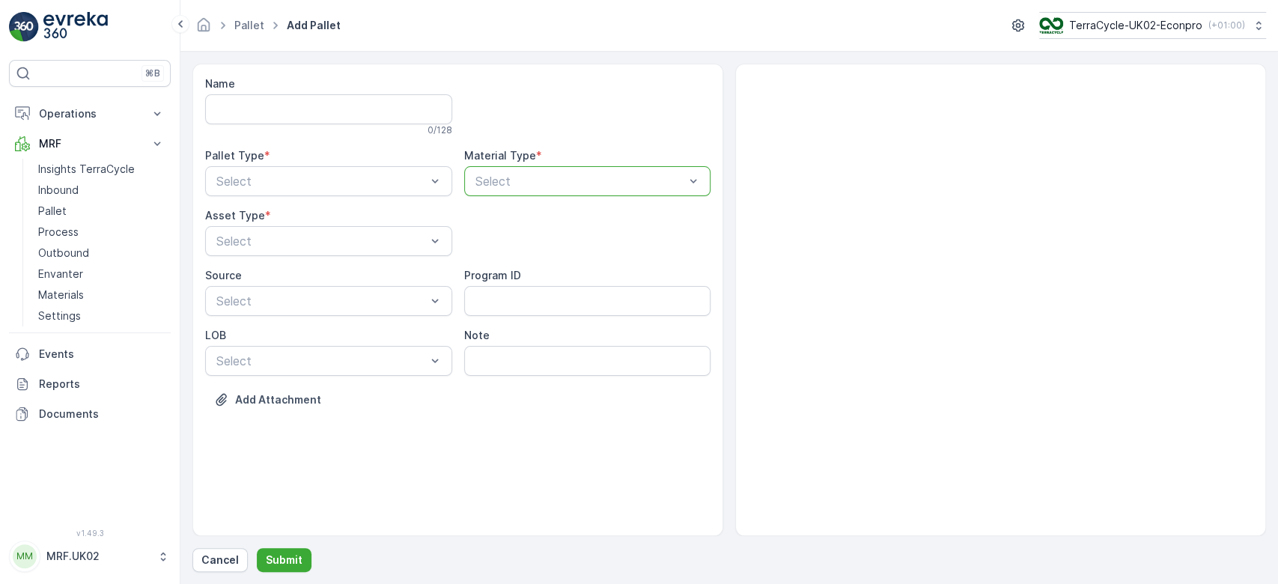
click at [596, 184] on div at bounding box center [580, 181] width 213 height 13
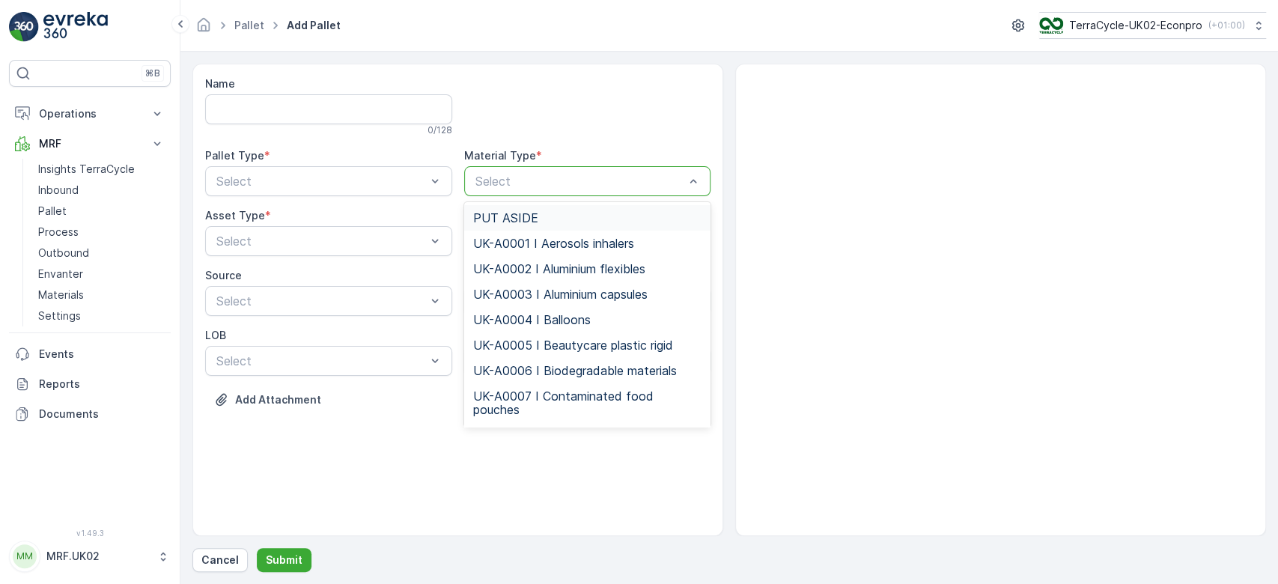
click at [596, 184] on div at bounding box center [580, 181] width 213 height 13
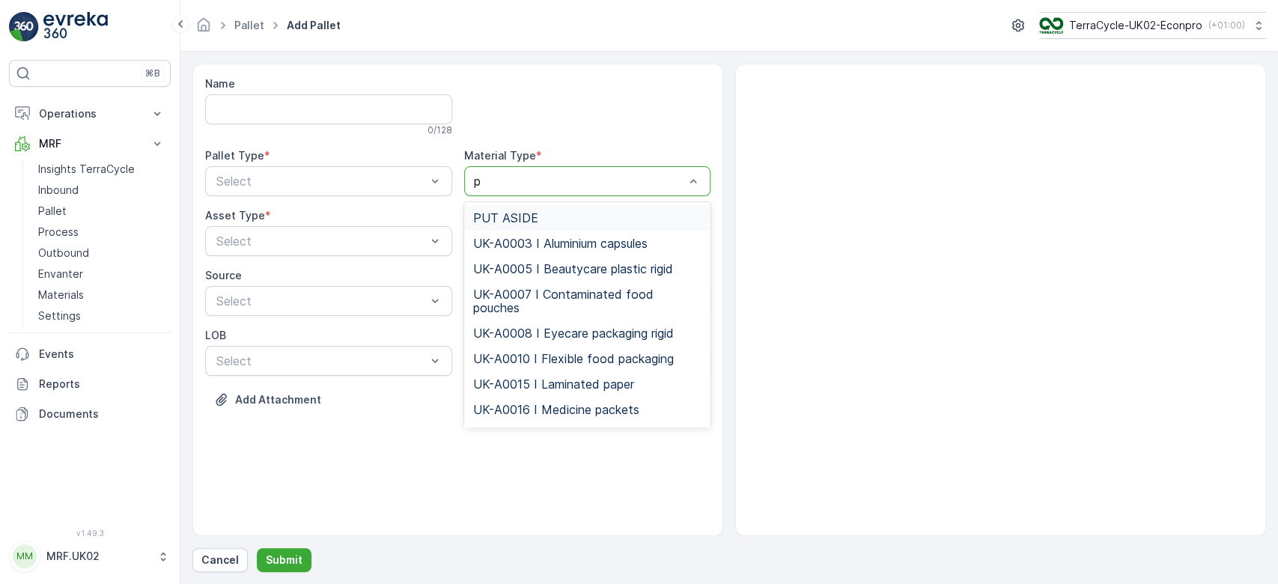
type input "ps"
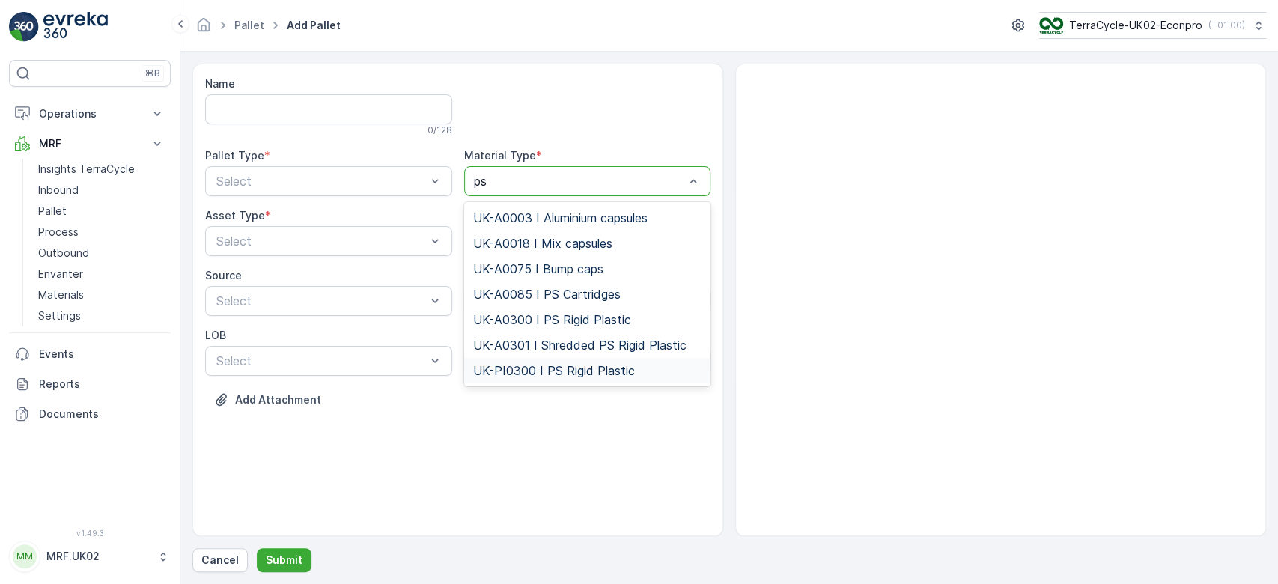
click at [554, 364] on span "UK-PI0300 I PS Rigid Plastic" at bounding box center [554, 370] width 162 height 13
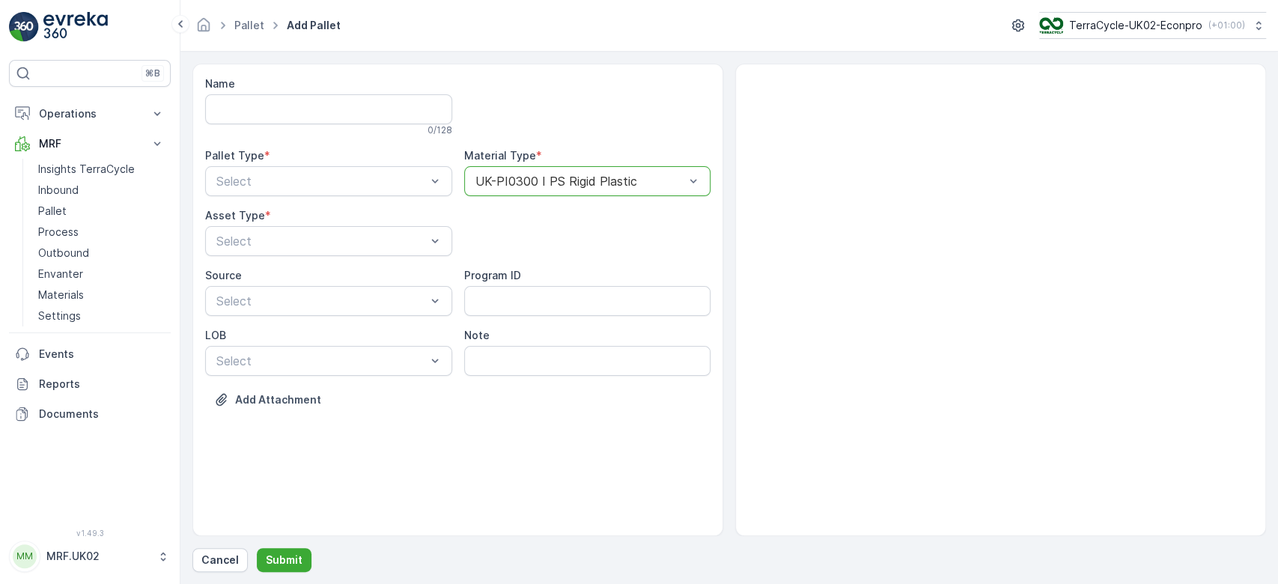
click at [632, 175] on div at bounding box center [580, 181] width 213 height 13
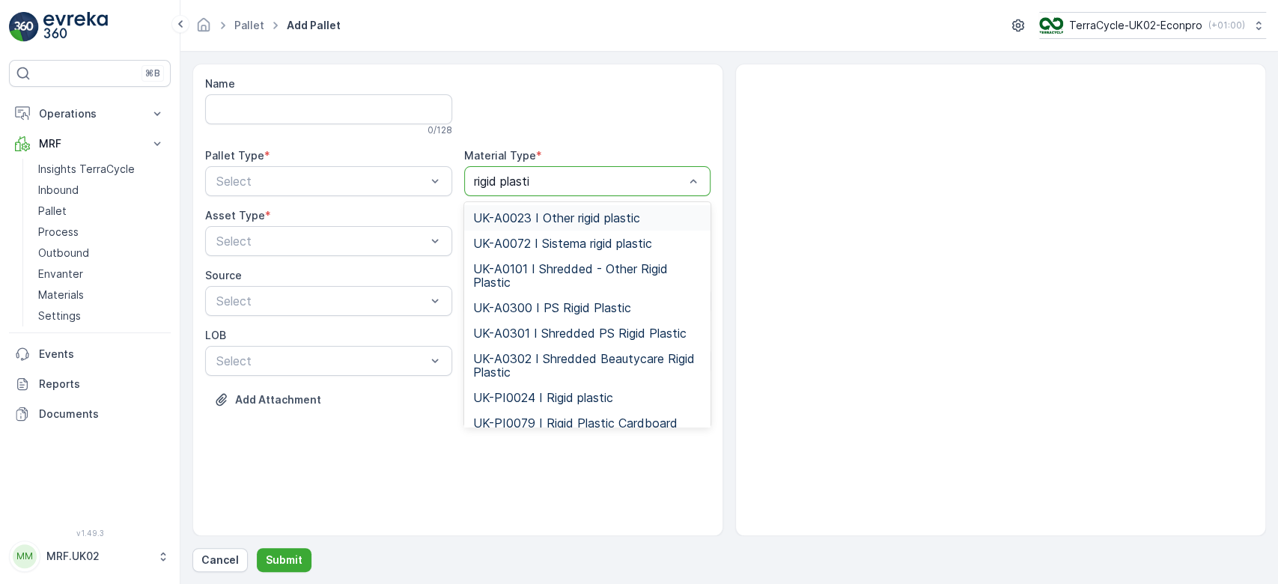
type input "rigid plastic"
click at [530, 400] on span "UK-PI0024 I Rigid plastic" at bounding box center [543, 397] width 140 height 13
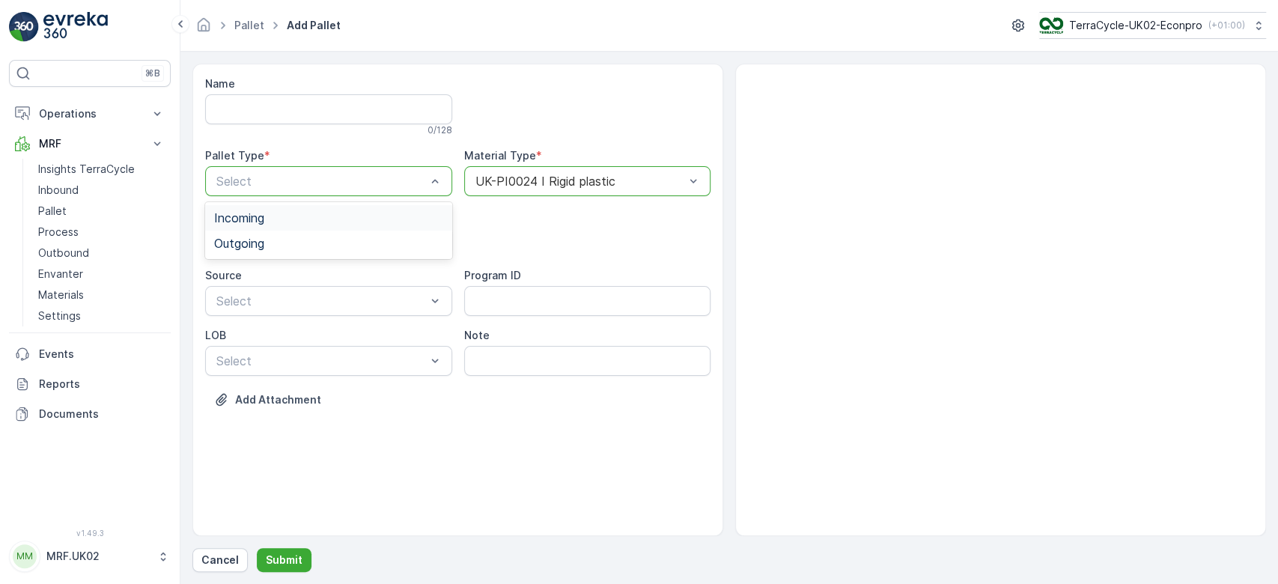
click at [289, 218] on div "Incoming" at bounding box center [328, 217] width 229 height 13
click at [273, 299] on div "Pallet" at bounding box center [328, 303] width 229 height 13
click at [270, 556] on p "Submit" at bounding box center [284, 560] width 37 height 15
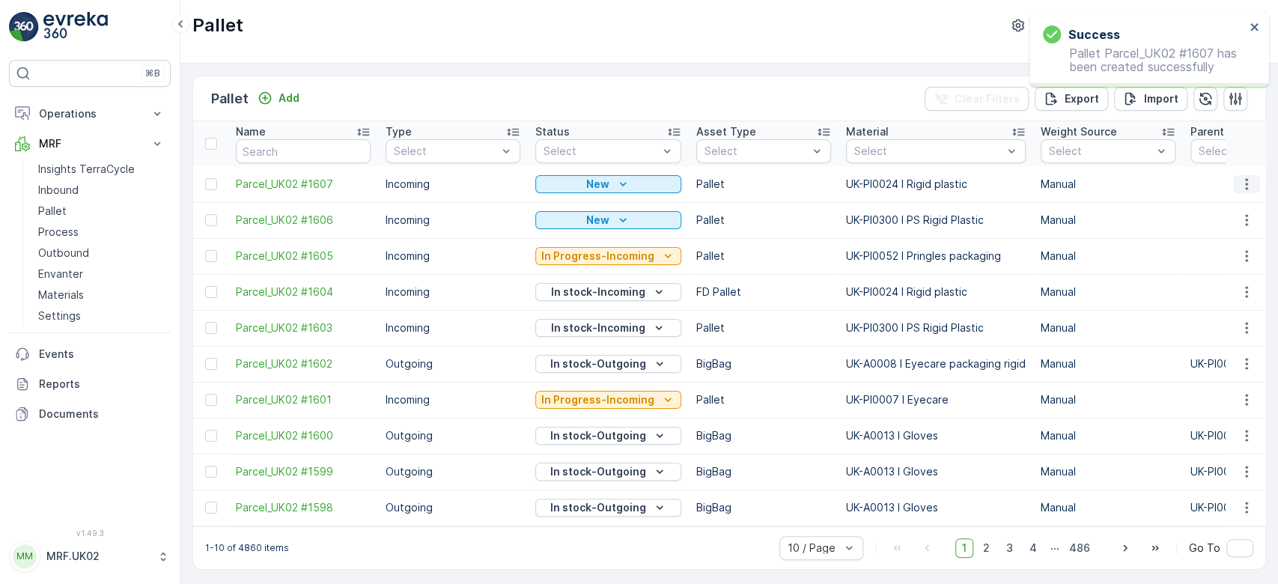
click at [1246, 183] on icon "button" at bounding box center [1247, 183] width 2 height 11
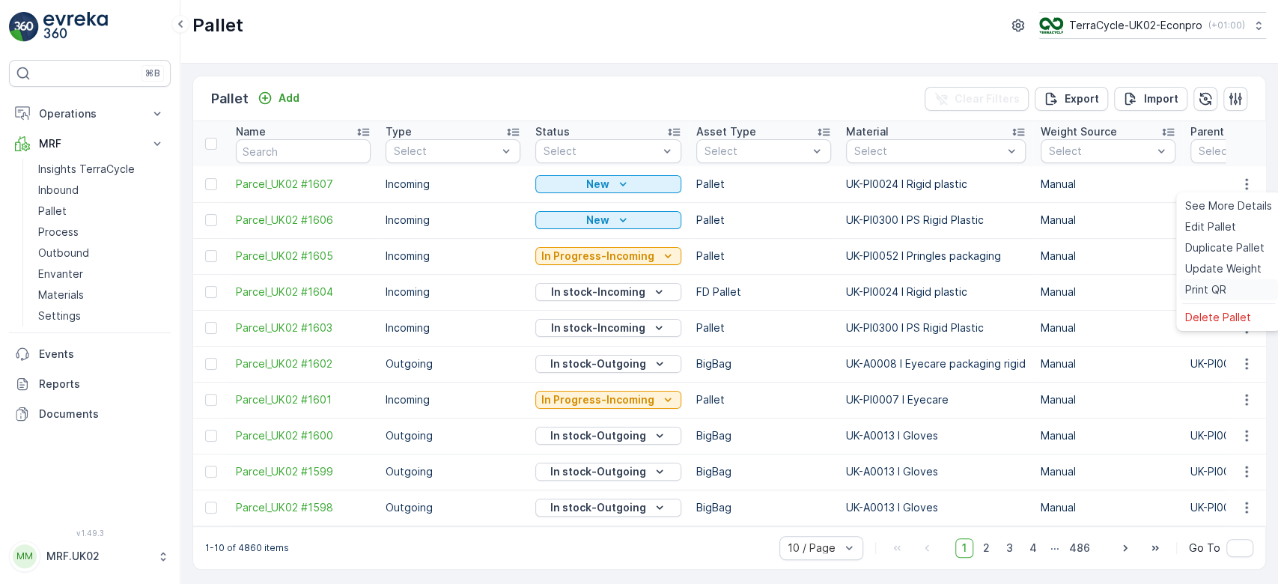
click at [1230, 279] on div "Print QR" at bounding box center [1229, 289] width 99 height 21
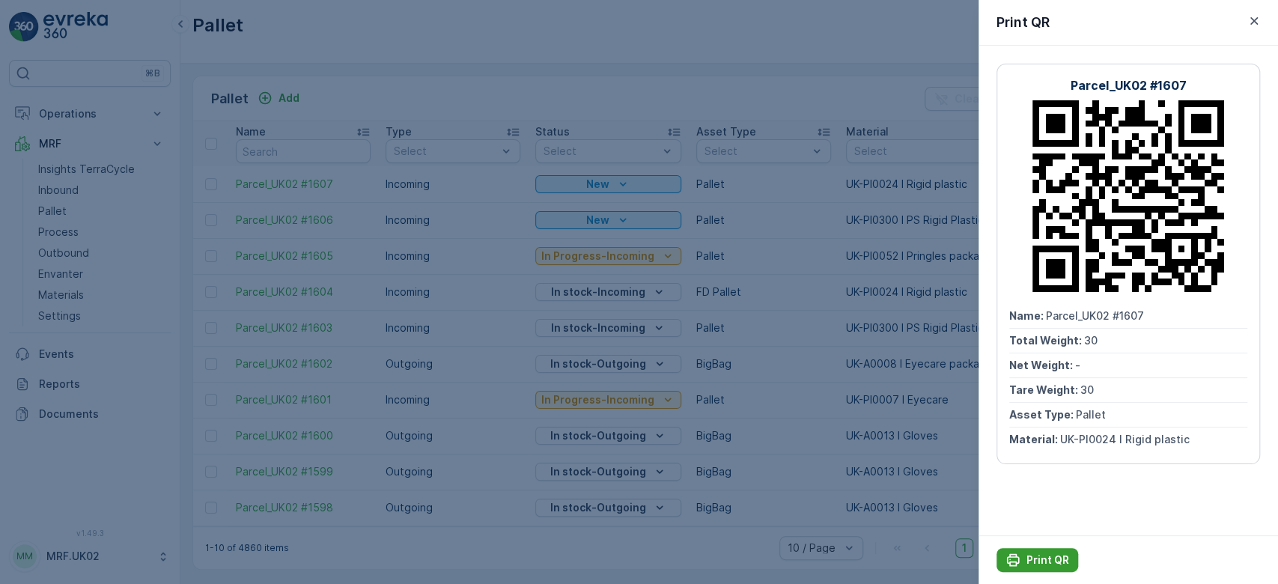
click at [1025, 558] on div "Print QR" at bounding box center [1038, 560] width 64 height 15
click at [66, 201] on div at bounding box center [639, 292] width 1278 height 584
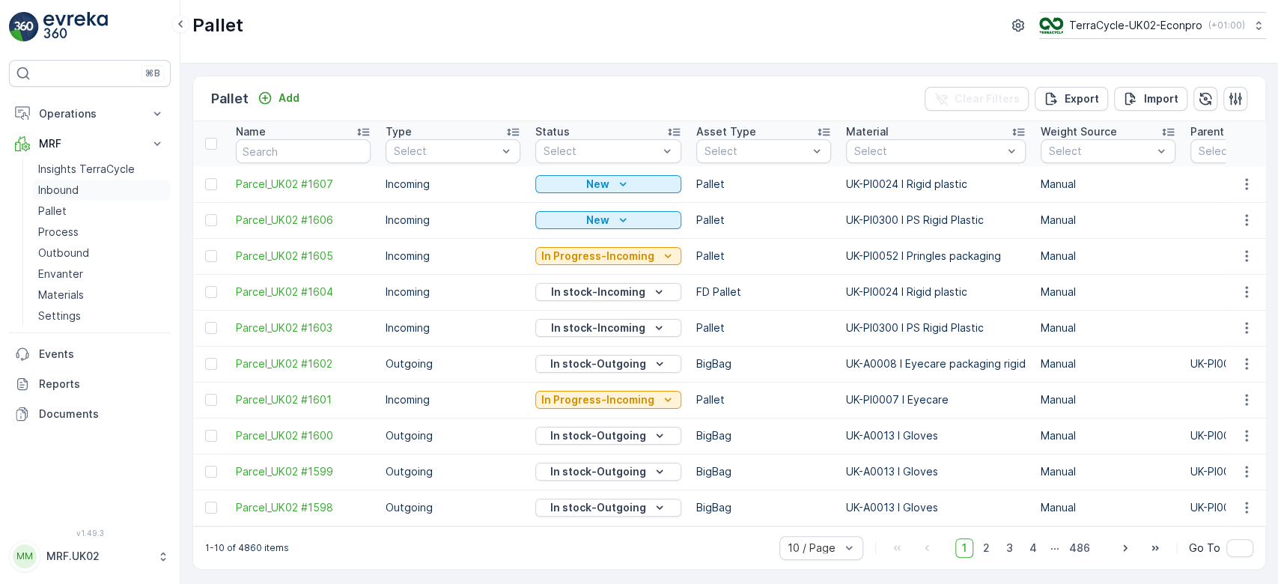
click at [68, 186] on p "Inbound" at bounding box center [58, 190] width 40 height 15
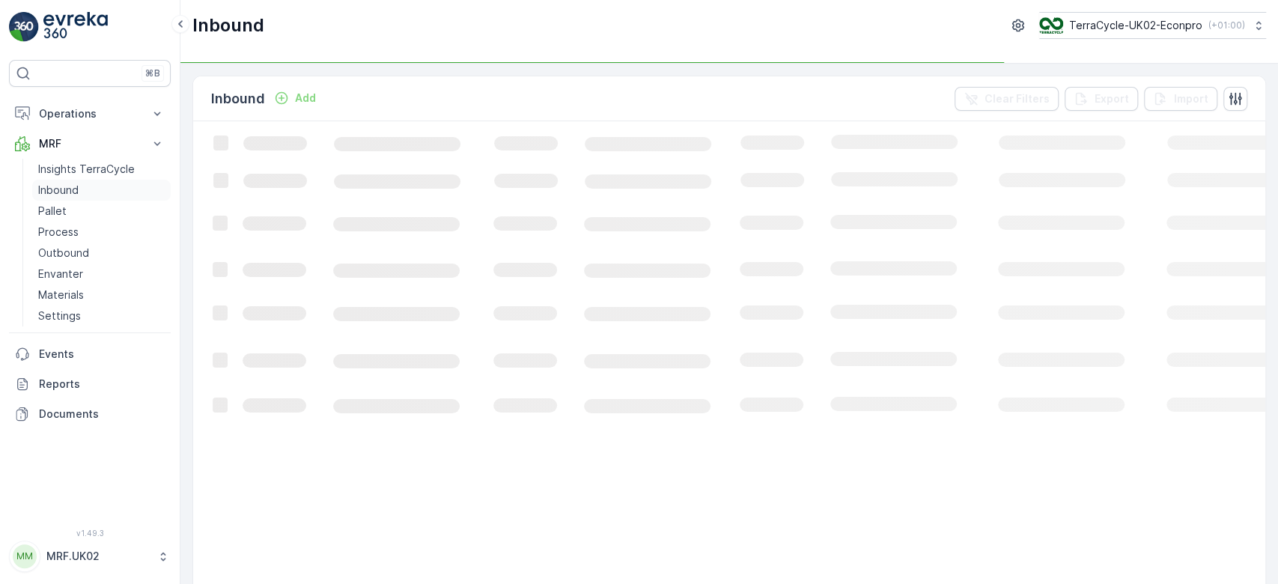
click at [68, 186] on p "Inbound" at bounding box center [58, 190] width 40 height 15
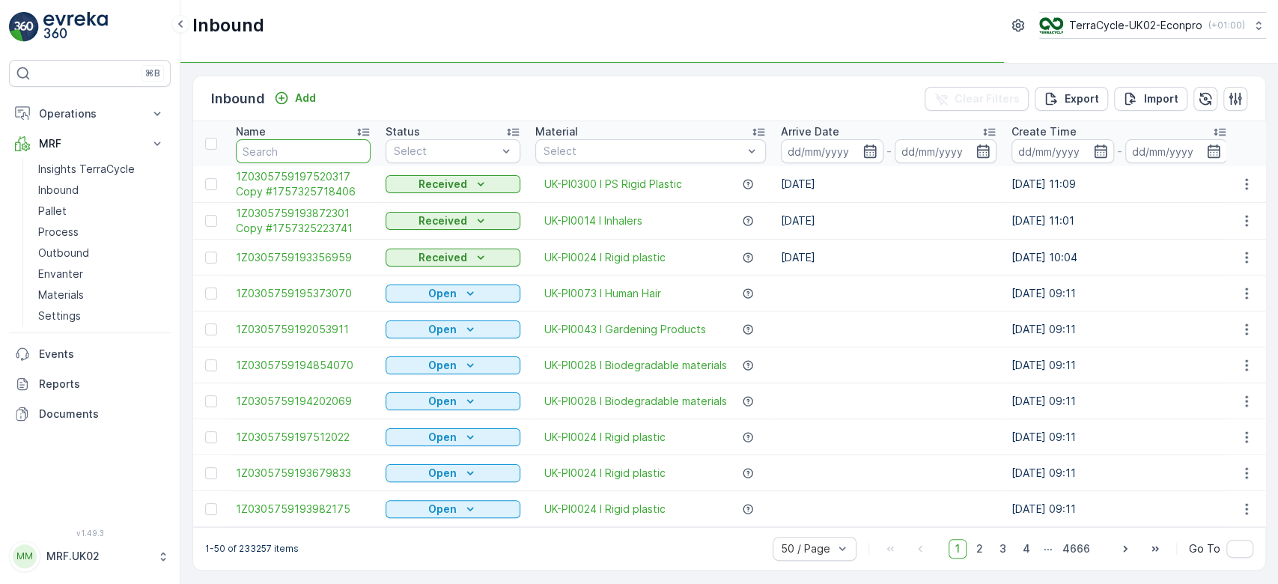
click at [278, 144] on input "text" at bounding box center [303, 151] width 135 height 24
